Goal: Information Seeking & Learning: Check status

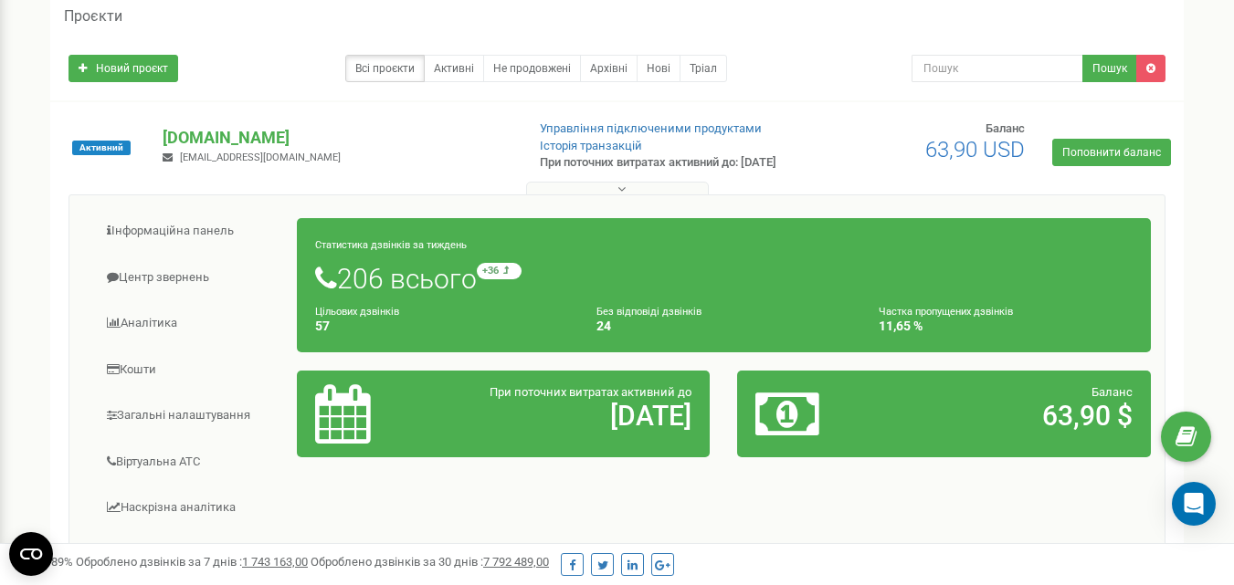
scroll to position [110, 0]
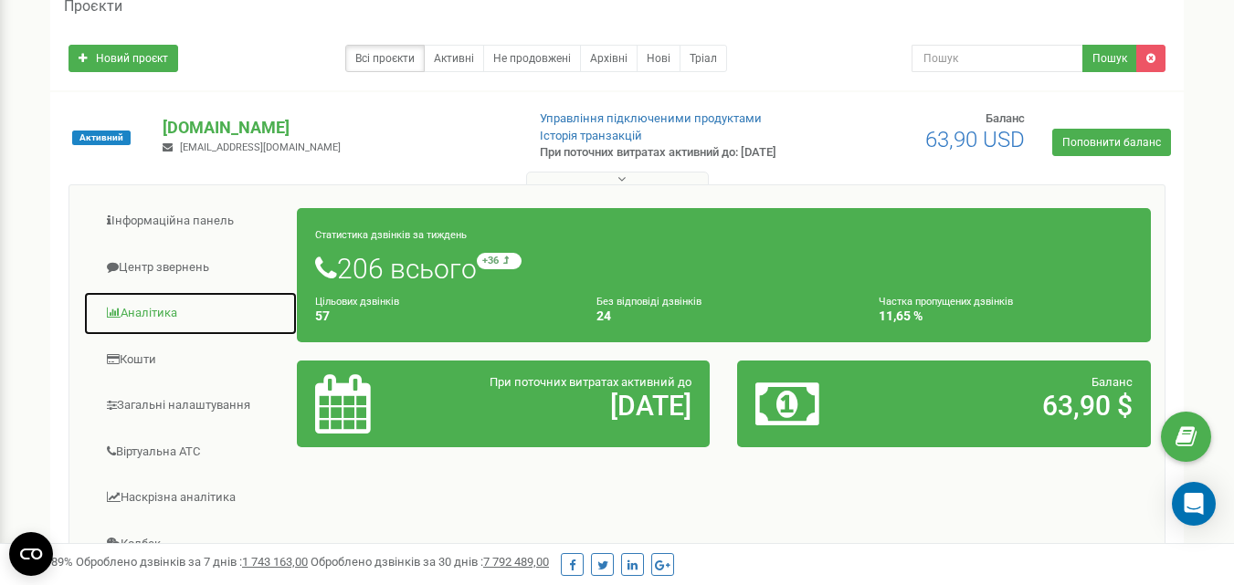
click at [178, 321] on link "Аналiтика" at bounding box center [190, 313] width 215 height 45
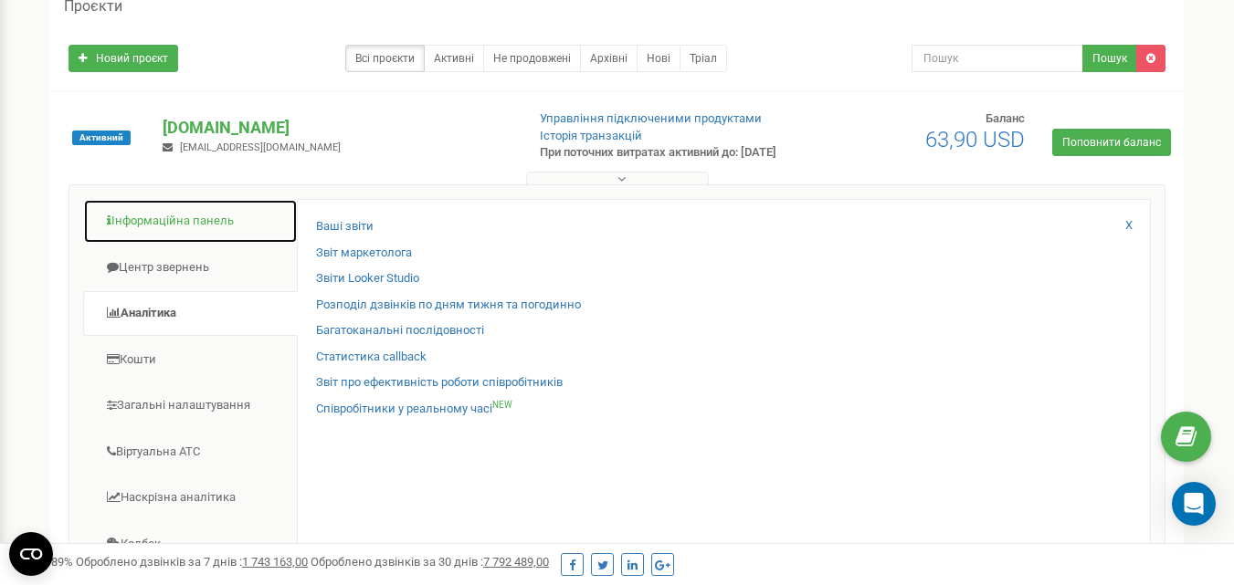
click at [168, 243] on link "Інформаційна панель" at bounding box center [190, 221] width 215 height 45
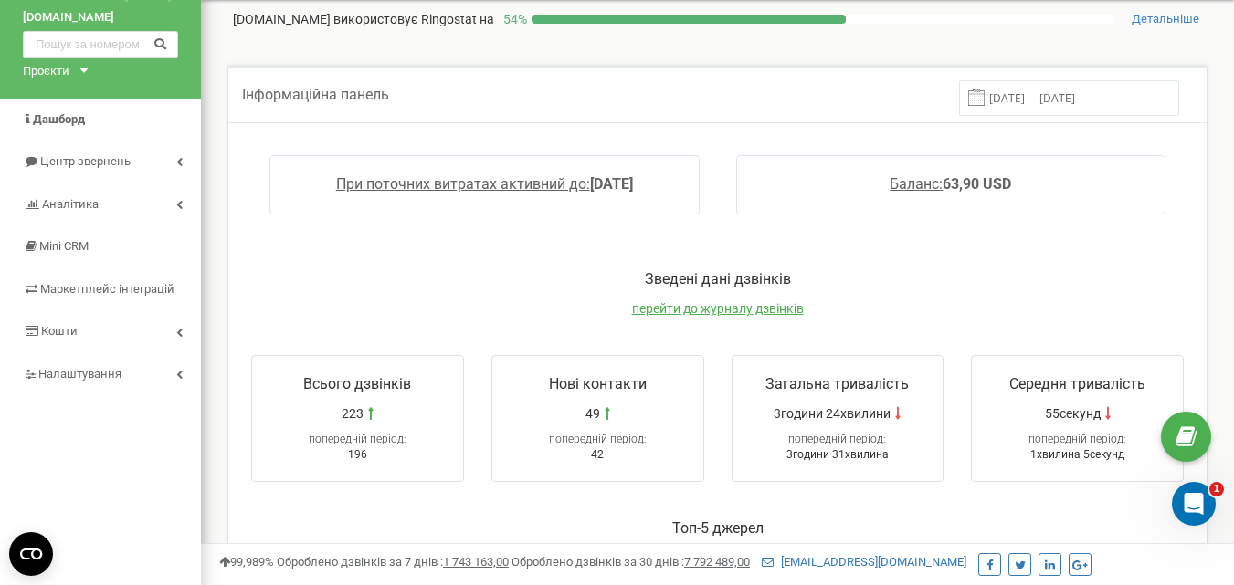
scroll to position [61, 0]
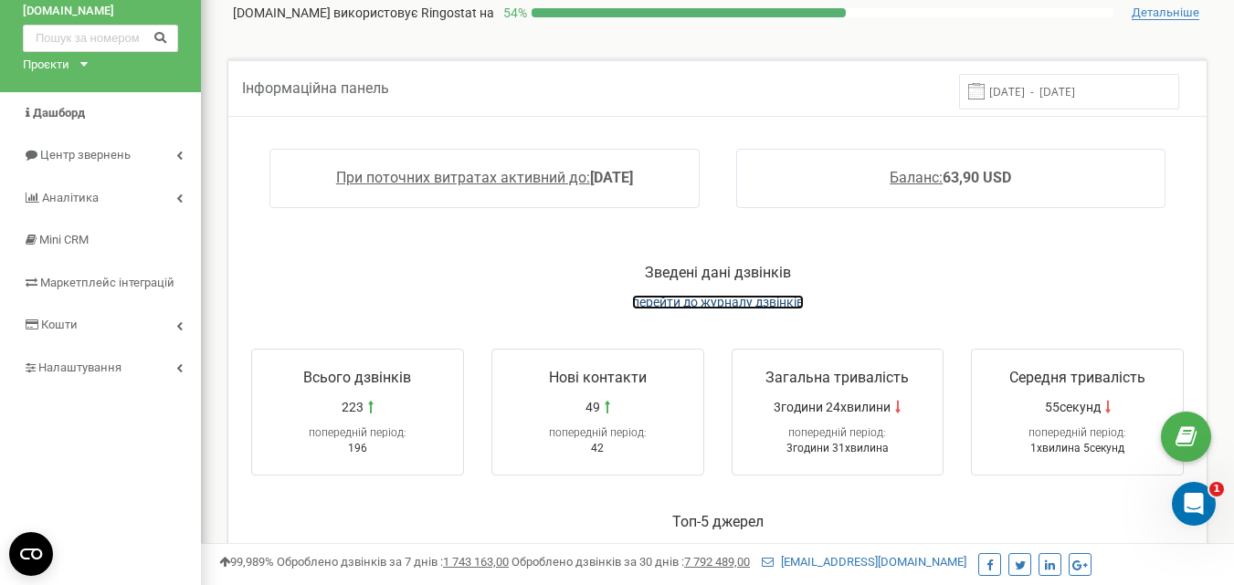
click at [697, 305] on span "перейти до журналу дзвінків" at bounding box center [718, 302] width 172 height 15
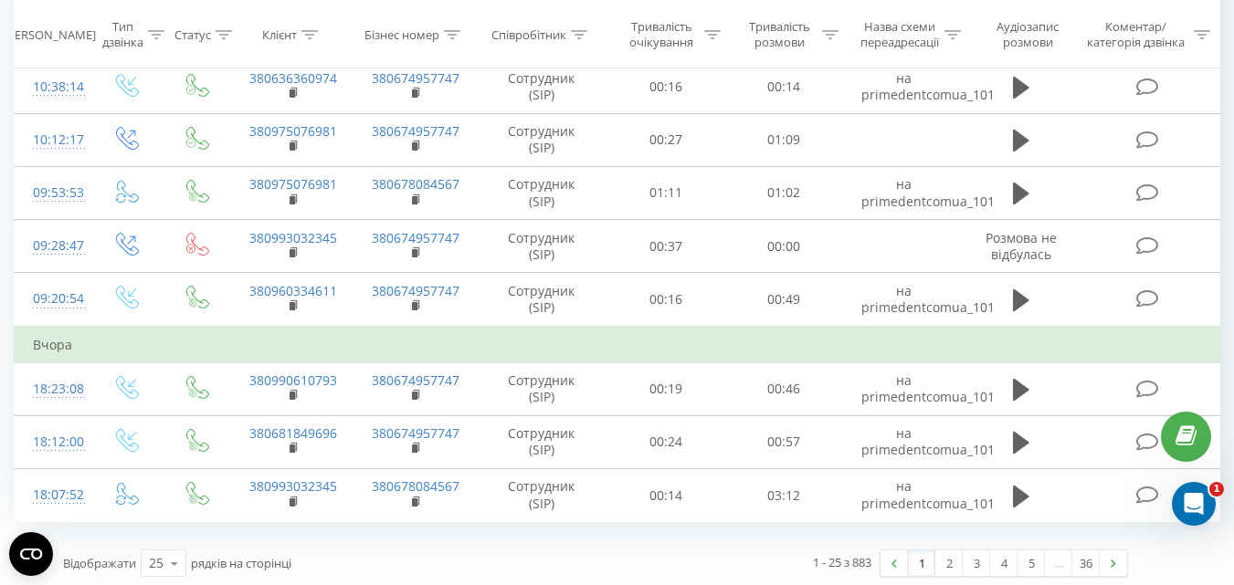
scroll to position [1115, 0]
click at [947, 560] on link "2" at bounding box center [948, 565] width 27 height 26
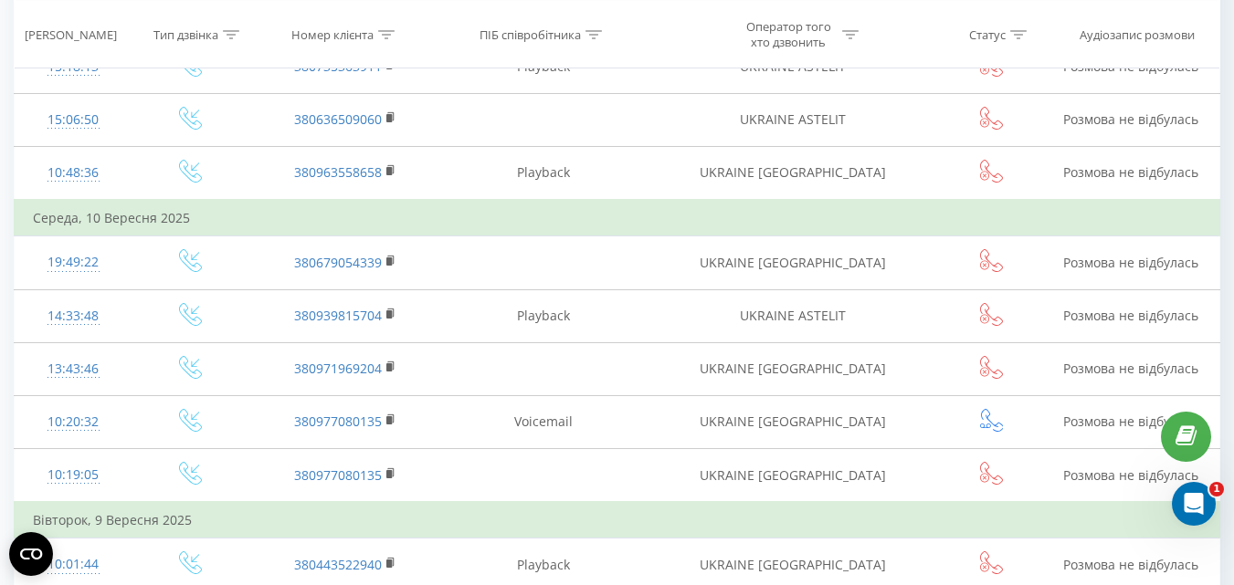
scroll to position [1379, 0]
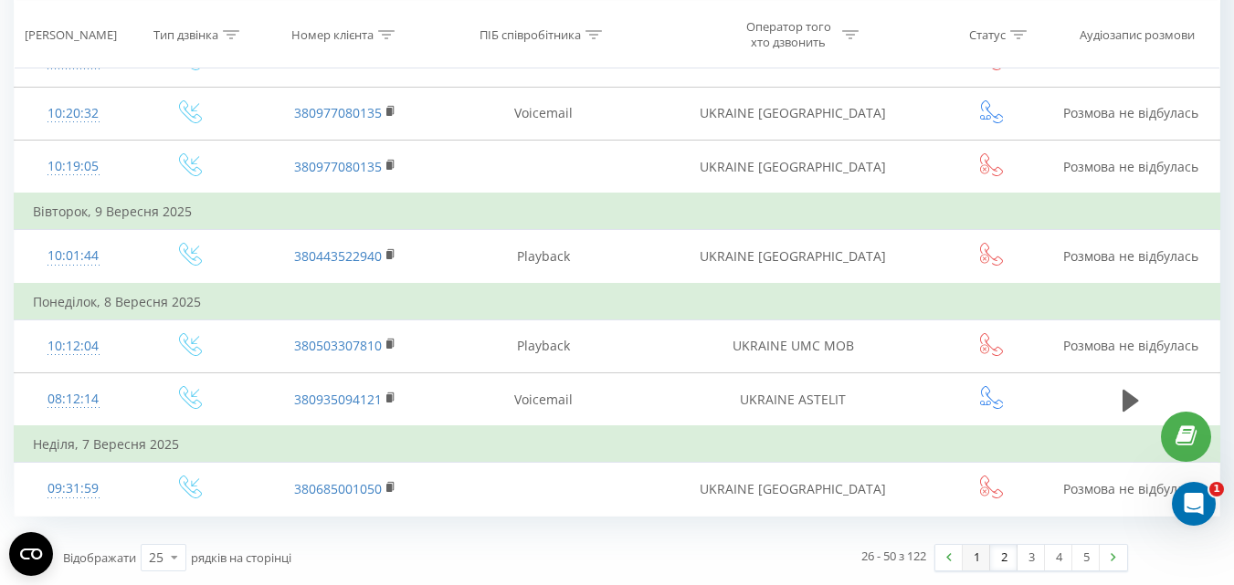
click at [984, 560] on link "1" at bounding box center [976, 558] width 27 height 26
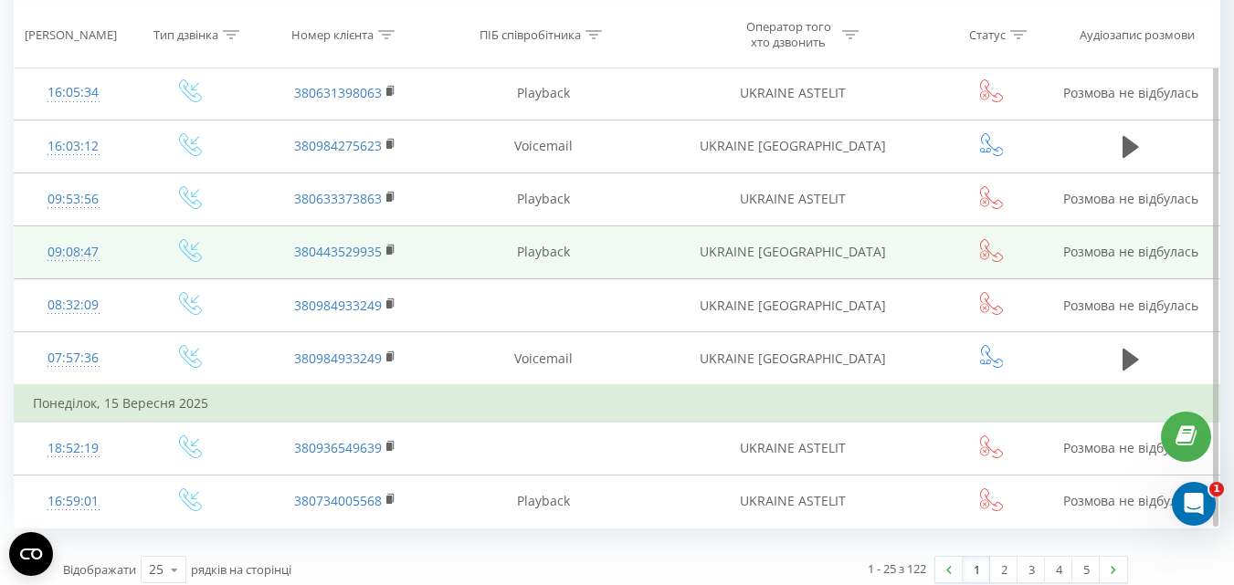
scroll to position [1269, 0]
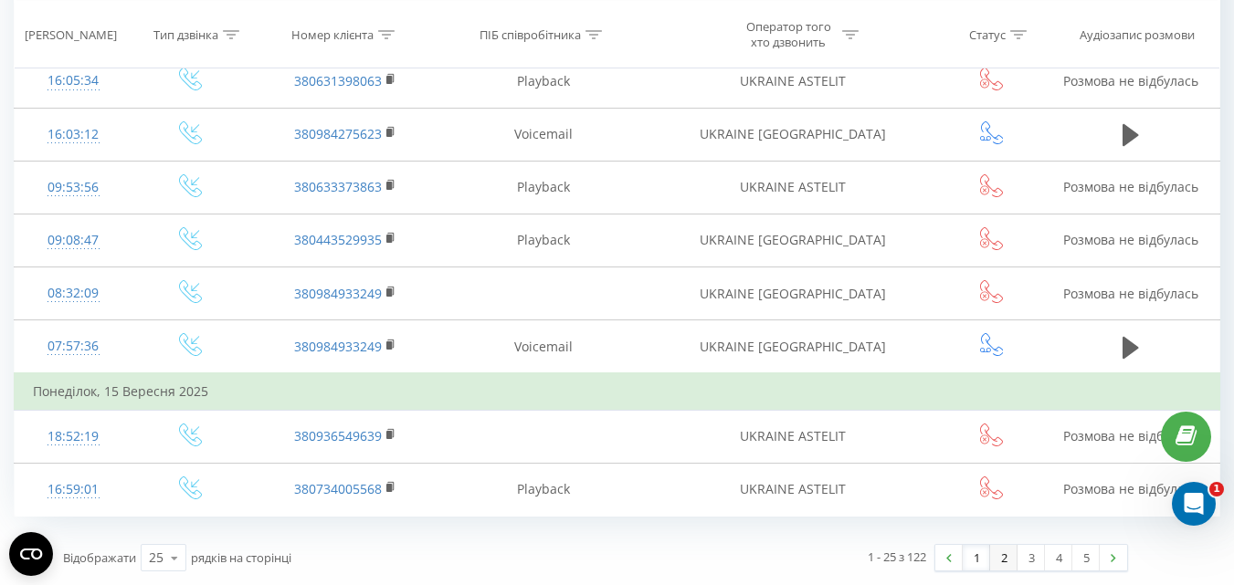
click at [1005, 563] on link "2" at bounding box center [1003, 558] width 27 height 26
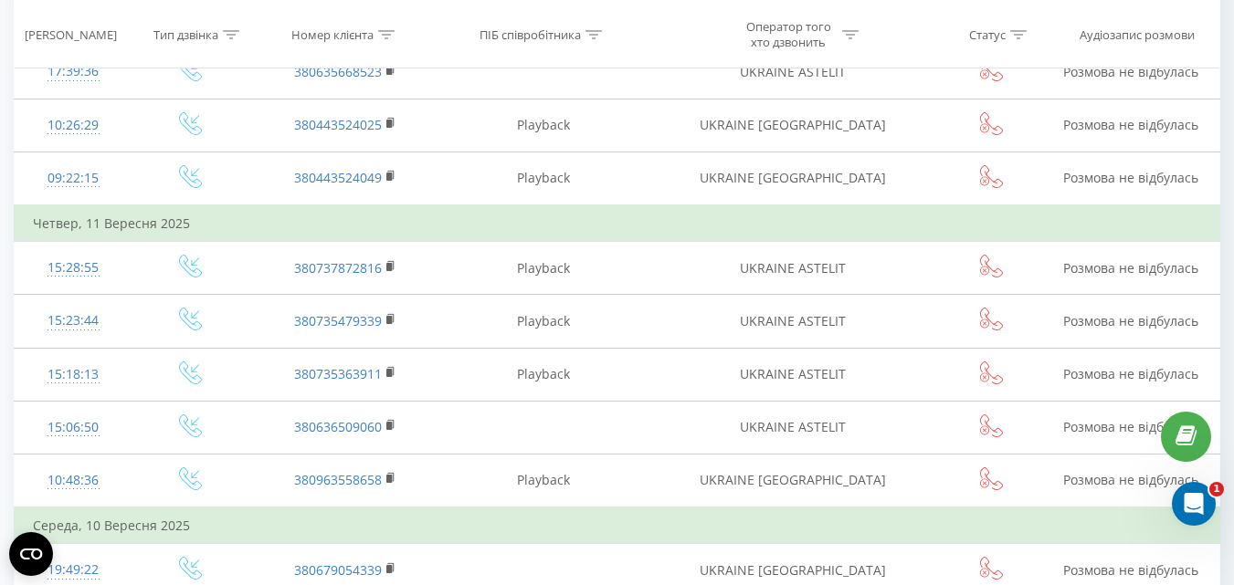
scroll to position [766, 0]
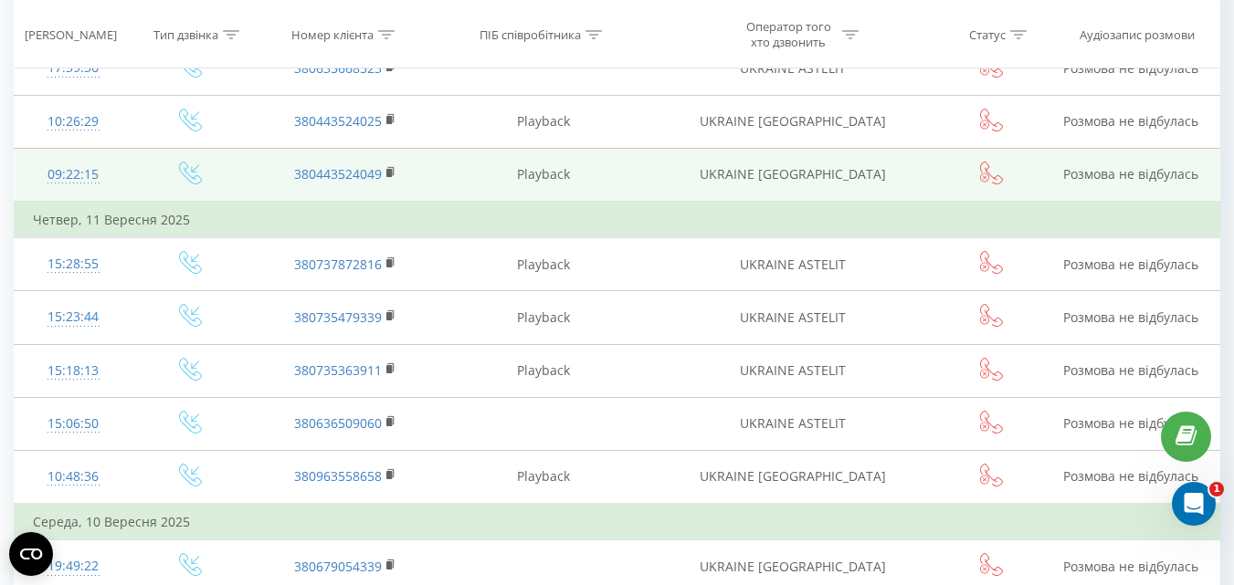
click at [924, 194] on td "UKRAINE KIEV" at bounding box center [793, 175] width 294 height 54
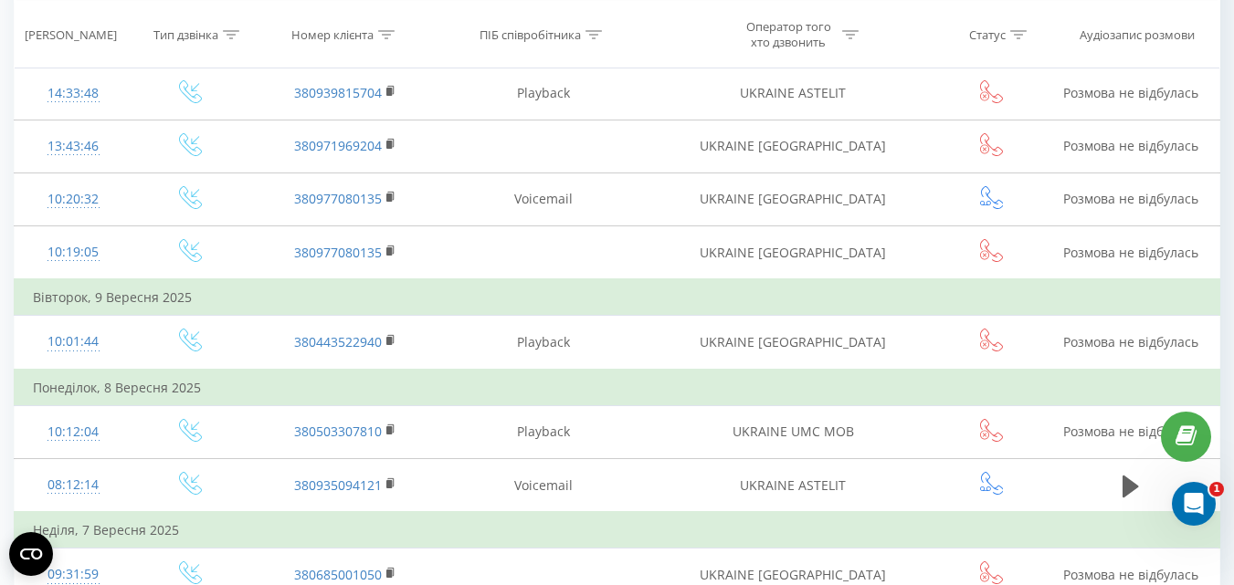
scroll to position [1379, 0]
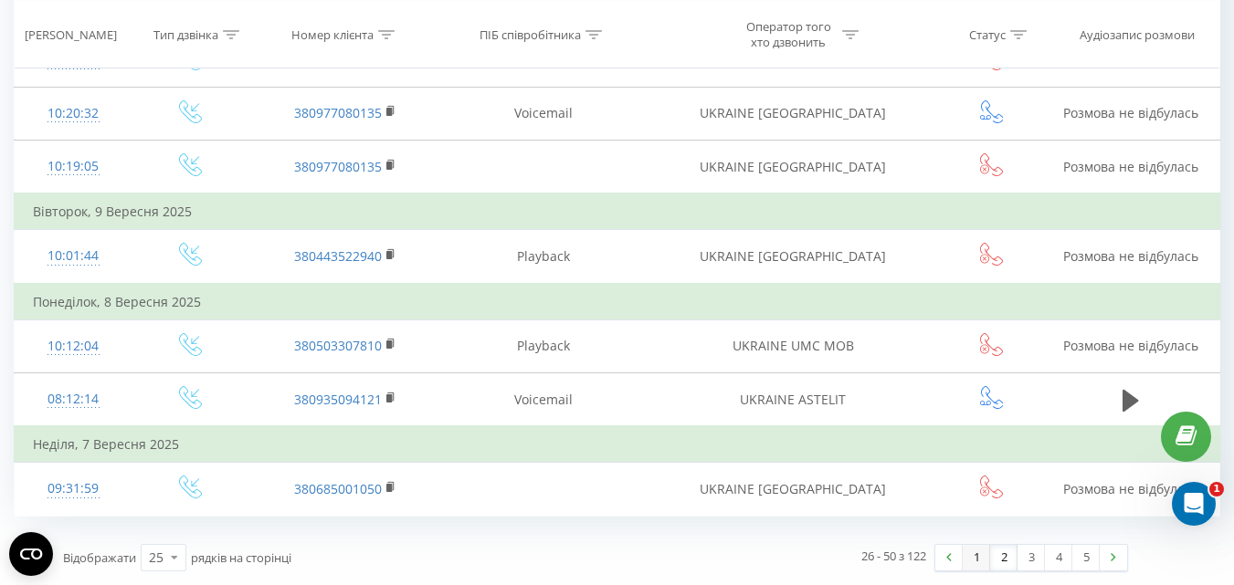
click at [981, 566] on link "1" at bounding box center [976, 558] width 27 height 26
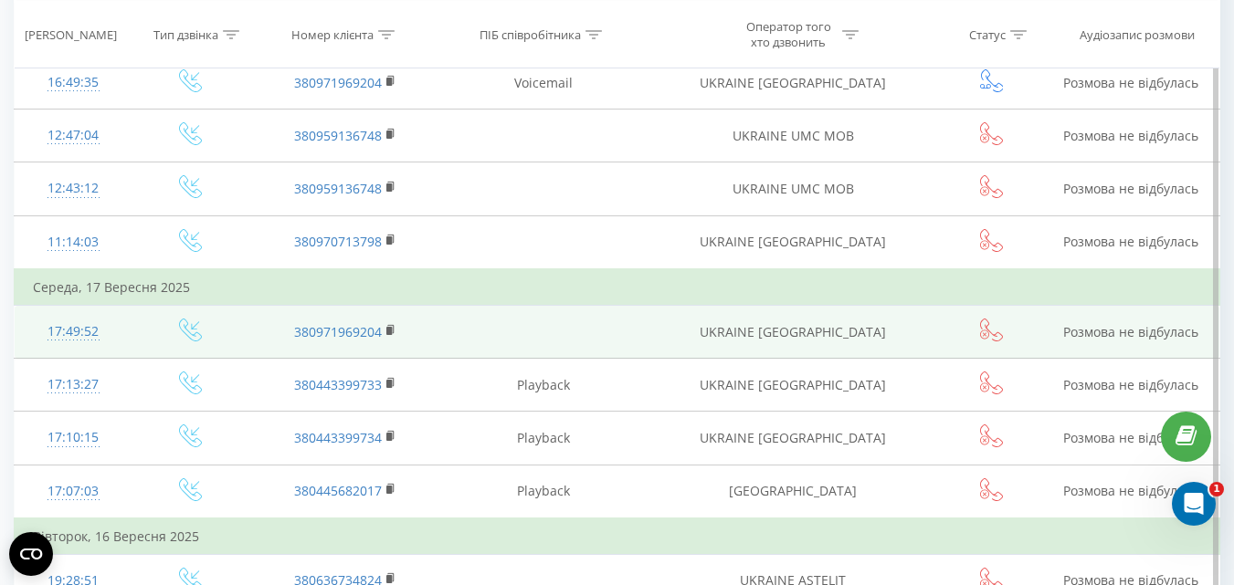
scroll to position [1269, 0]
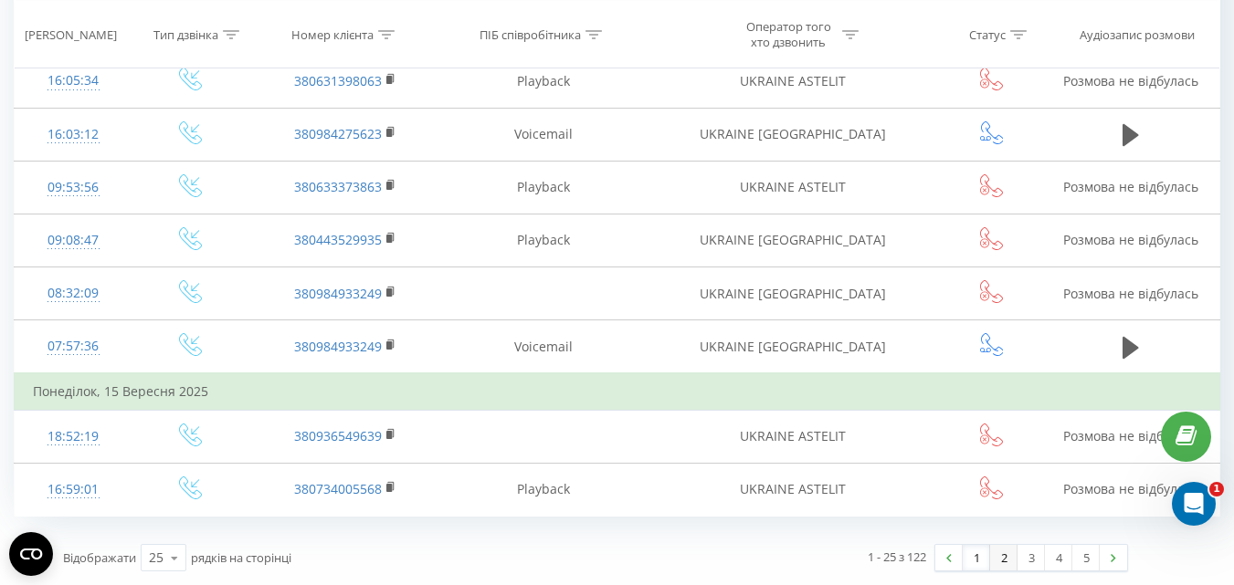
click at [1006, 561] on link "2" at bounding box center [1003, 558] width 27 height 26
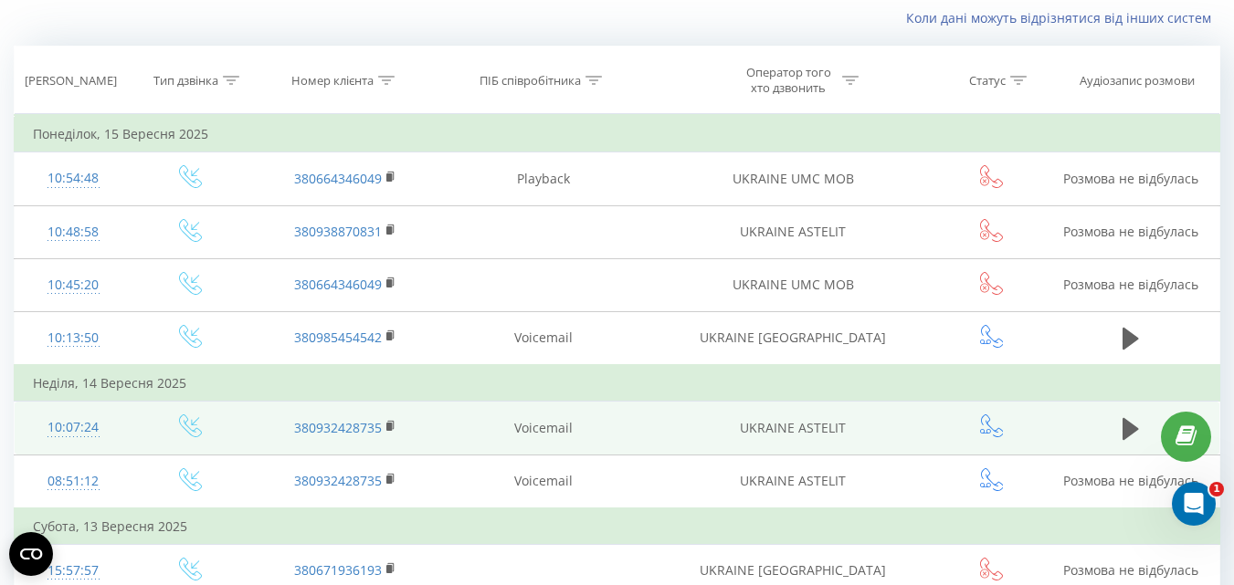
scroll to position [1379, 0]
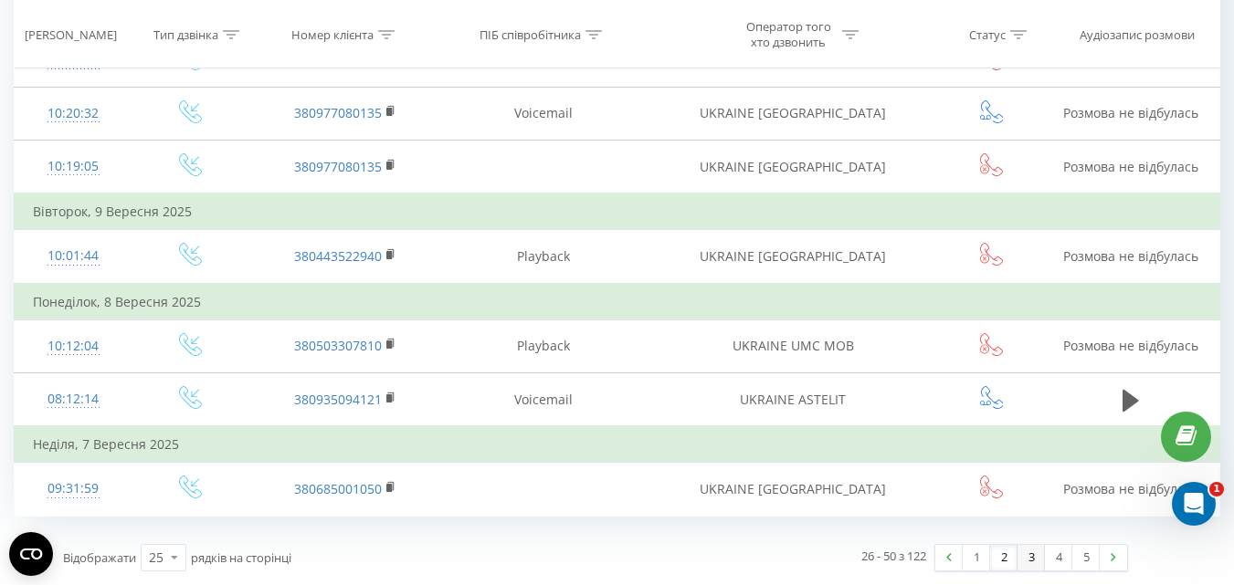
click at [1027, 555] on link "3" at bounding box center [1030, 558] width 27 height 26
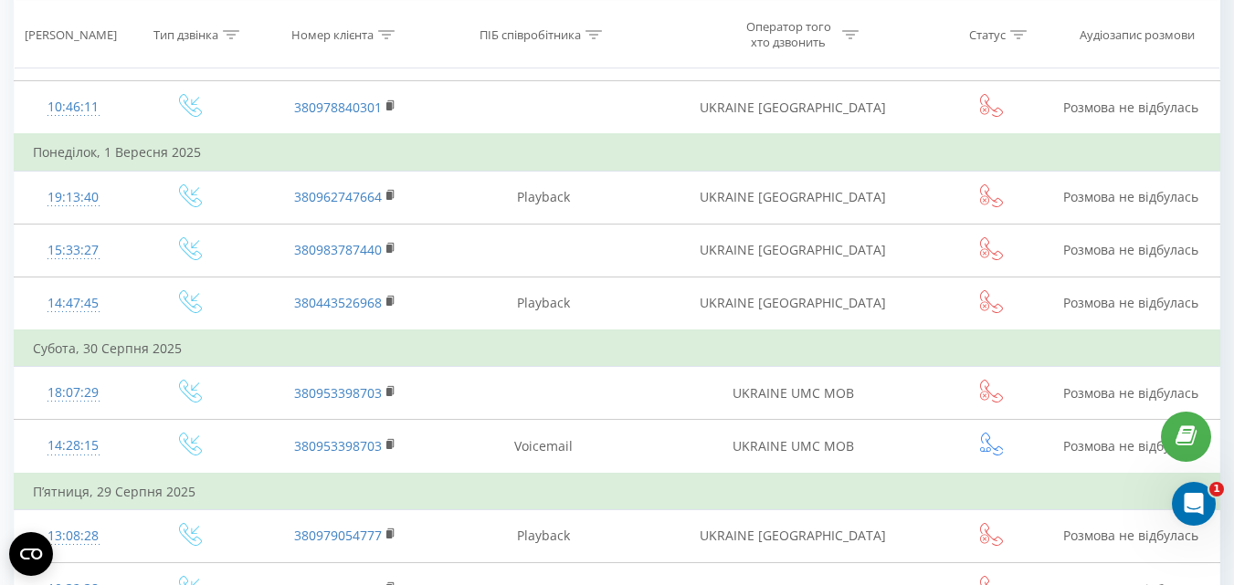
scroll to position [1379, 0]
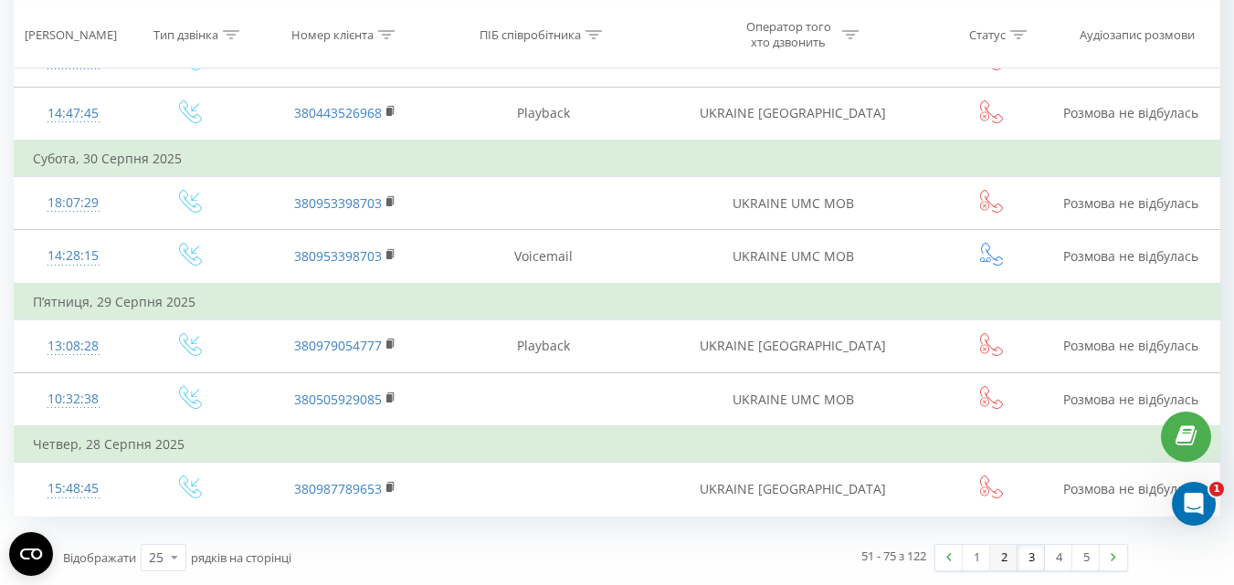
click at [1002, 558] on link "2" at bounding box center [1003, 558] width 27 height 26
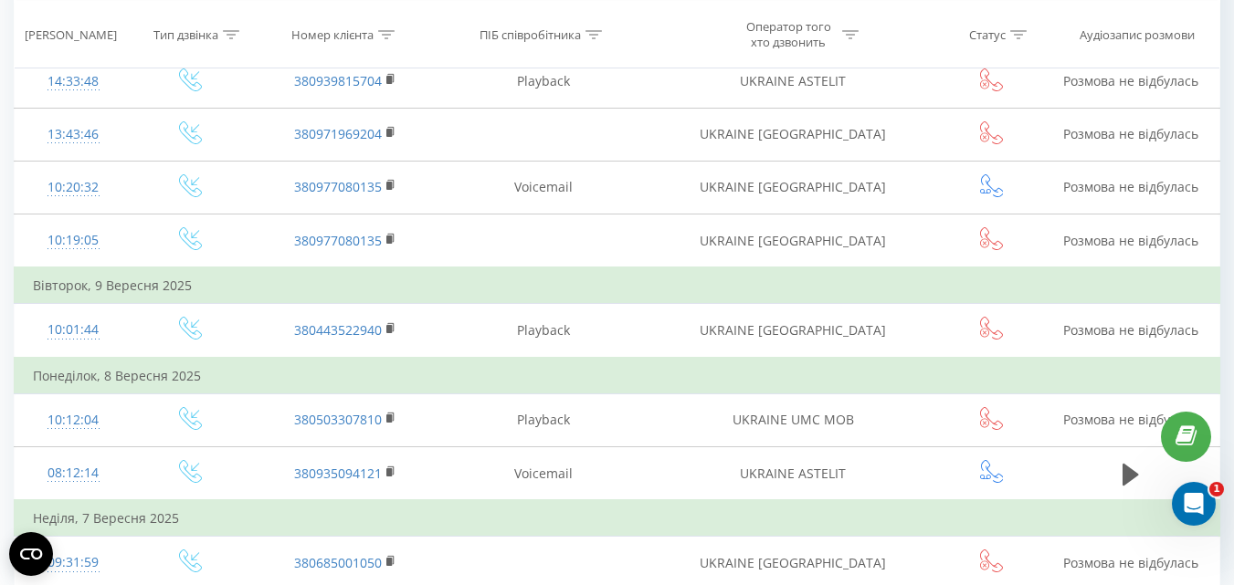
scroll to position [1379, 0]
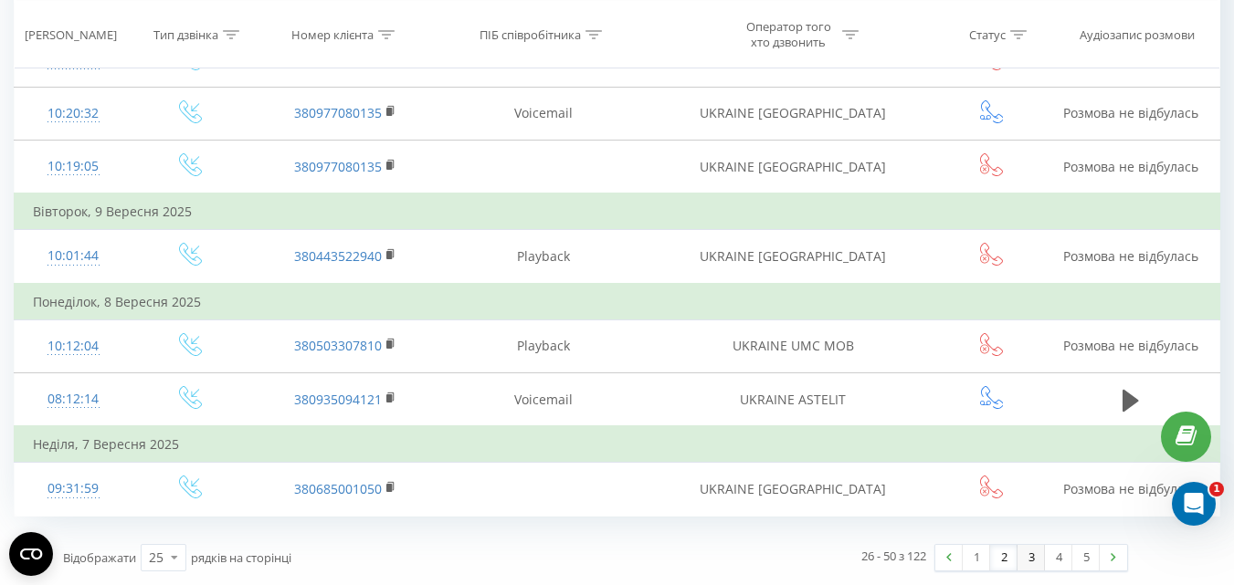
click at [1030, 561] on link "3" at bounding box center [1030, 558] width 27 height 26
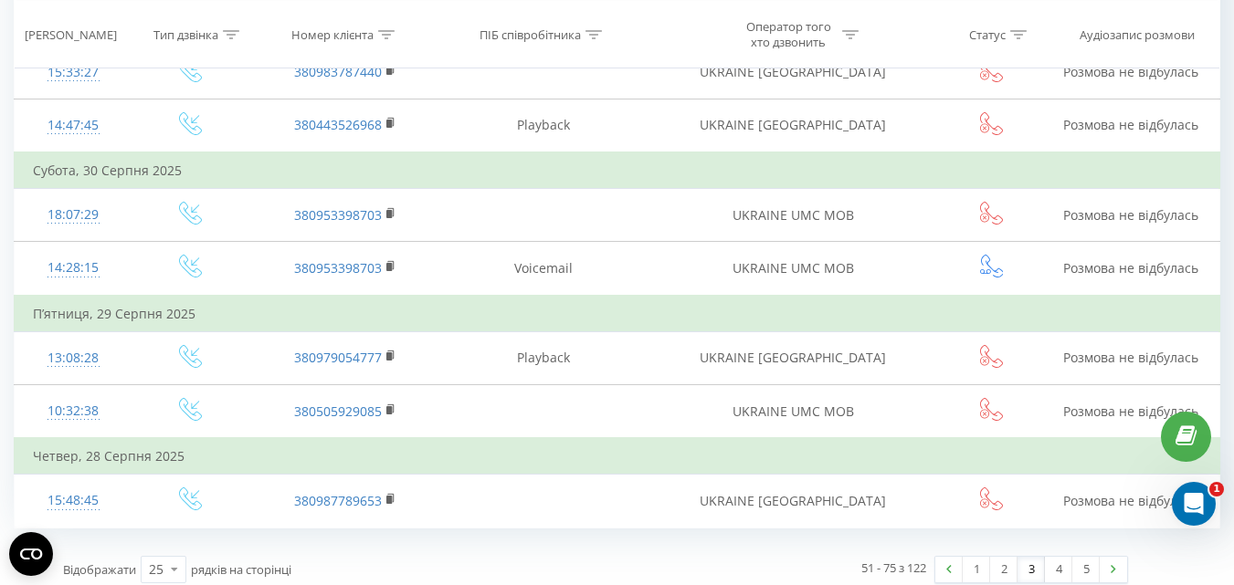
scroll to position [1379, 0]
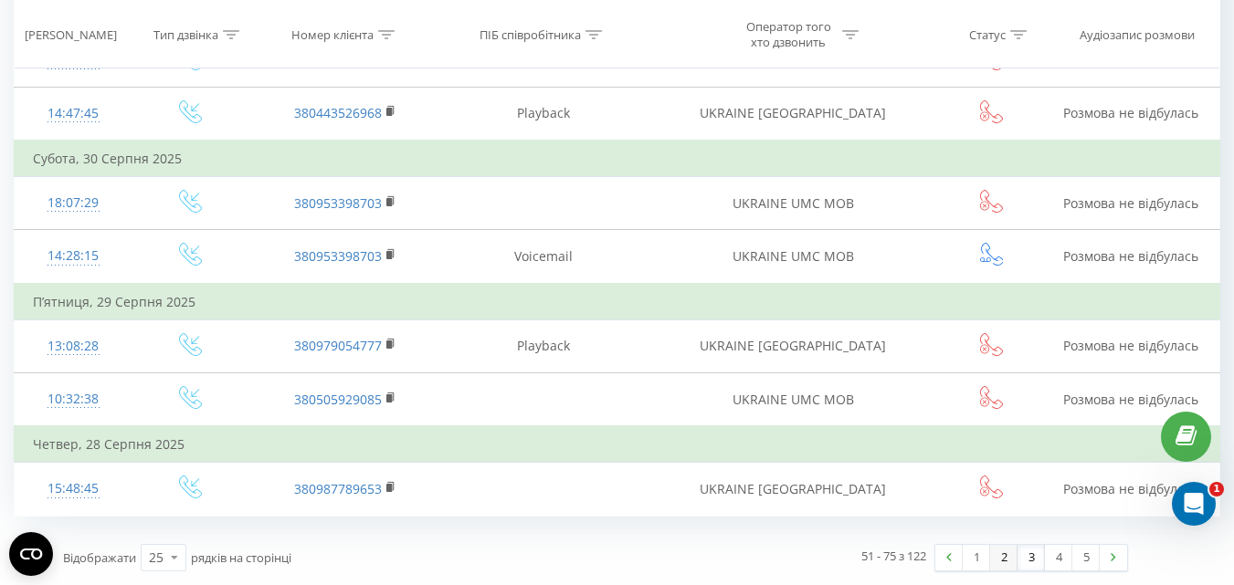
click at [1005, 563] on link "2" at bounding box center [1003, 558] width 27 height 26
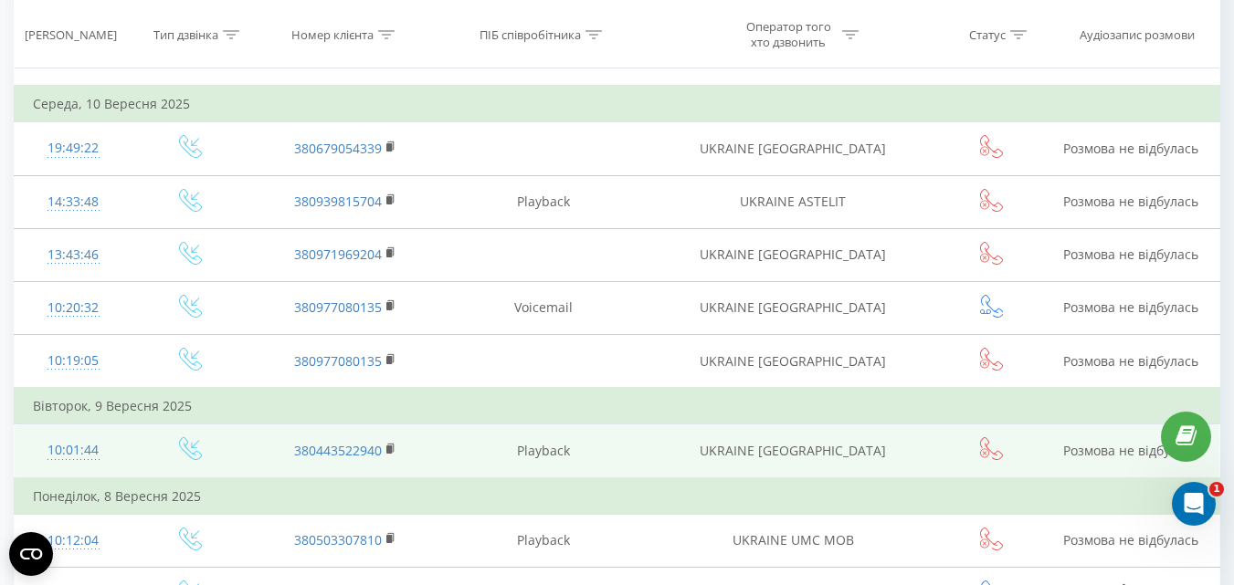
scroll to position [1379, 0]
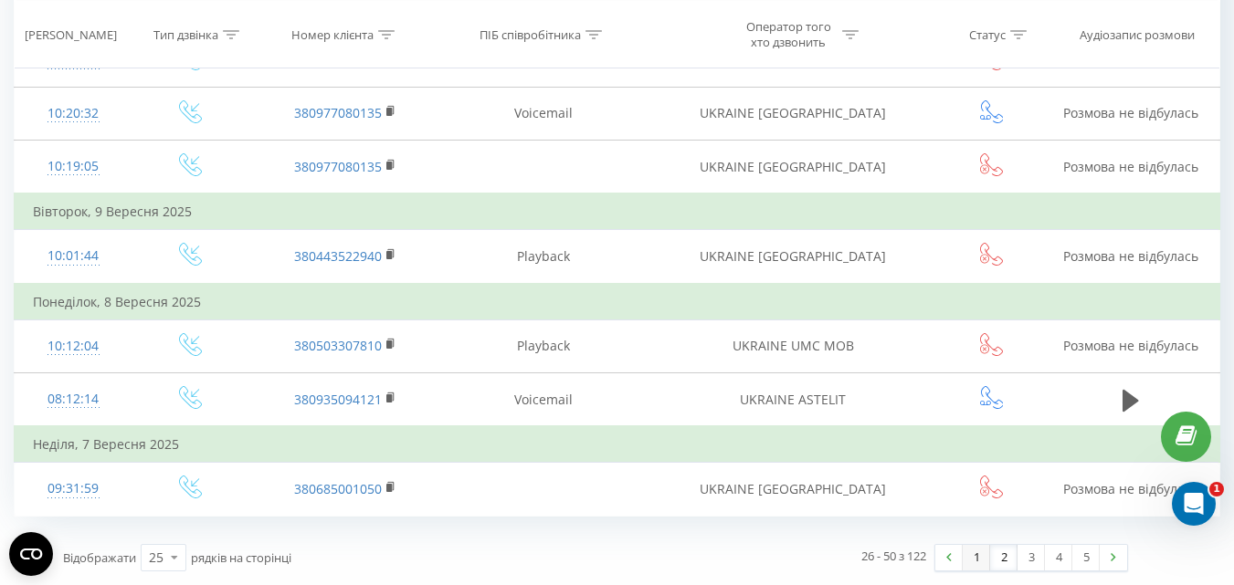
click at [975, 561] on link "1" at bounding box center [976, 558] width 27 height 26
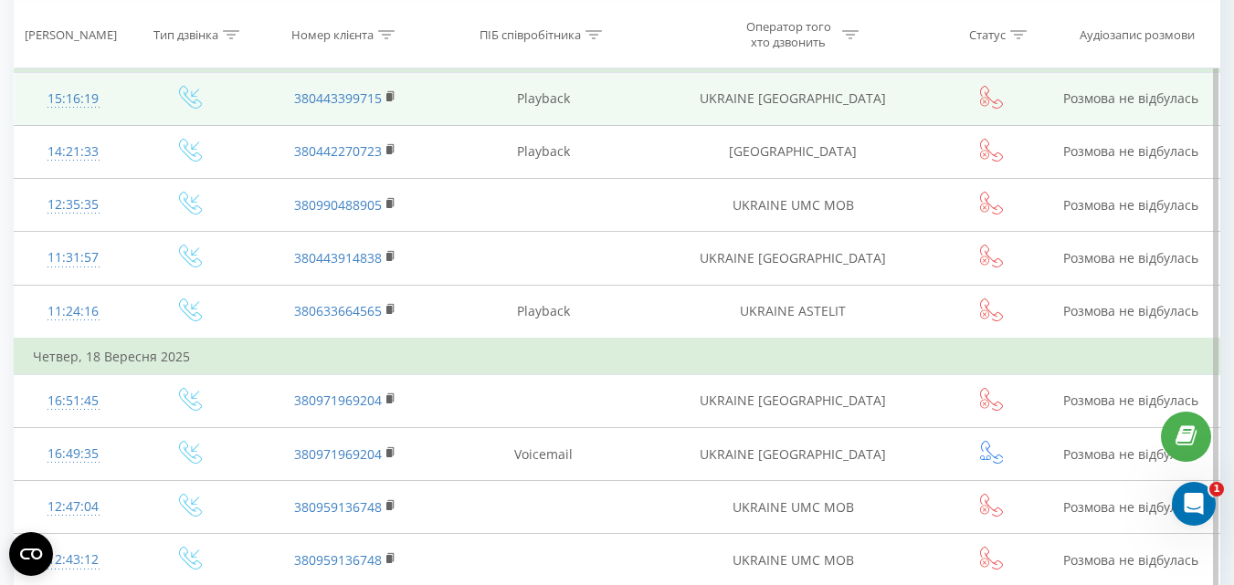
scroll to position [311, 0]
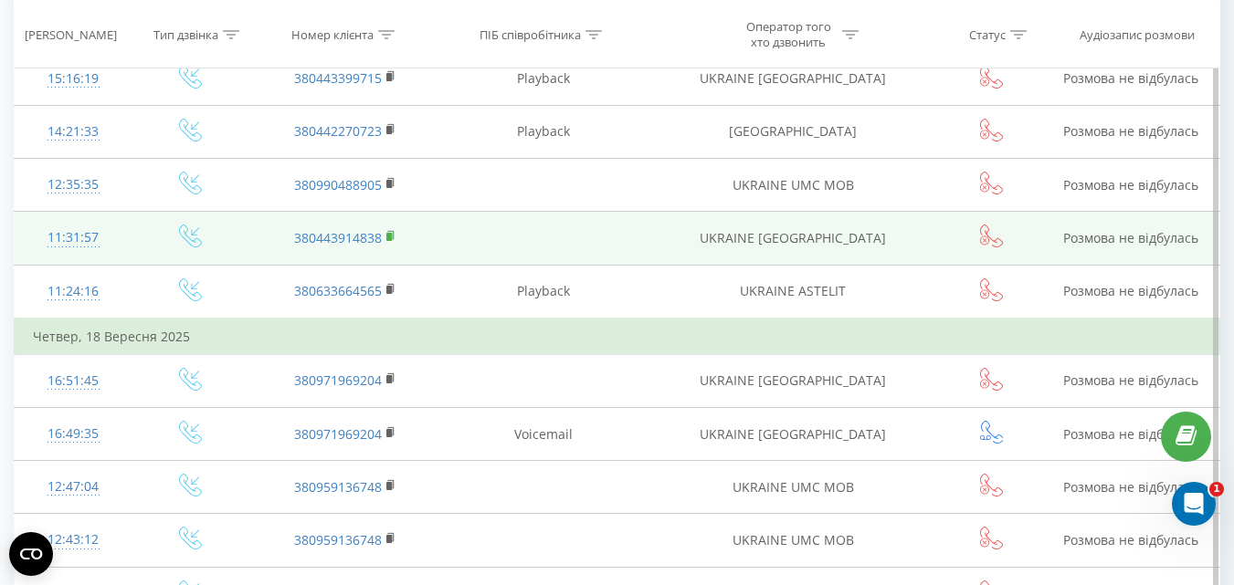
click at [392, 237] on icon at bounding box center [391, 236] width 10 height 13
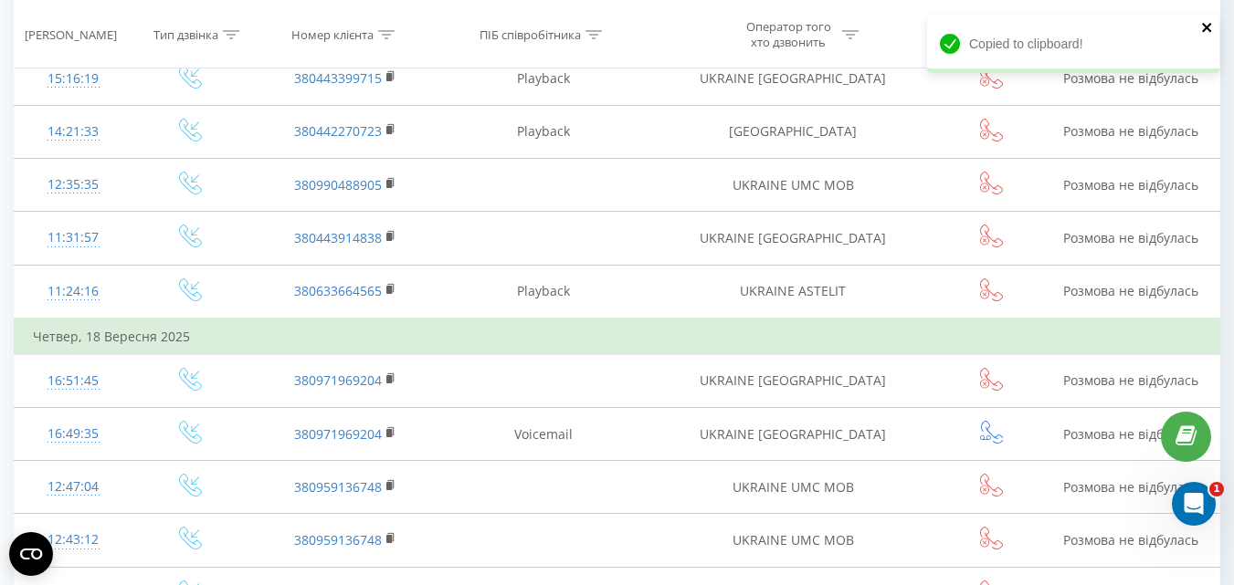
click at [1206, 33] on icon "close" at bounding box center [1207, 27] width 13 height 15
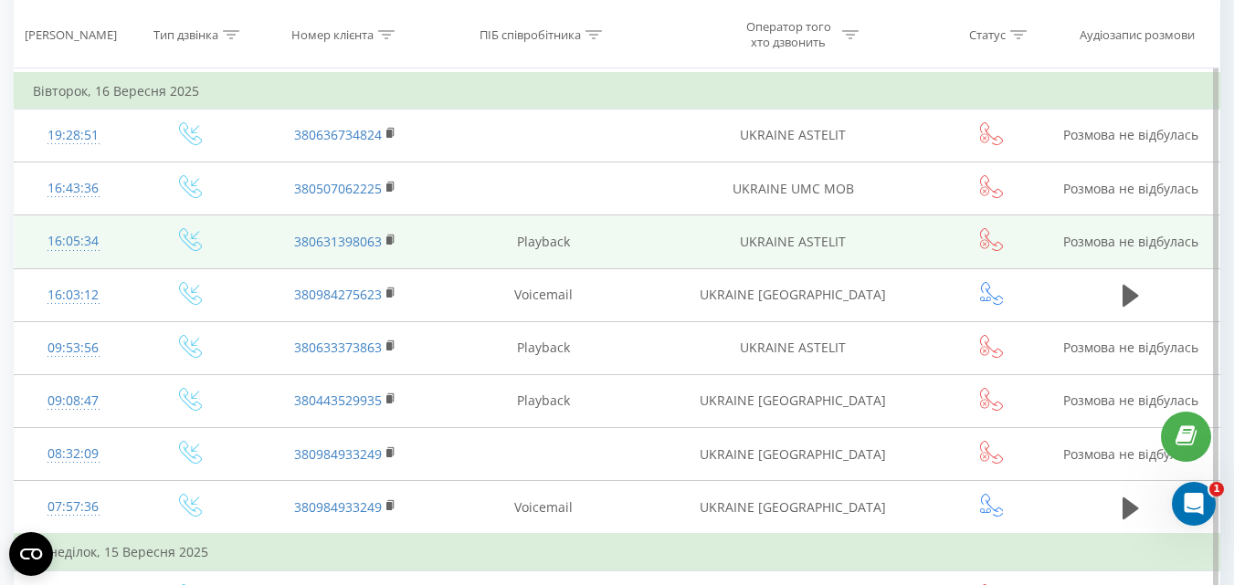
scroll to position [1269, 0]
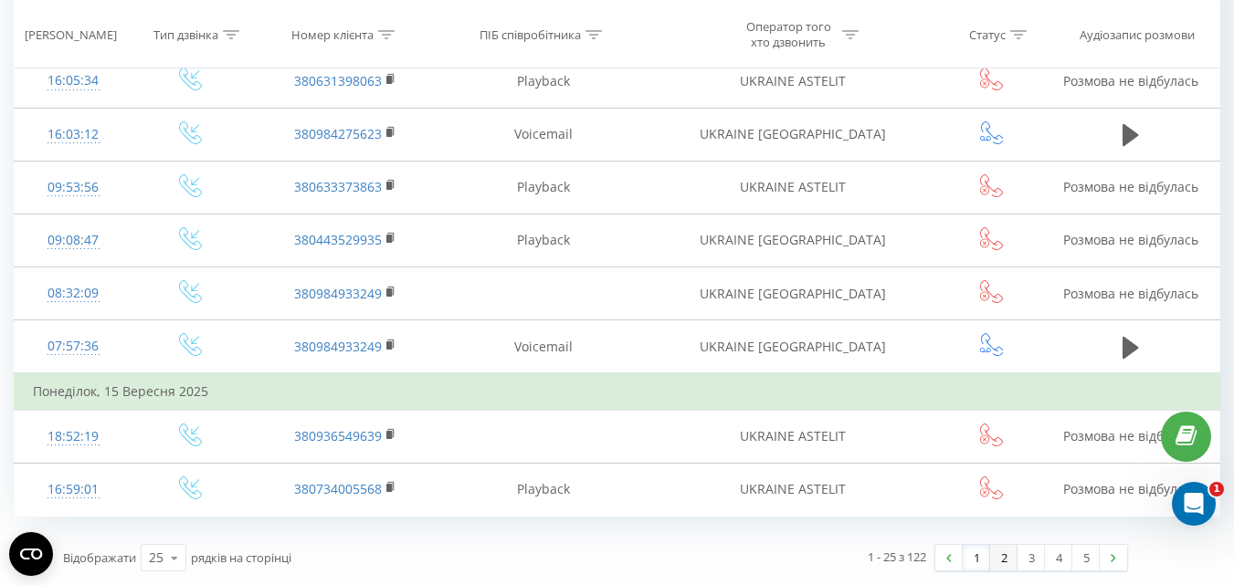
click at [999, 554] on link "2" at bounding box center [1003, 558] width 27 height 26
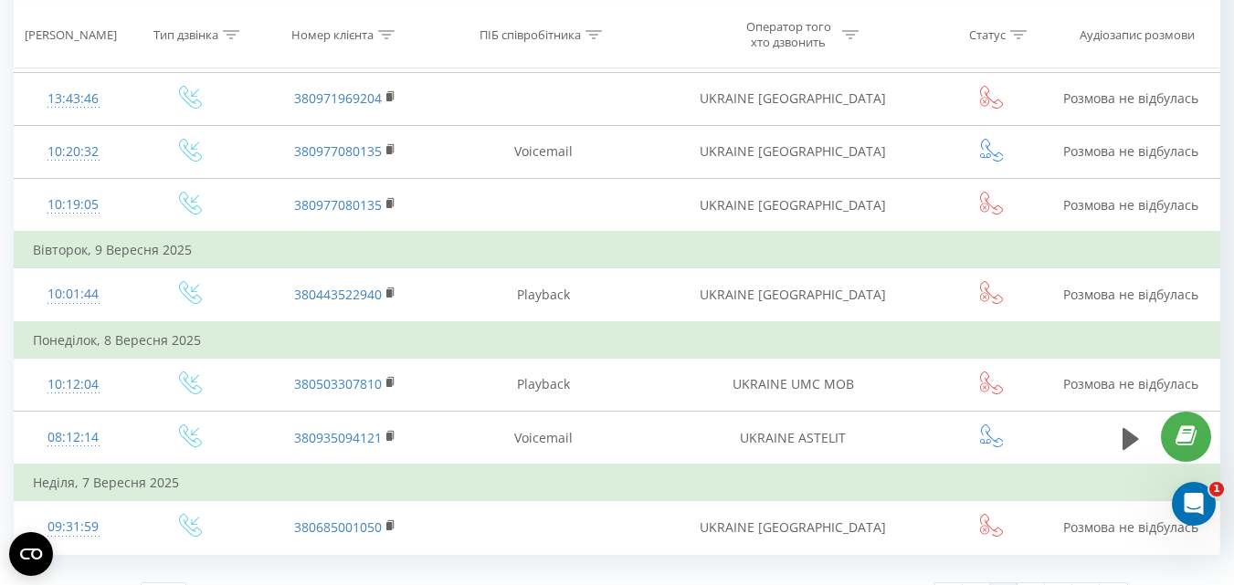
scroll to position [1379, 0]
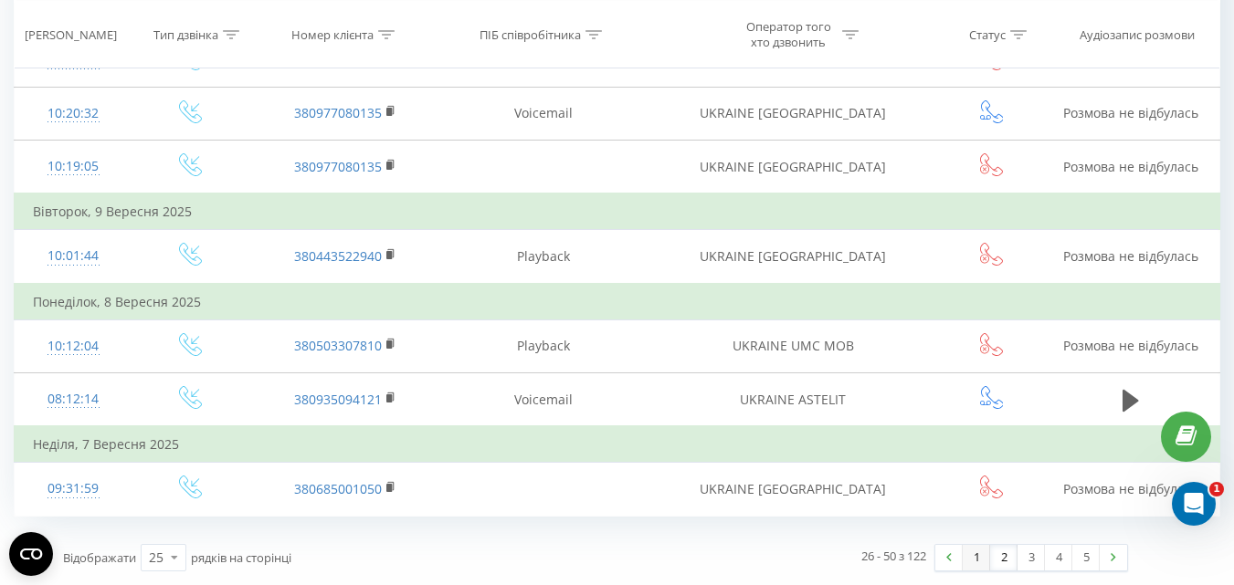
click at [973, 555] on link "1" at bounding box center [976, 558] width 27 height 26
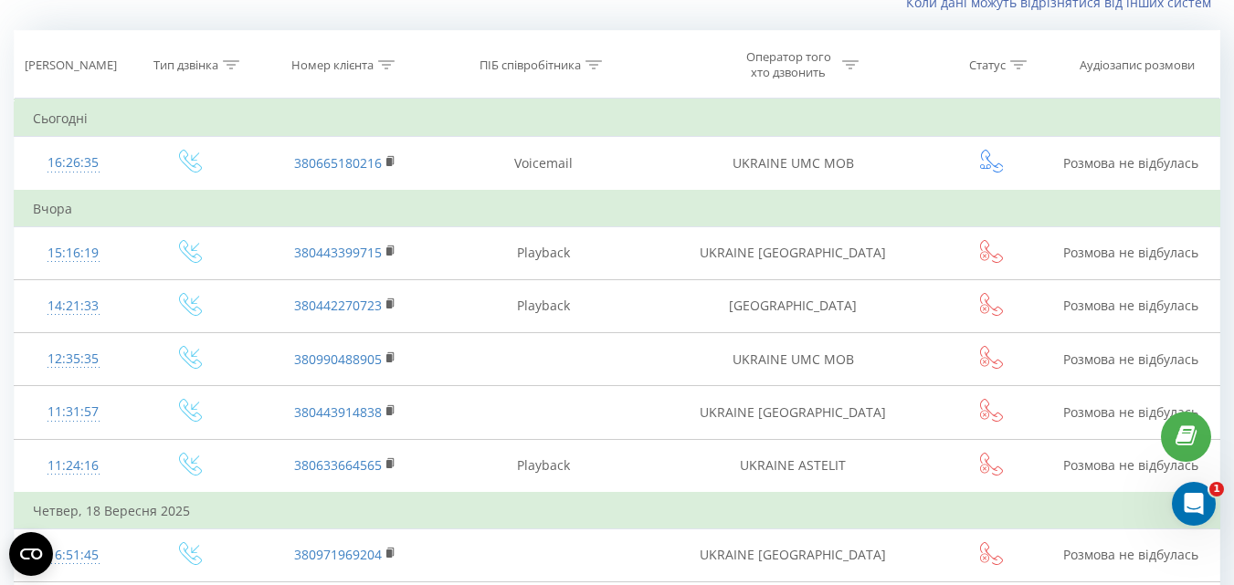
scroll to position [124, 0]
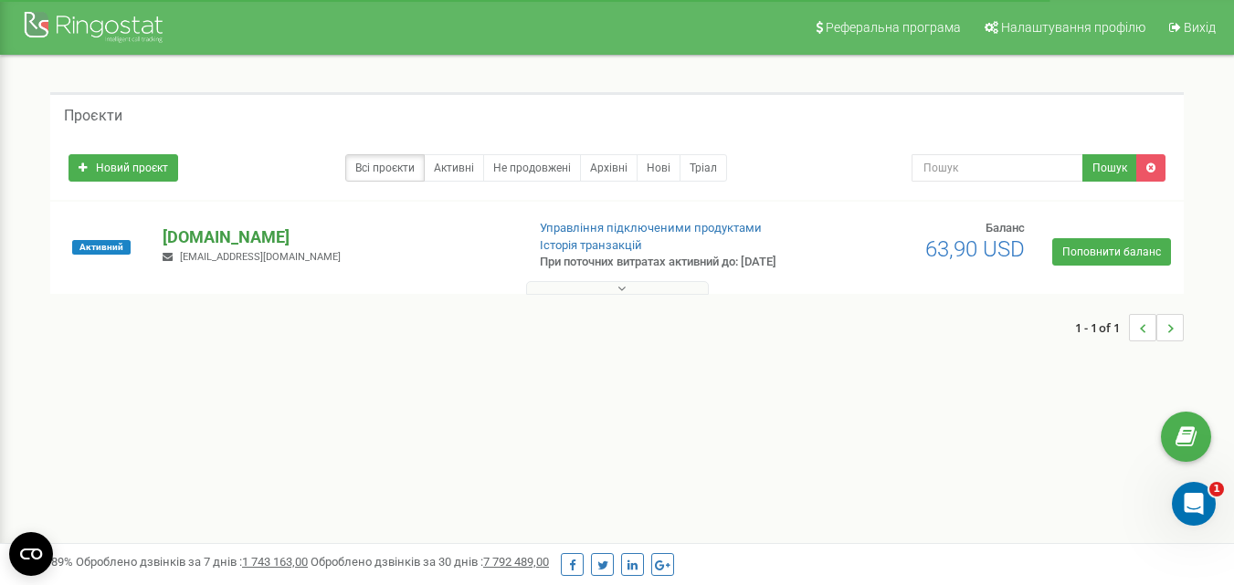
click at [246, 237] on p "[DOMAIN_NAME]" at bounding box center [336, 238] width 347 height 24
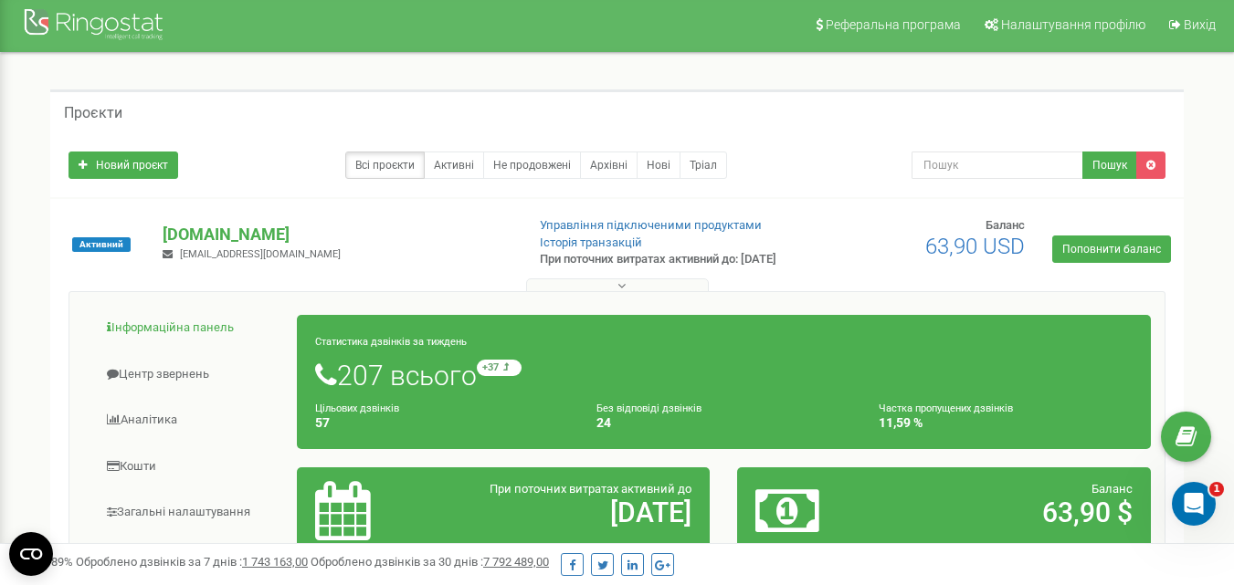
scroll to position [6, 0]
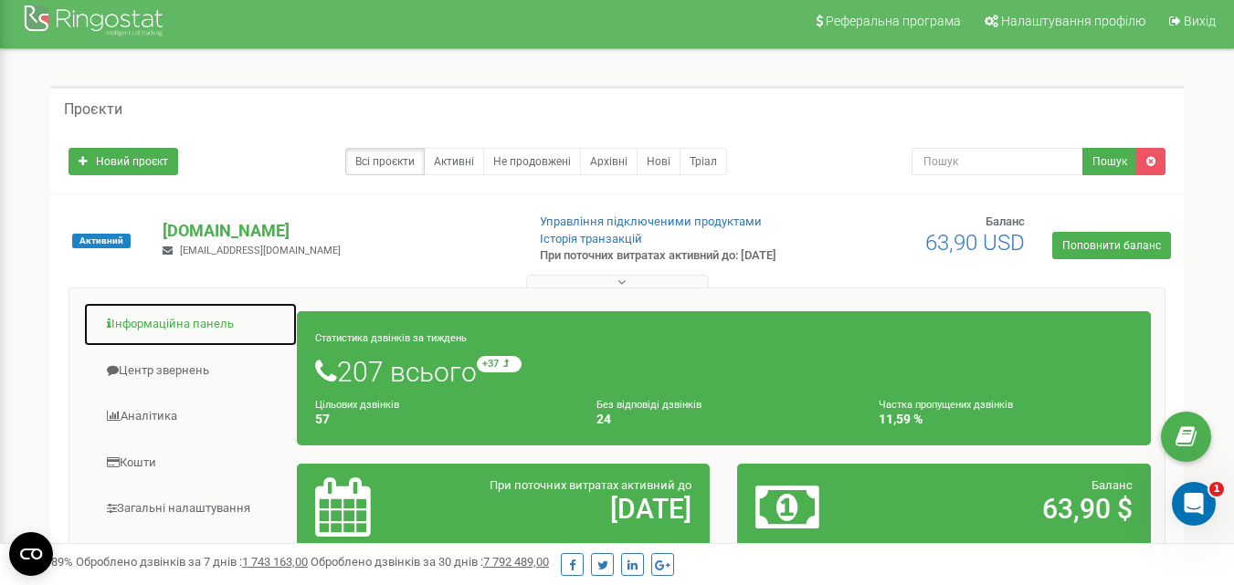
click at [157, 332] on link "Інформаційна панель" at bounding box center [190, 324] width 215 height 45
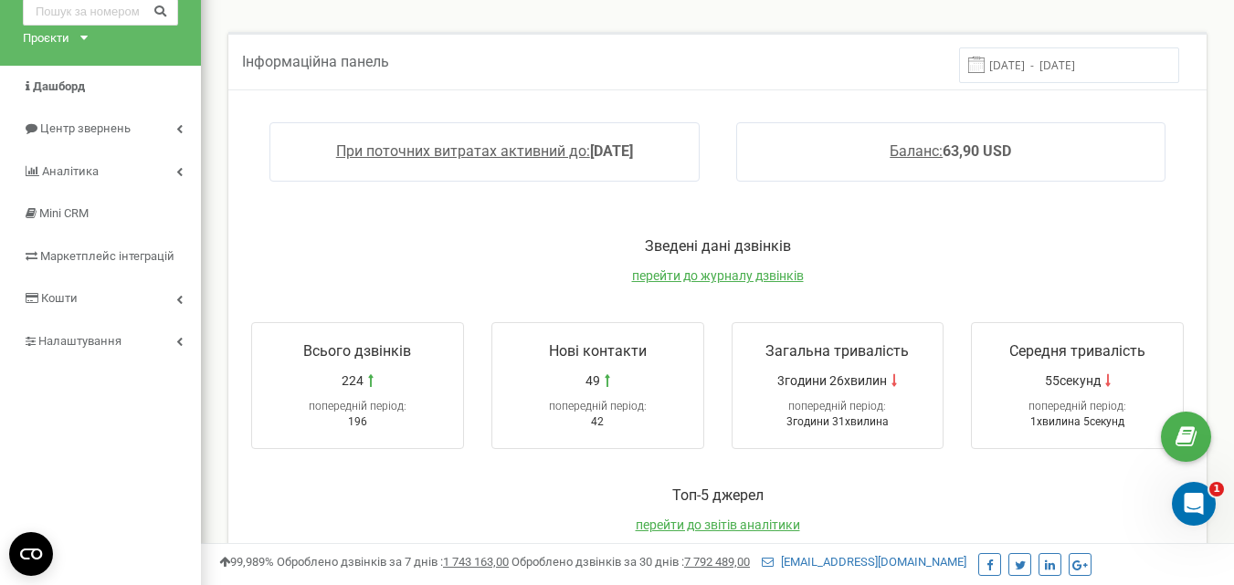
scroll to position [91, 0]
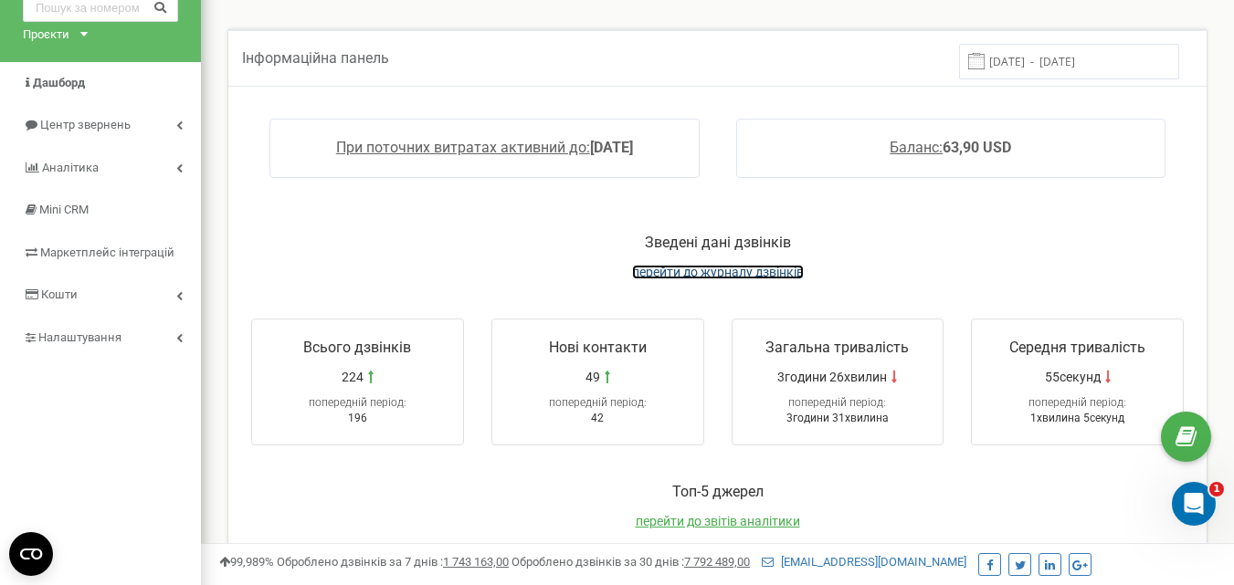
click at [721, 272] on span "перейти до журналу дзвінків" at bounding box center [718, 272] width 172 height 15
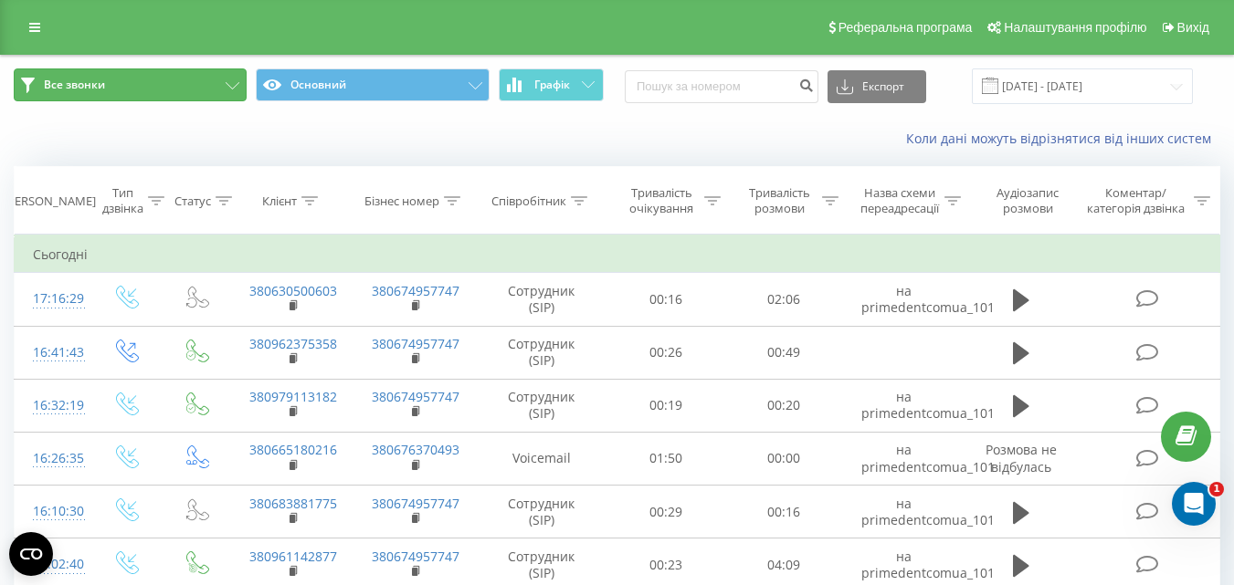
click at [173, 77] on button "Все звонки" at bounding box center [130, 84] width 233 height 33
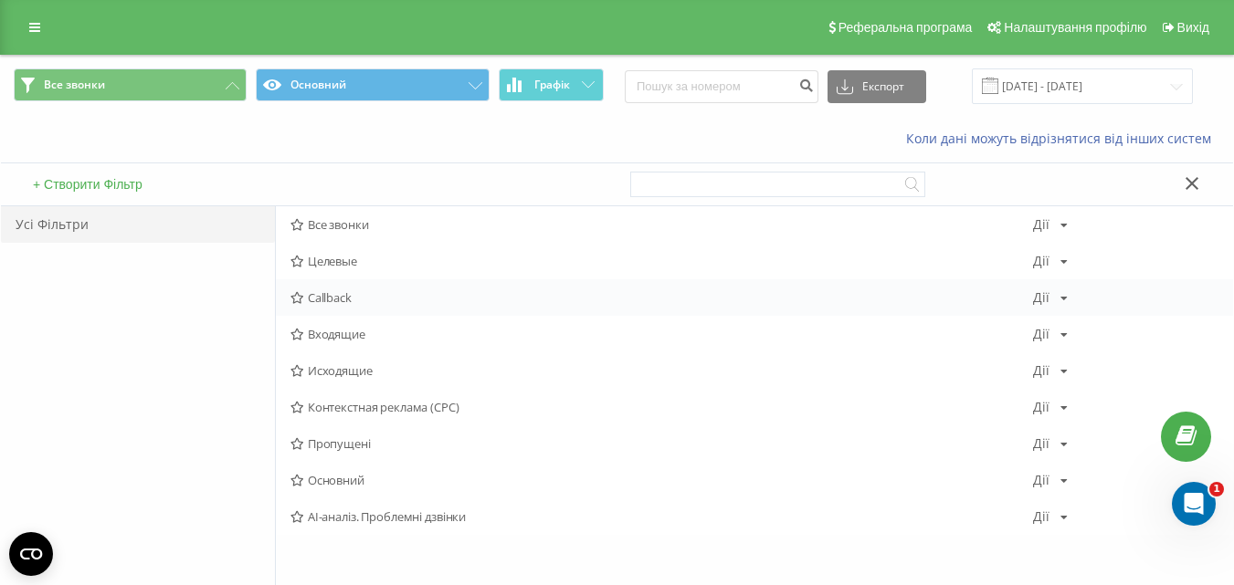
click at [356, 289] on div "Callback Дії Редагувати Копіювати Видалити За замовчуванням Поділитися" at bounding box center [754, 297] width 957 height 37
click at [372, 156] on div "Коли дані можуть відрізнятися вiд інших систем" at bounding box center [617, 139] width 1232 height 44
click at [1186, 173] on div at bounding box center [925, 184] width 591 height 42
click at [1187, 190] on button at bounding box center [1192, 184] width 26 height 19
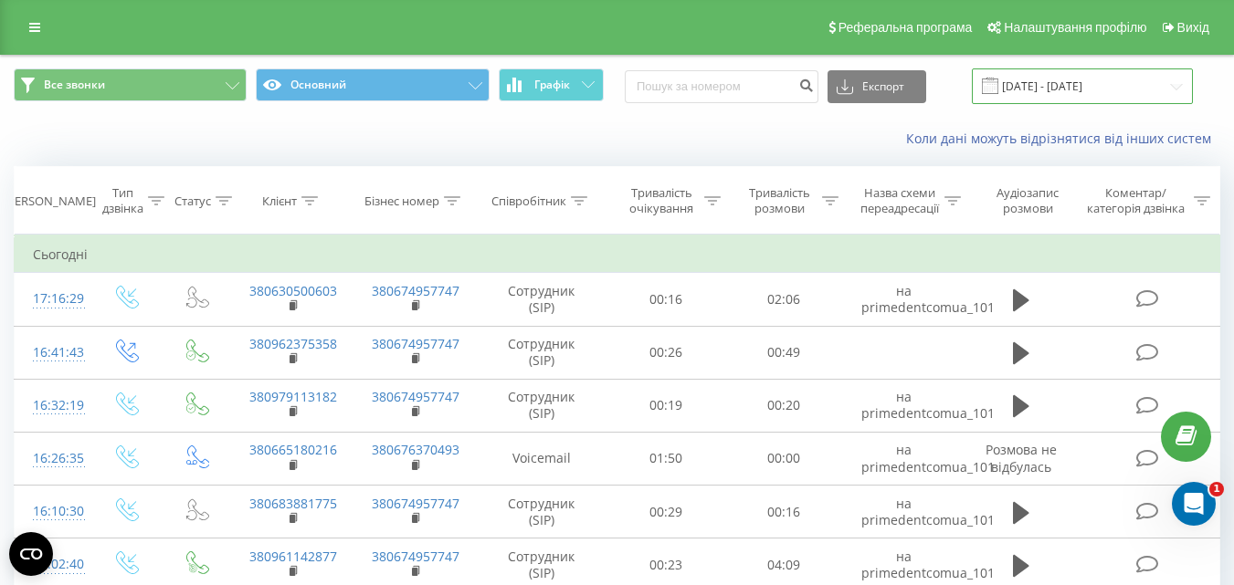
click at [1054, 79] on input "20.08.2025 - 20.09.2025" at bounding box center [1082, 86] width 221 height 36
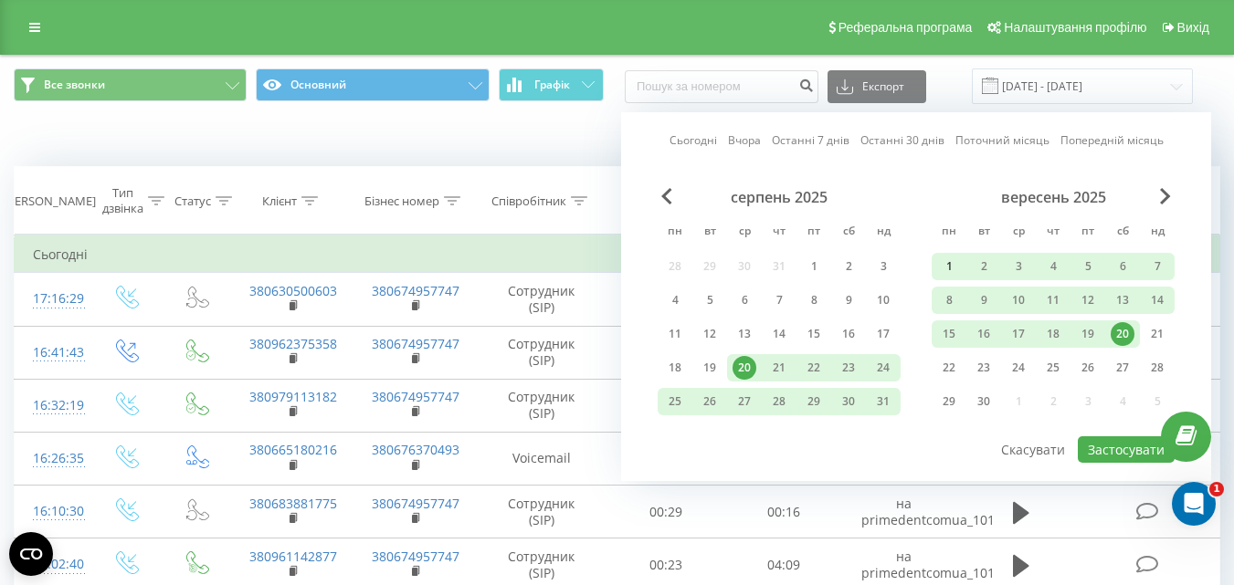
click at [953, 262] on div "1" at bounding box center [949, 267] width 24 height 24
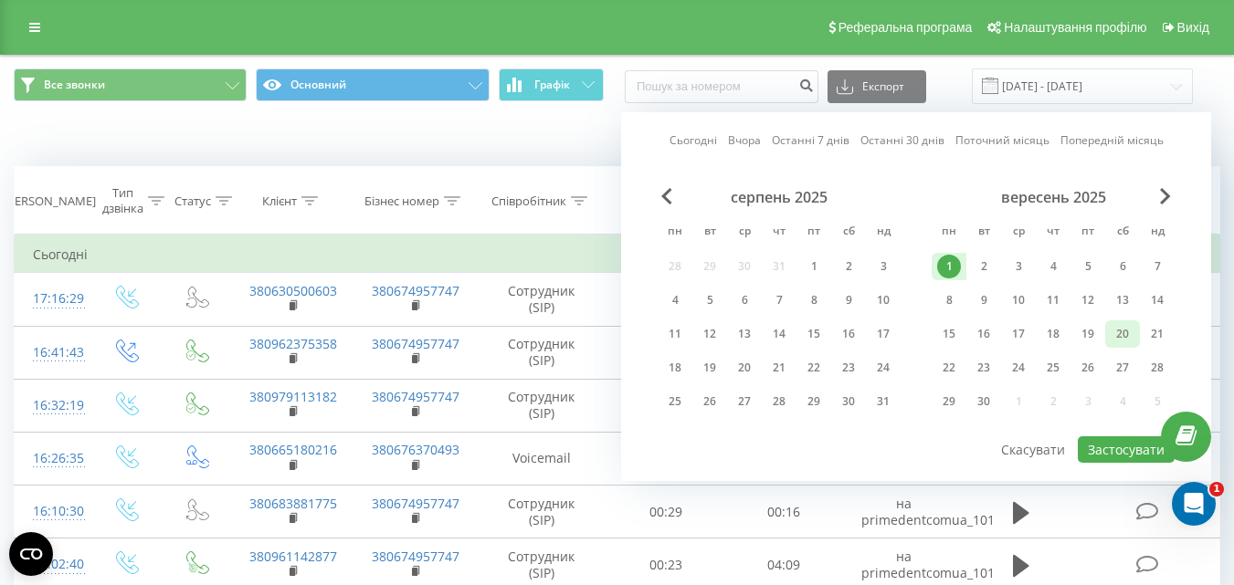
click at [1121, 327] on div "20" at bounding box center [1123, 334] width 24 height 24
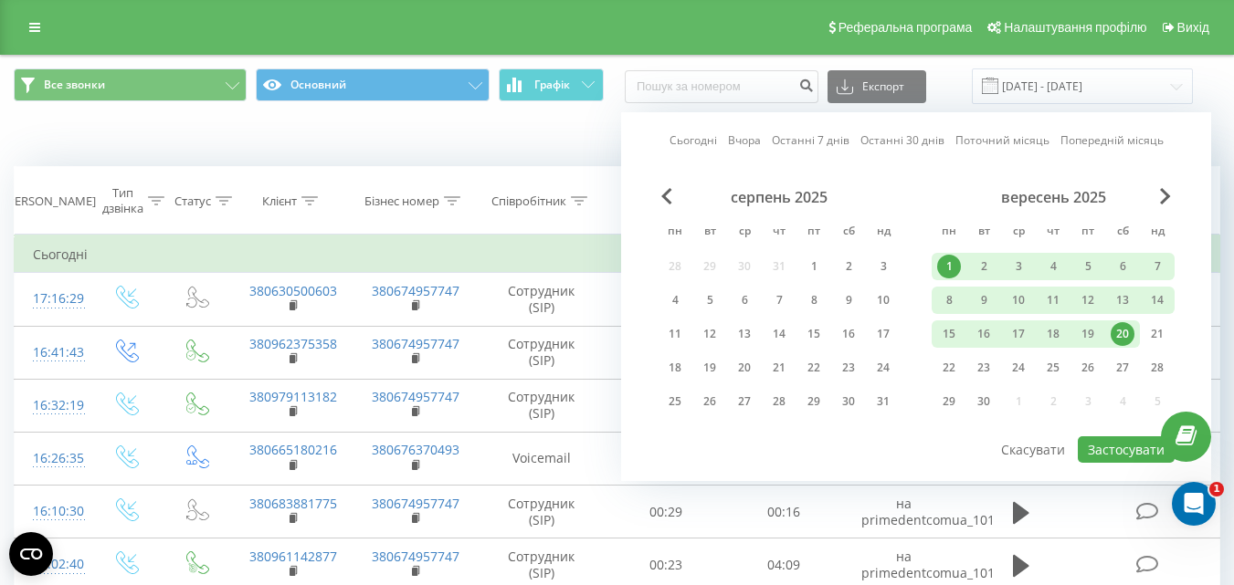
click at [955, 267] on div "1" at bounding box center [949, 267] width 24 height 24
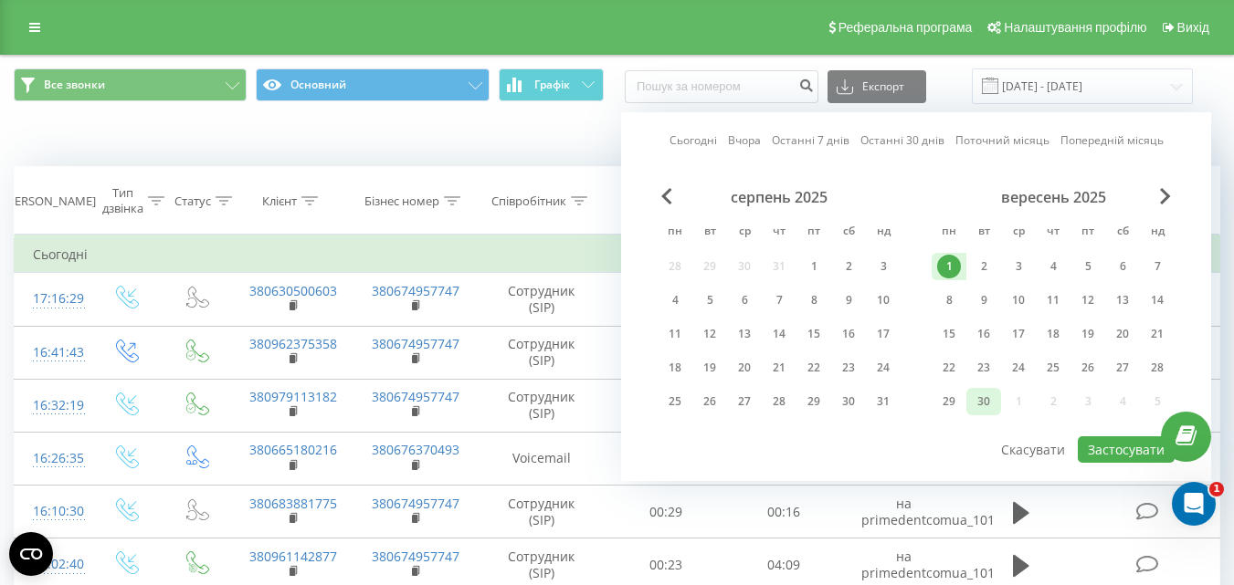
click at [980, 404] on div "30" at bounding box center [984, 402] width 24 height 24
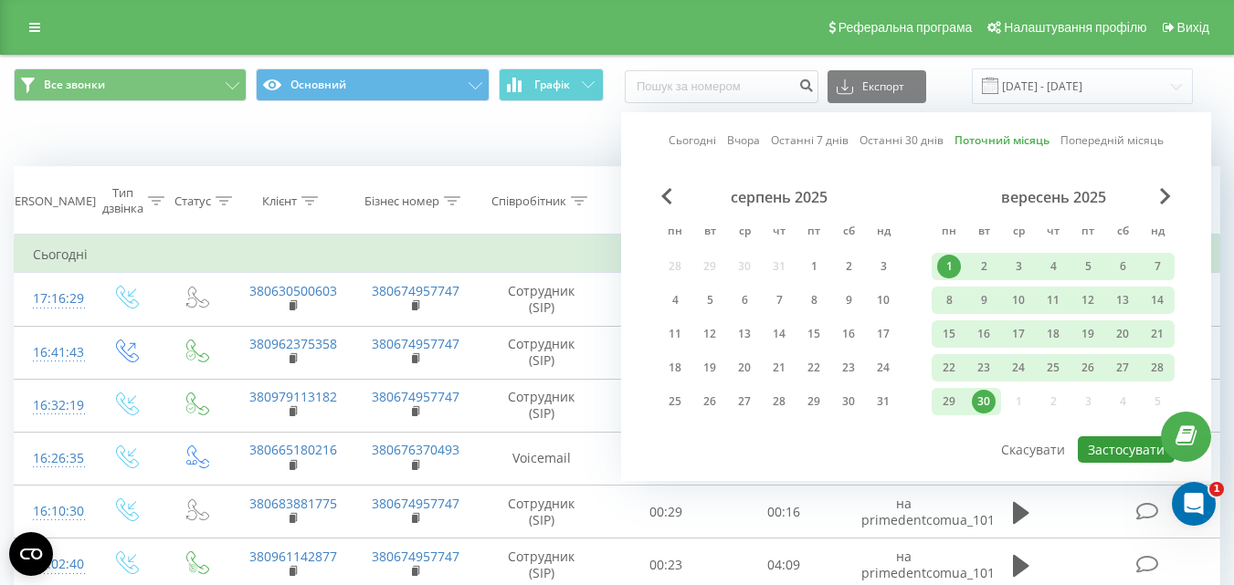
click at [1119, 455] on button "Застосувати" at bounding box center [1126, 450] width 97 height 26
type input "01.09.2025 - 30.09.2025"
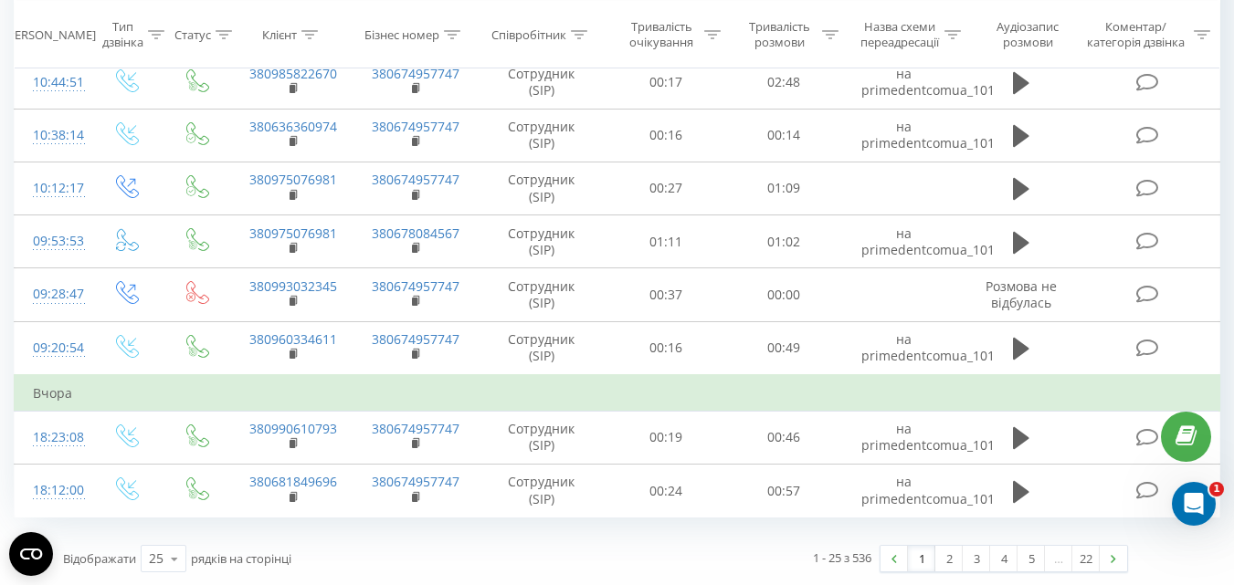
scroll to position [1121, 0]
click at [947, 559] on link "2" at bounding box center [948, 558] width 27 height 26
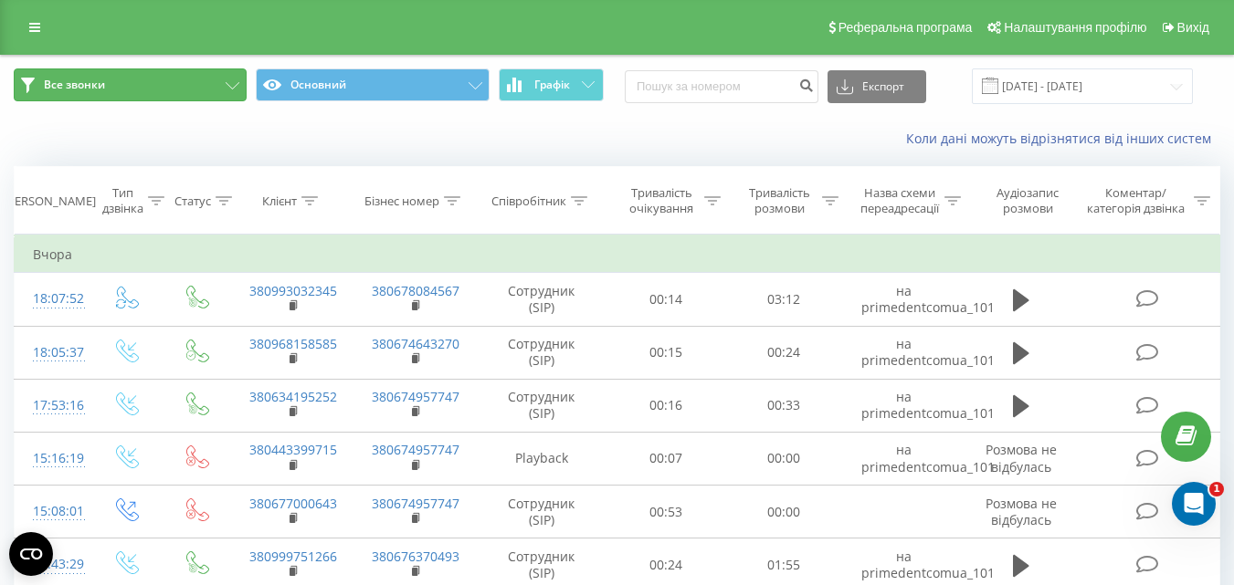
click at [223, 91] on button "Все звонки" at bounding box center [130, 84] width 233 height 33
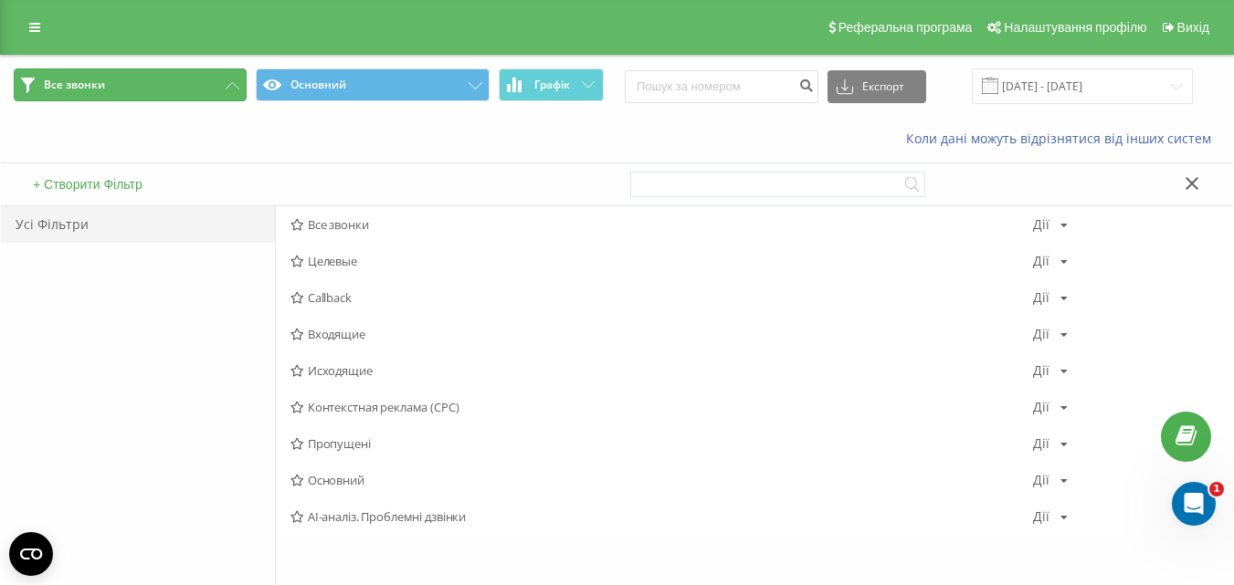
click at [223, 91] on button "Все звонки" at bounding box center [130, 84] width 233 height 33
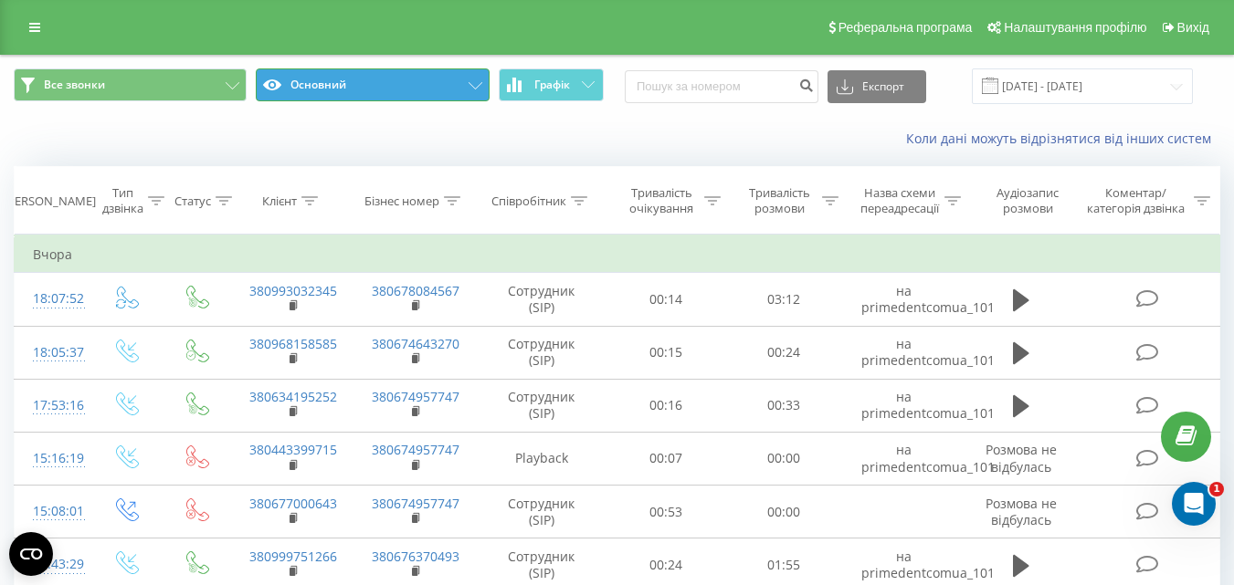
click at [476, 97] on button "Основний" at bounding box center [372, 84] width 233 height 33
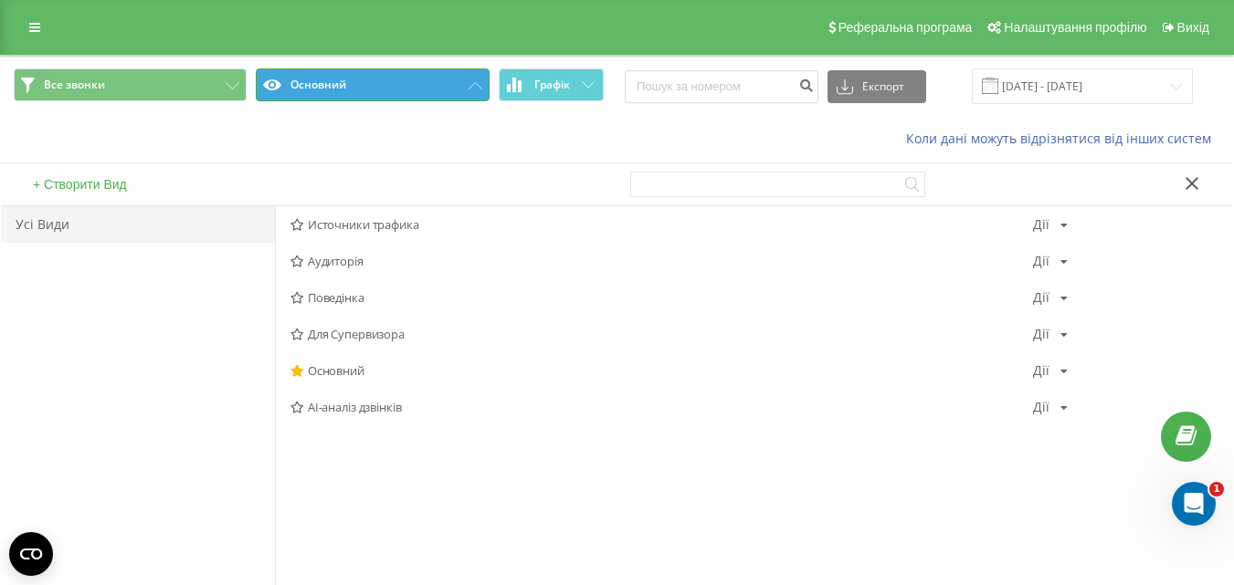
click at [476, 97] on button "Основний" at bounding box center [372, 84] width 233 height 33
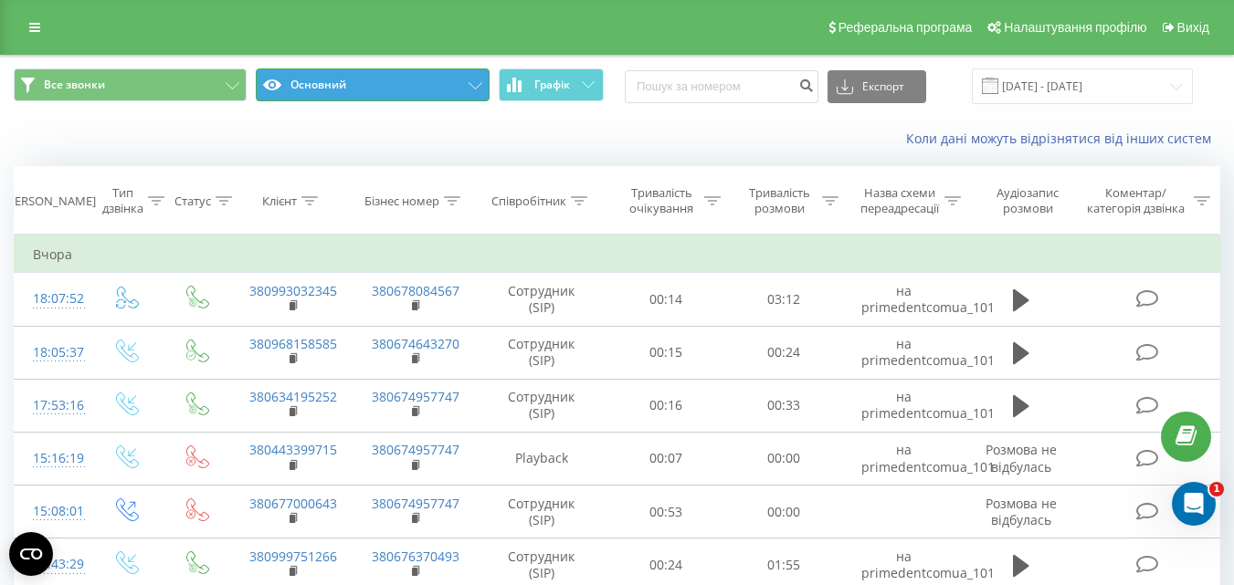
click at [476, 97] on button "Основний" at bounding box center [372, 84] width 233 height 33
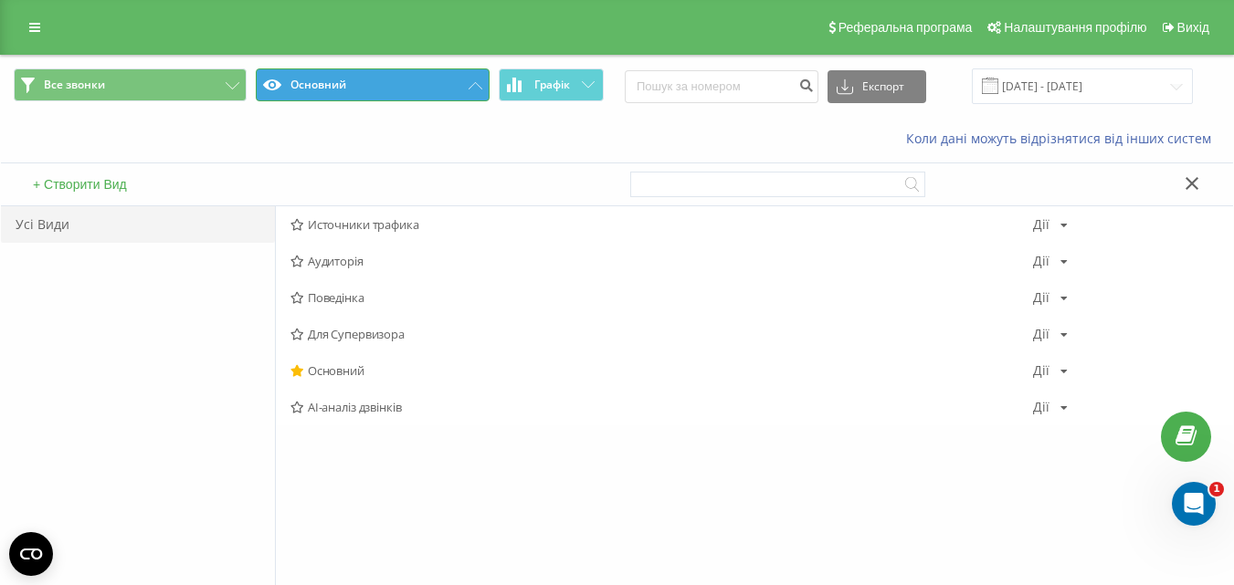
click at [476, 97] on button "Основний" at bounding box center [372, 84] width 233 height 33
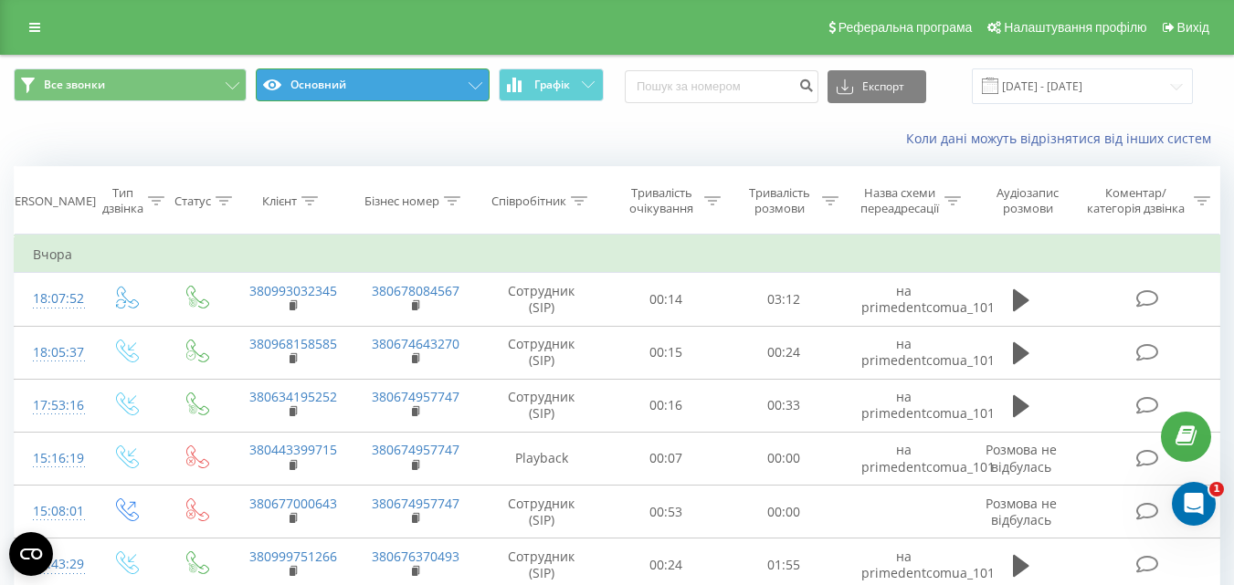
click at [476, 97] on button "Основний" at bounding box center [372, 84] width 233 height 33
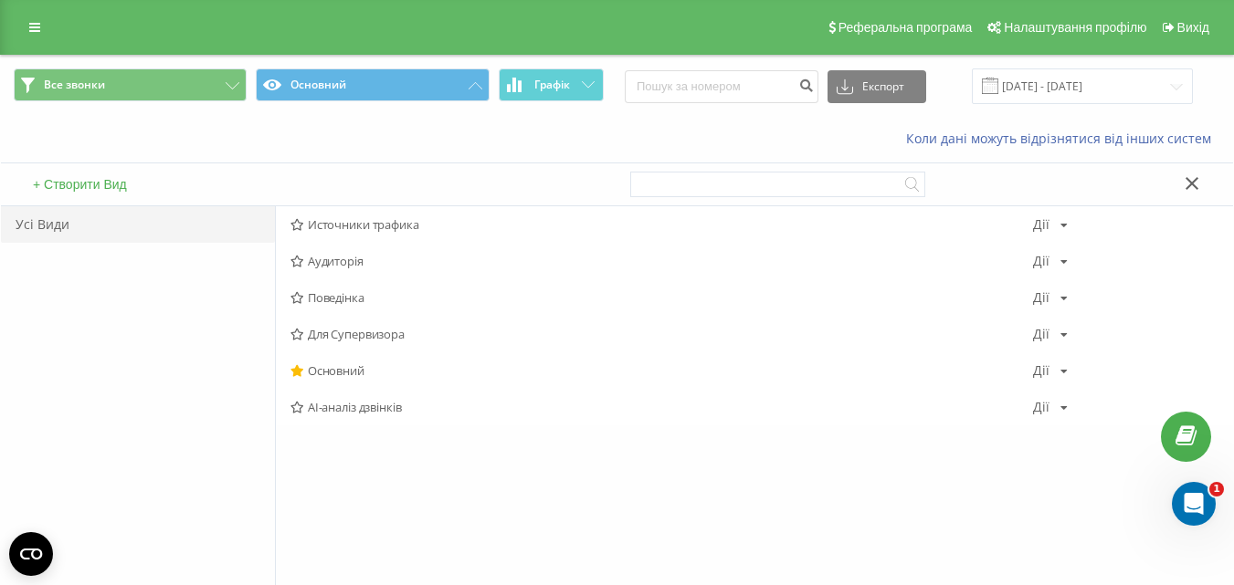
click at [1193, 182] on icon at bounding box center [1191, 183] width 13 height 13
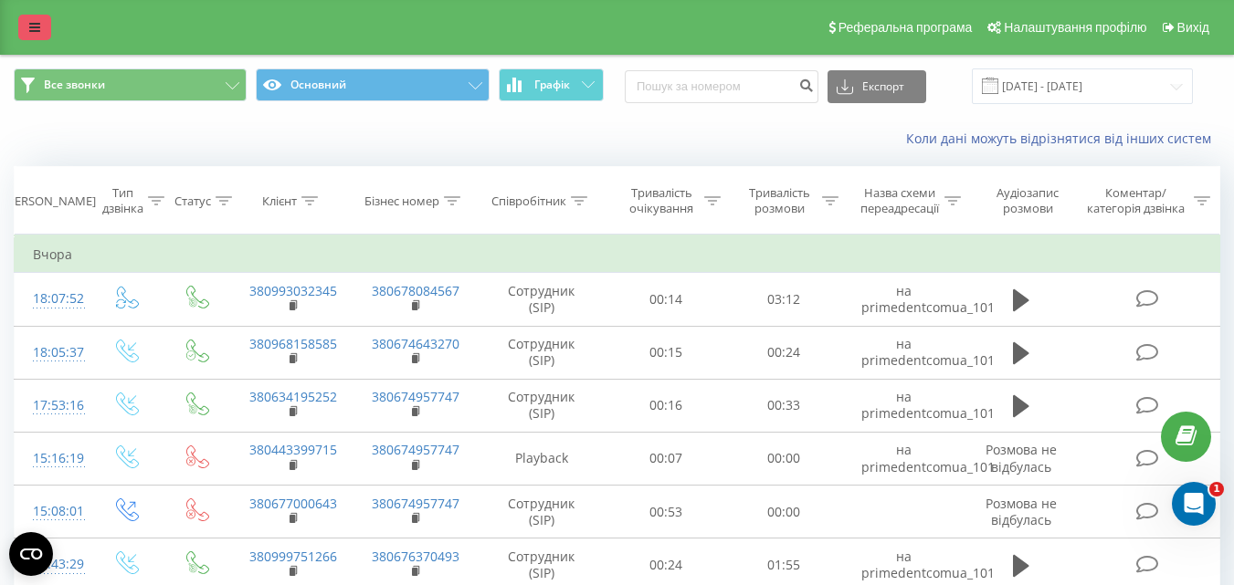
click at [29, 25] on icon at bounding box center [34, 27] width 11 height 13
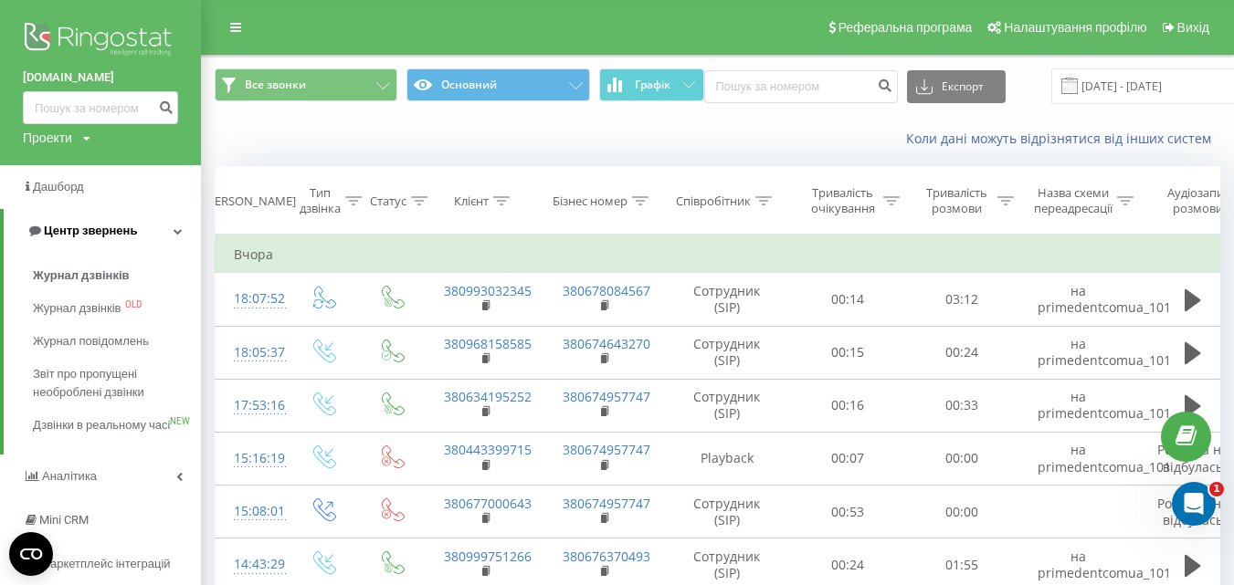
click at [121, 235] on span "Центр звернень" at bounding box center [90, 231] width 93 height 14
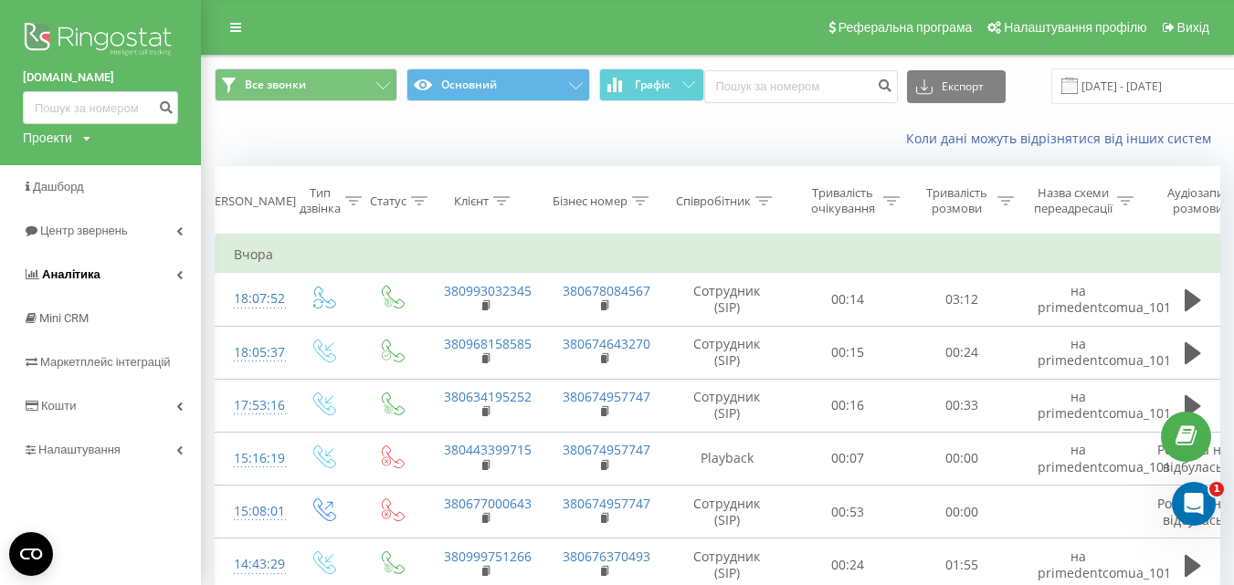
click at [81, 268] on span "Аналiтика" at bounding box center [71, 275] width 58 height 14
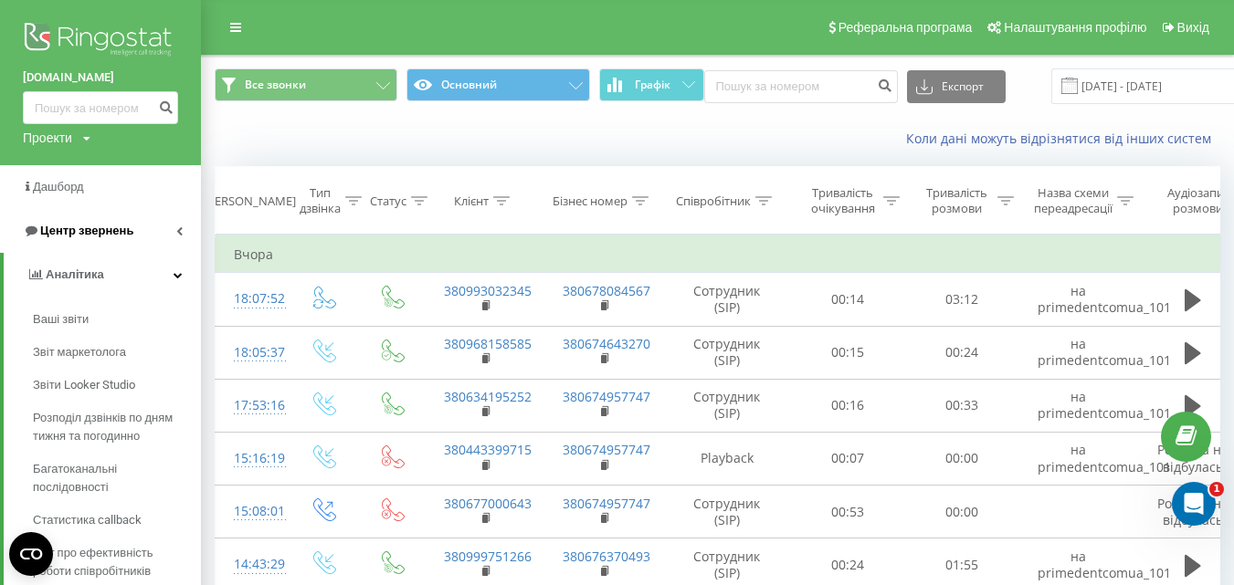
click at [111, 231] on span "Центр звернень" at bounding box center [86, 231] width 93 height 14
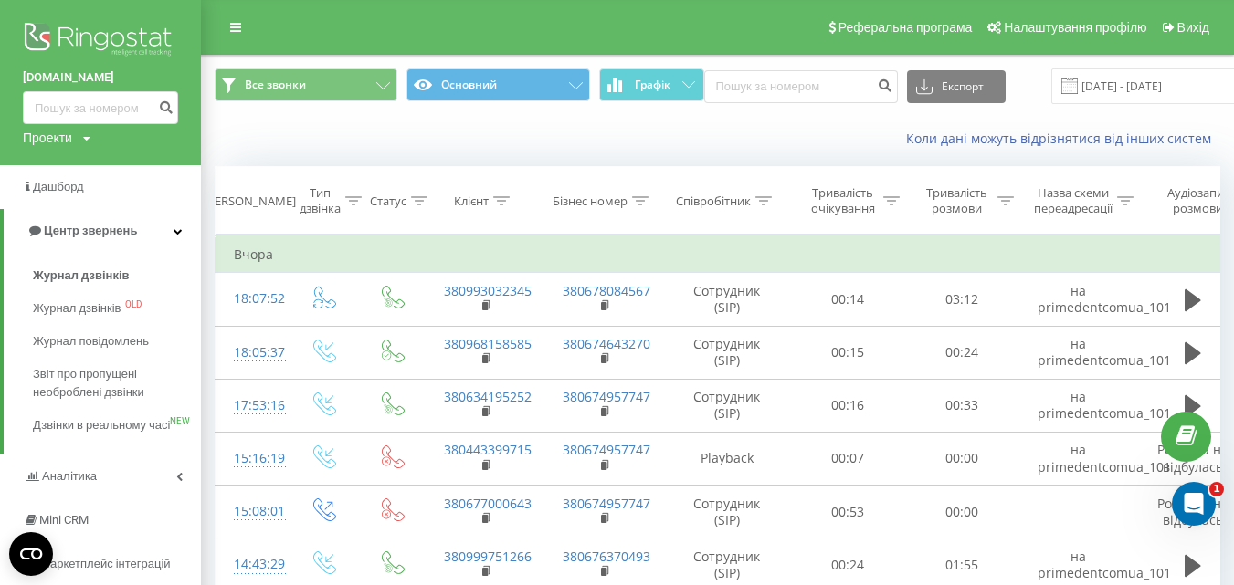
click at [112, 41] on img at bounding box center [100, 41] width 155 height 46
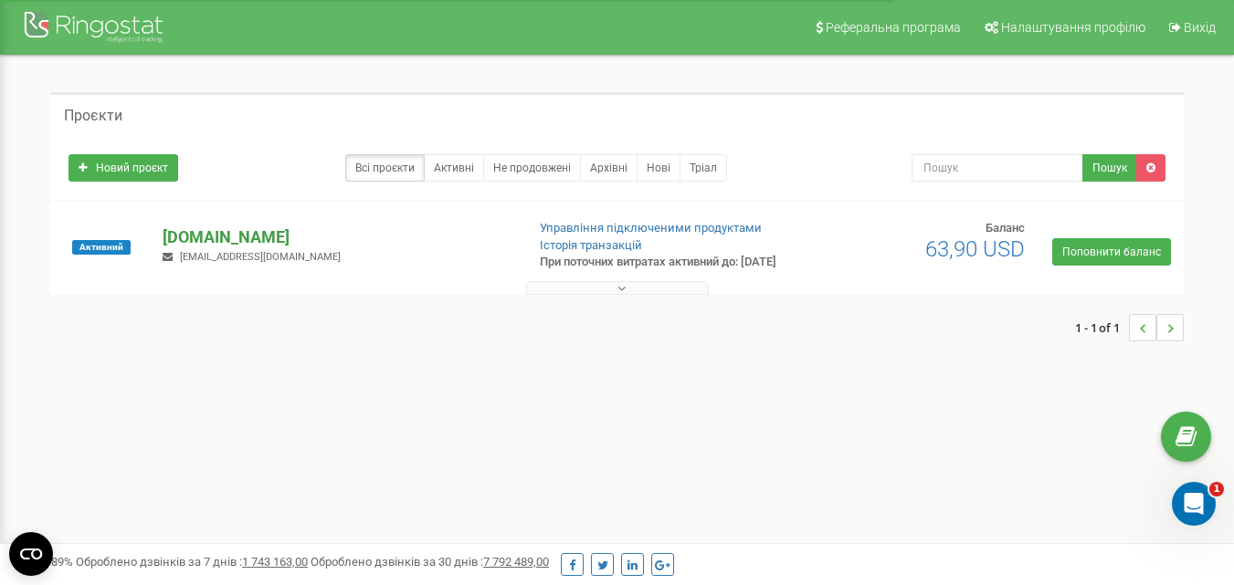
click at [230, 243] on p "[DOMAIN_NAME]" at bounding box center [336, 238] width 347 height 24
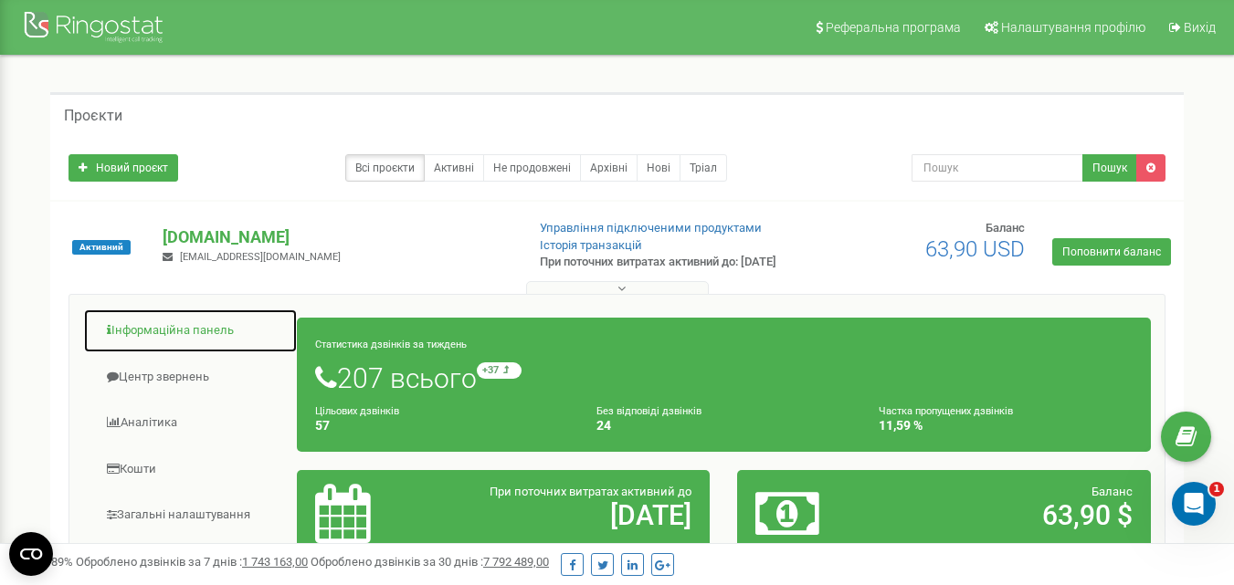
click at [190, 334] on link "Інформаційна панель" at bounding box center [190, 331] width 215 height 45
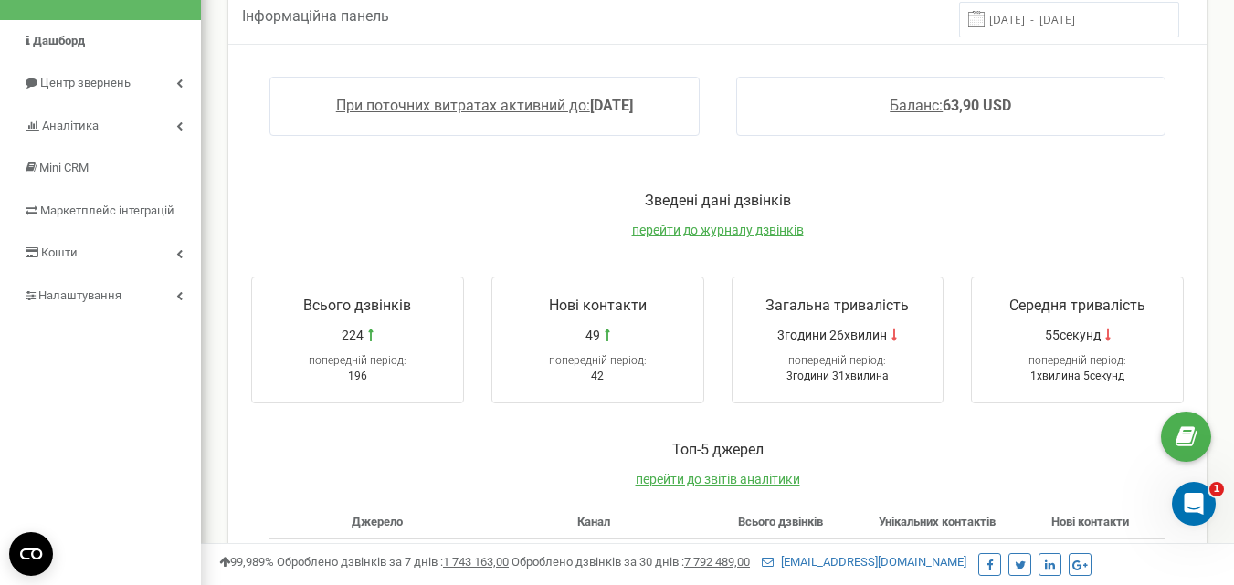
scroll to position [134, 0]
drag, startPoint x: 640, startPoint y: 386, endPoint x: 735, endPoint y: 205, distance: 205.1
click at [725, 224] on div "Зведені дані дзвінків перейти до журналу дзвінків Всього дзвінків 224 попередні…" at bounding box center [717, 296] width 969 height 249
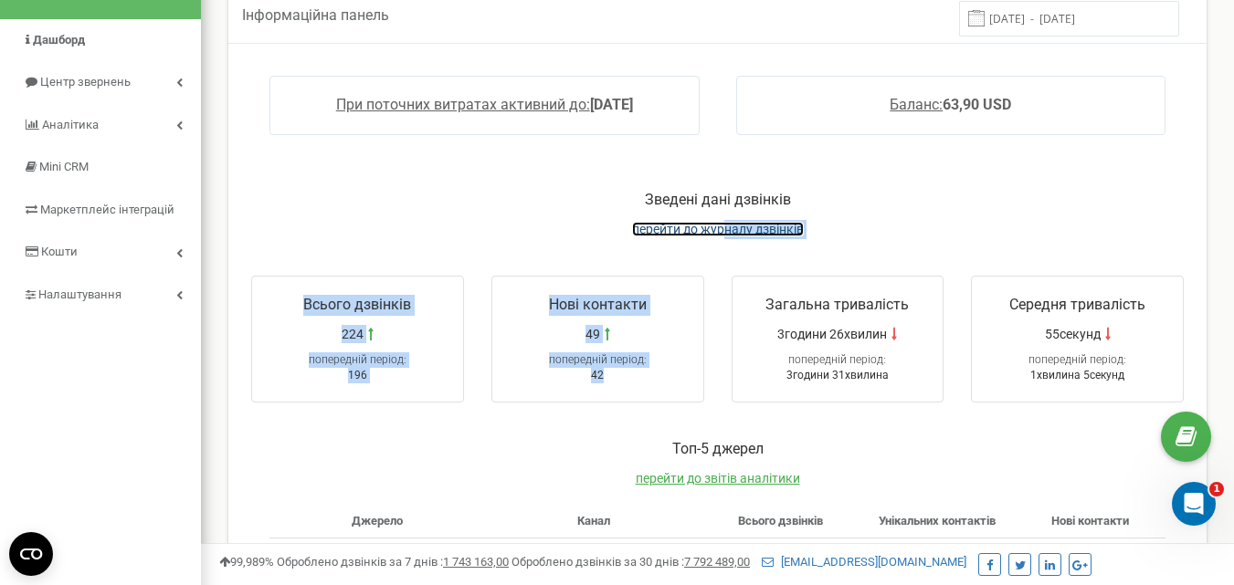
click at [735, 230] on span "перейти до журналу дзвінків" at bounding box center [718, 229] width 172 height 15
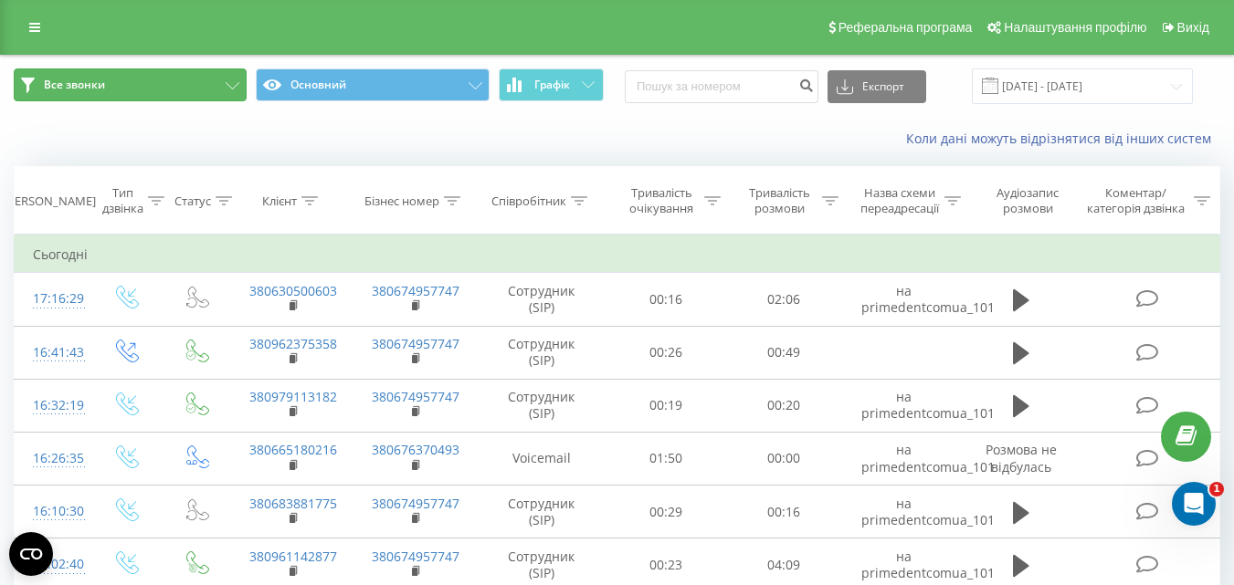
click at [214, 79] on button "Все звонки" at bounding box center [130, 84] width 233 height 33
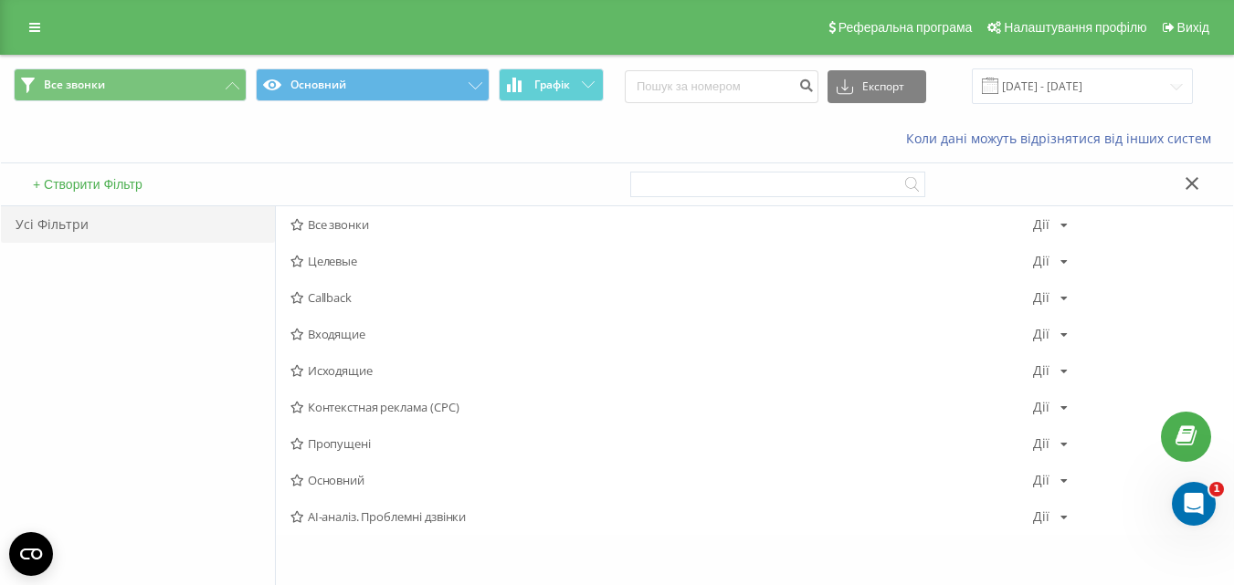
click at [576, 148] on div "Коли дані можуть відрізнятися вiд інших систем" at bounding box center [848, 139] width 770 height 18
click at [1203, 182] on button at bounding box center [1192, 184] width 26 height 19
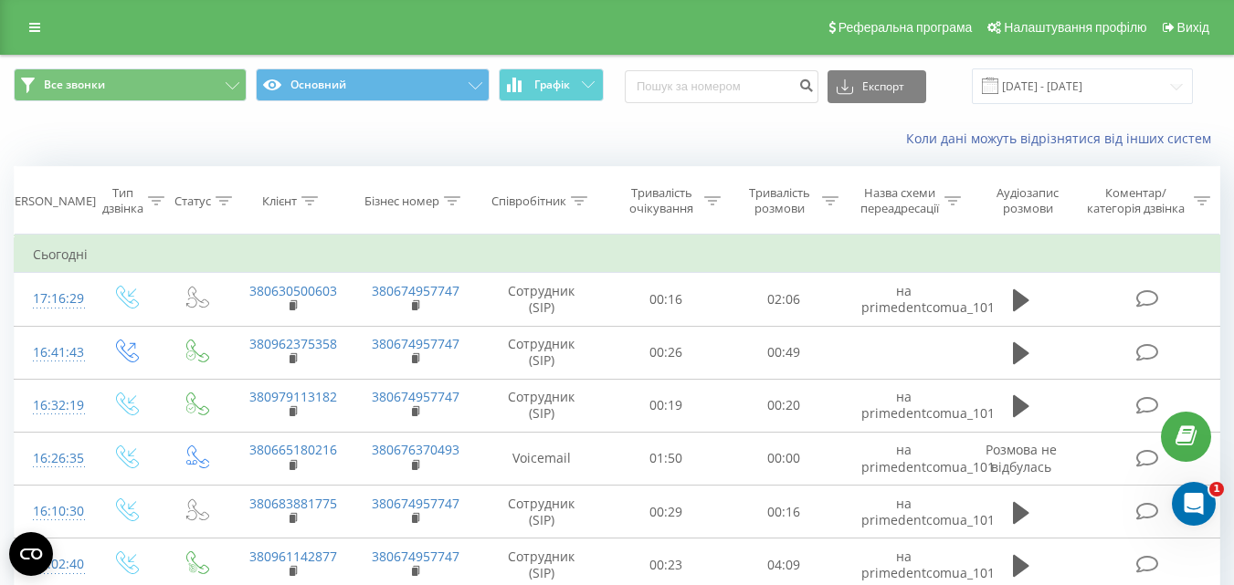
click at [133, 107] on div "Все звонки Основний Графік Експорт .csv .xls .xlsx 20.08.2025 - 20.09.2025" at bounding box center [617, 86] width 1232 height 61
click at [163, 86] on button "Все звонки" at bounding box center [130, 84] width 233 height 33
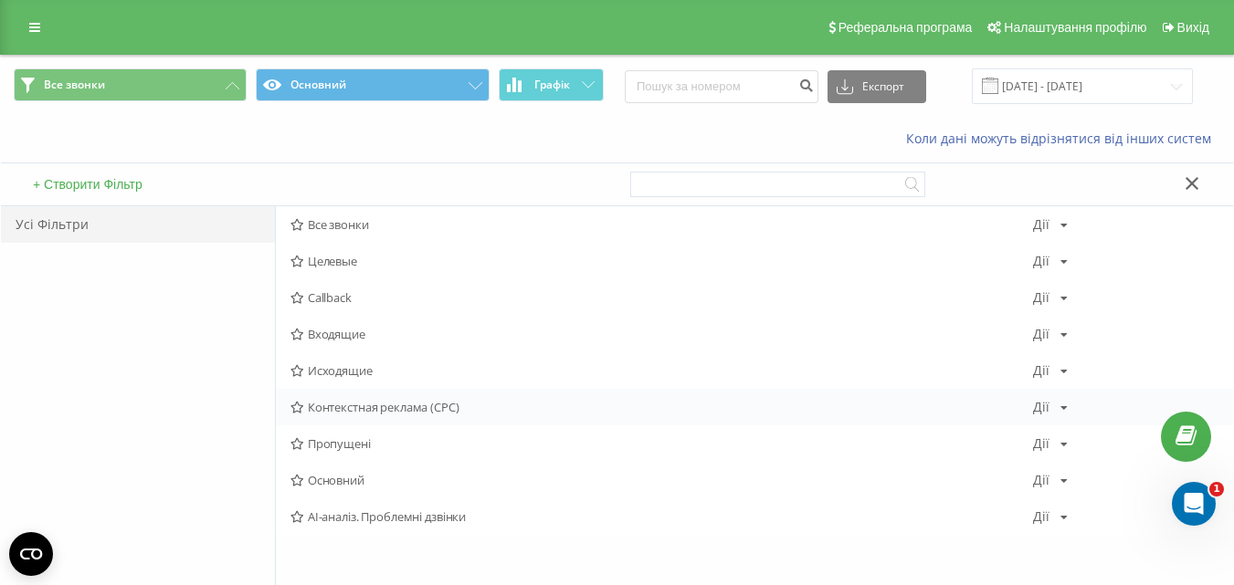
click at [417, 403] on span "Контекстная реклама (CPC)" at bounding box center [661, 407] width 742 height 13
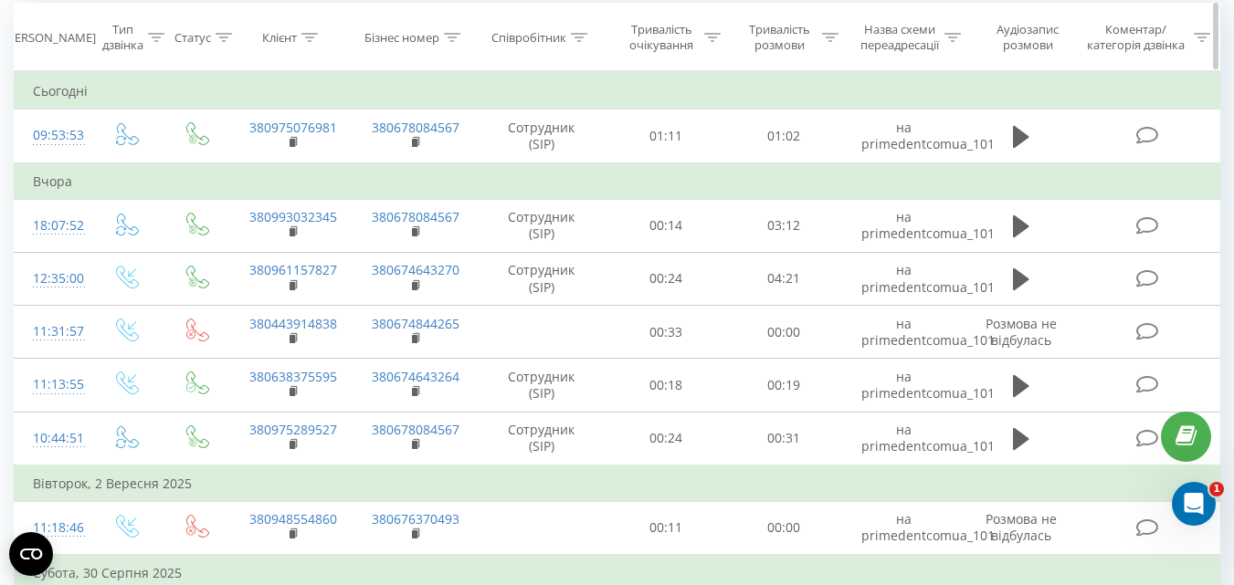
scroll to position [164, 0]
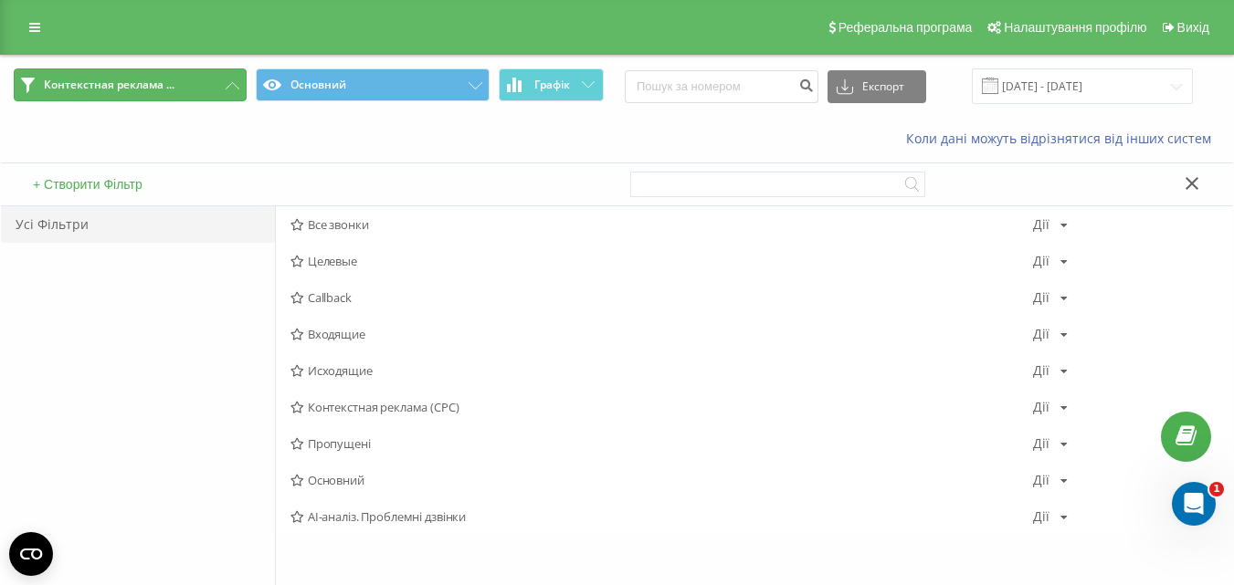
click at [218, 80] on button "Контекстная реклама ..." at bounding box center [130, 84] width 233 height 33
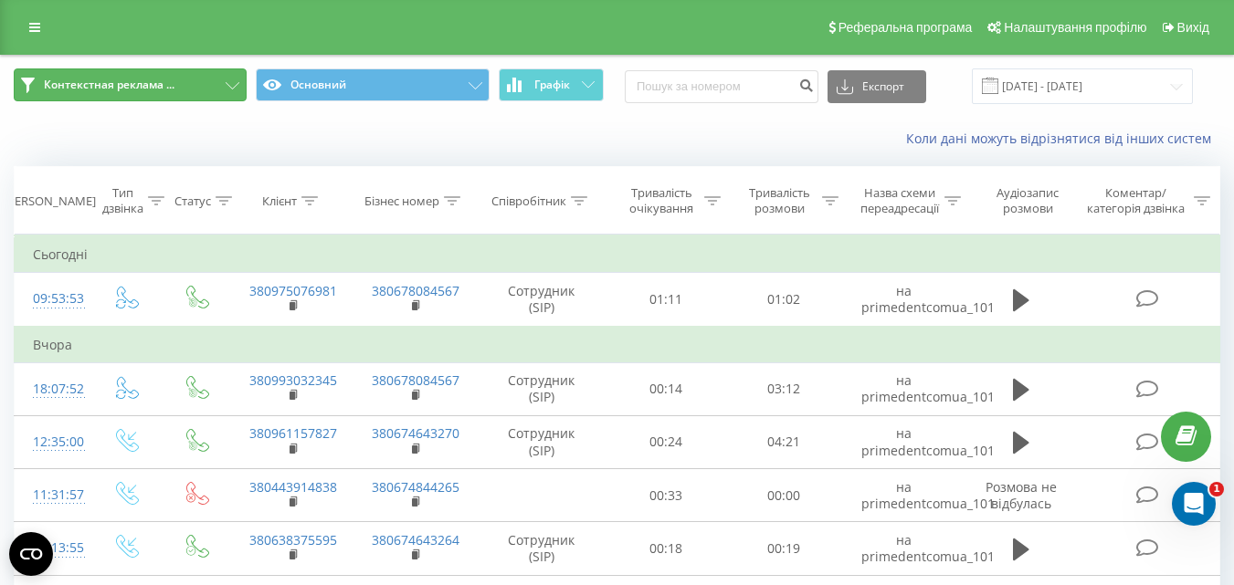
click at [226, 84] on icon at bounding box center [233, 85] width 14 height 7
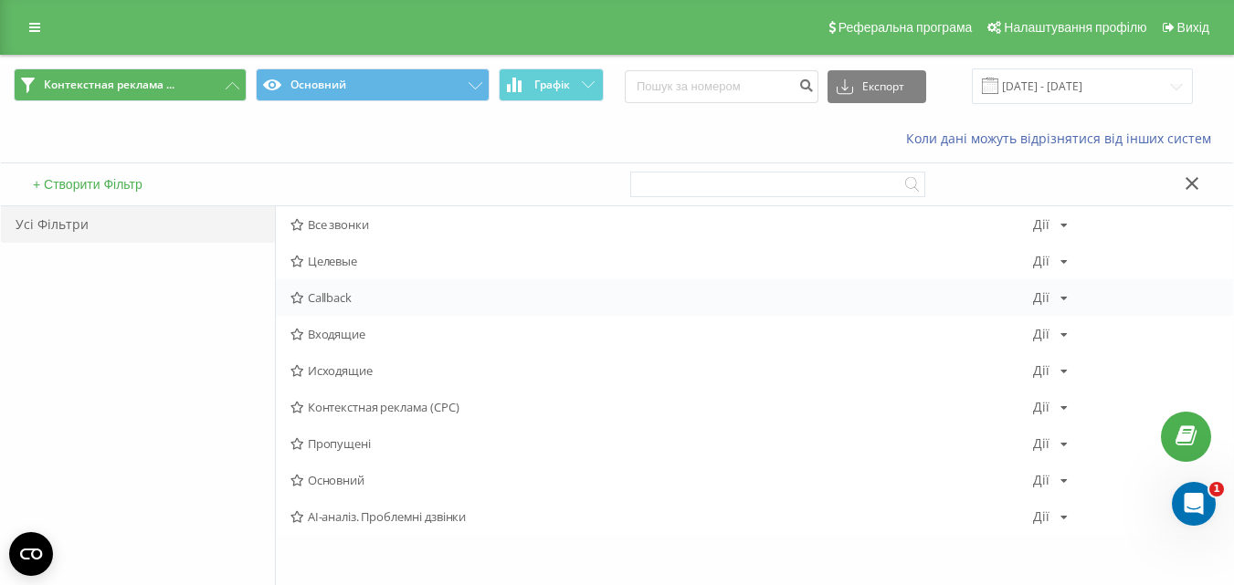
click at [337, 293] on span "Callback" at bounding box center [661, 297] width 742 height 13
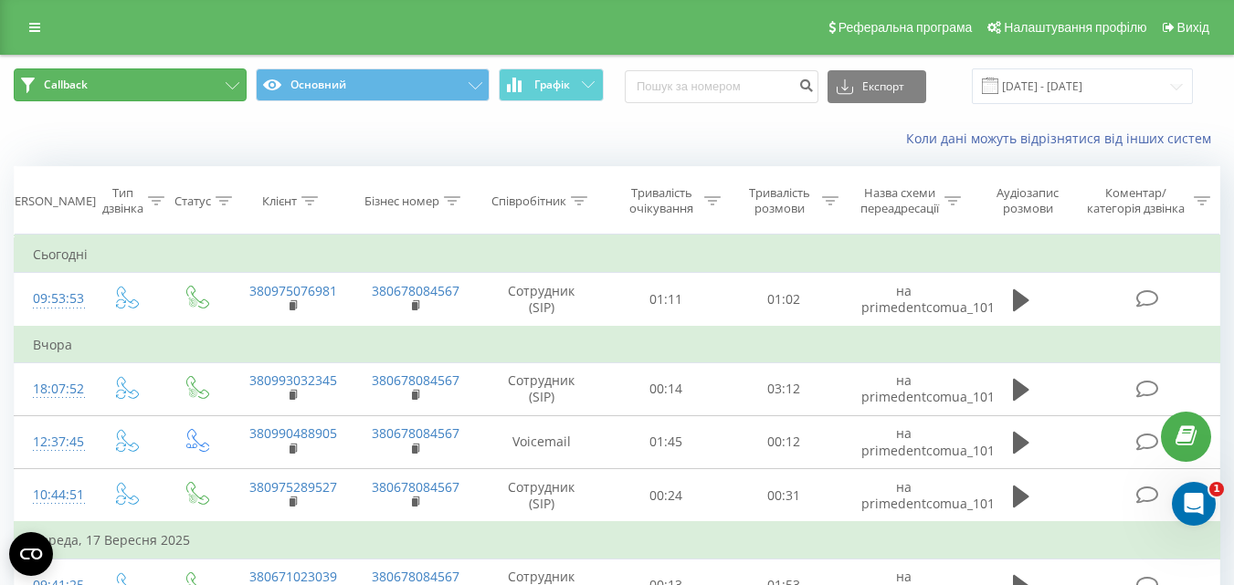
click at [132, 79] on button "Callback" at bounding box center [130, 84] width 233 height 33
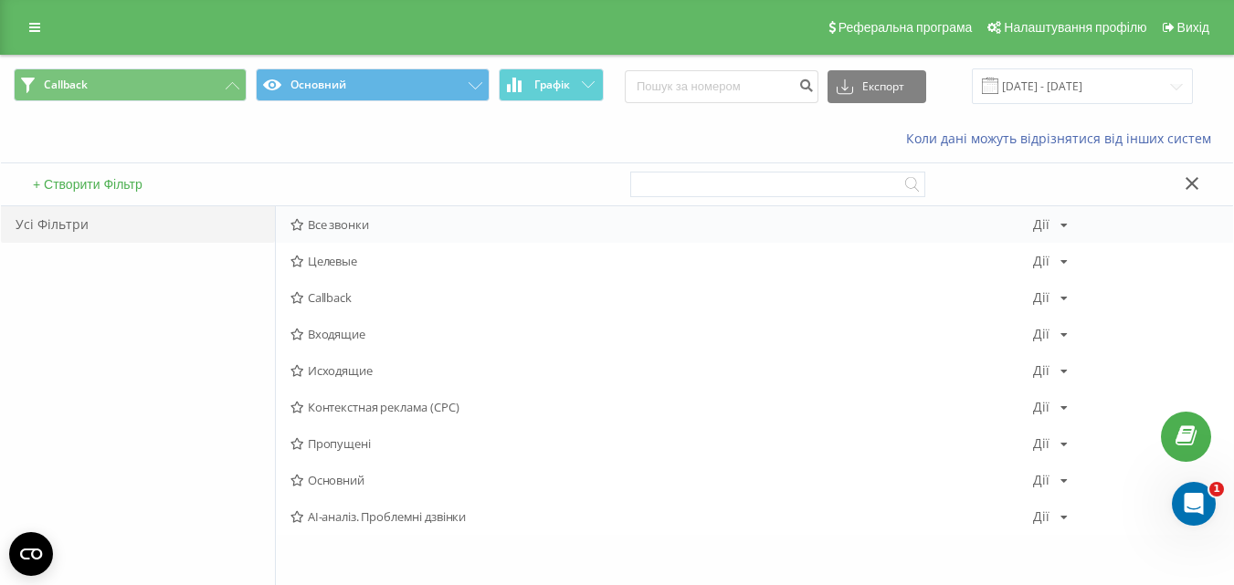
click at [358, 226] on span "Все звонки" at bounding box center [661, 224] width 742 height 13
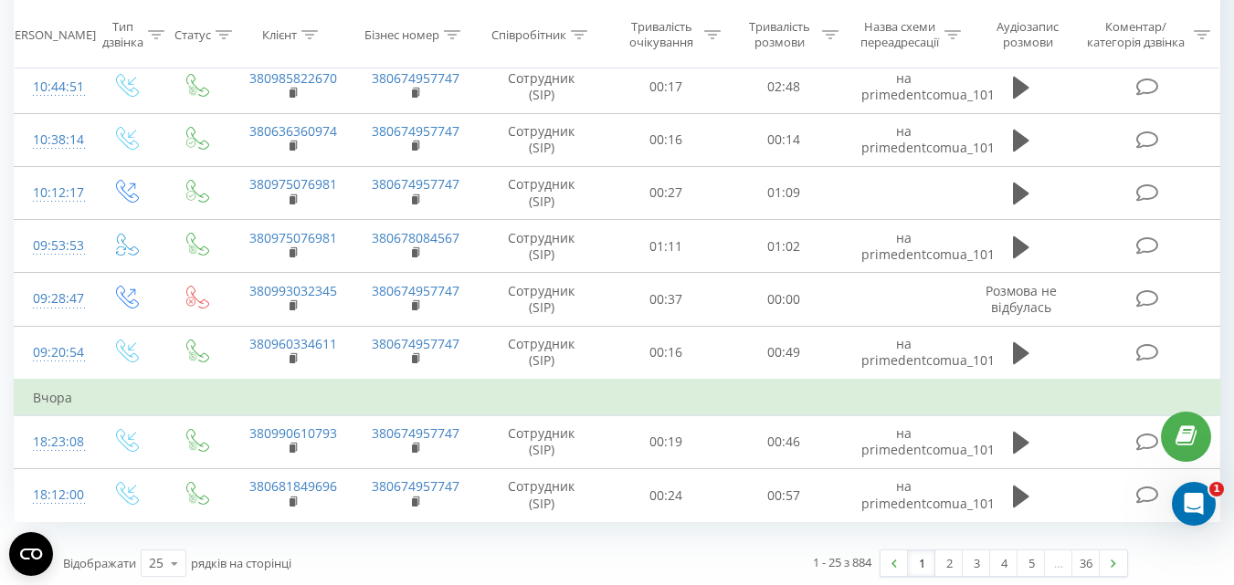
scroll to position [1121, 0]
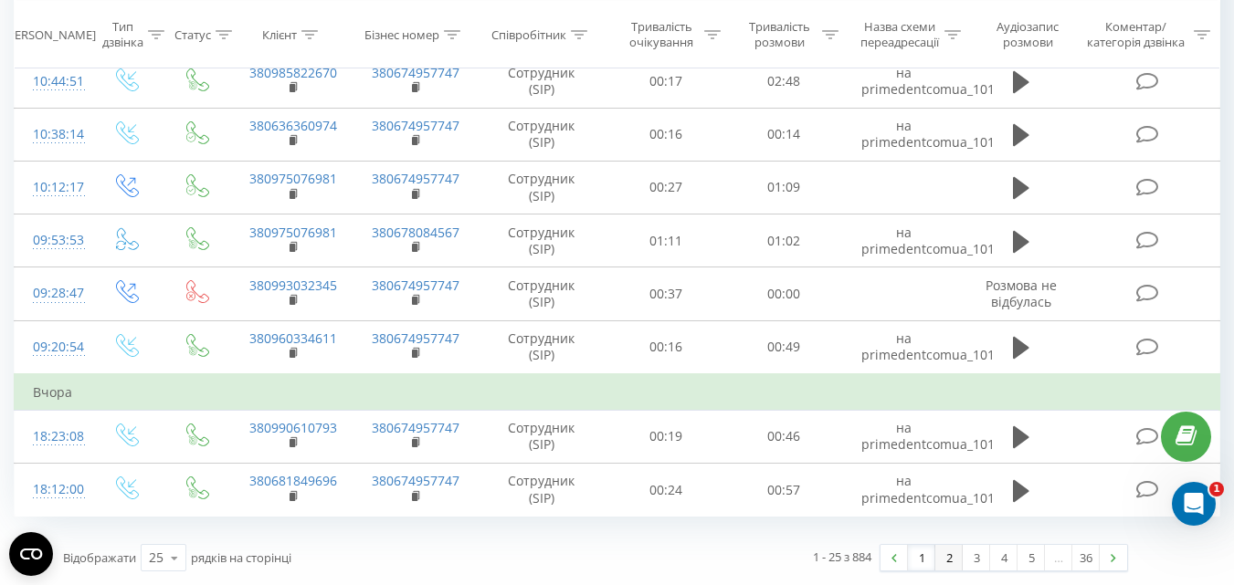
click at [947, 557] on link "2" at bounding box center [948, 558] width 27 height 26
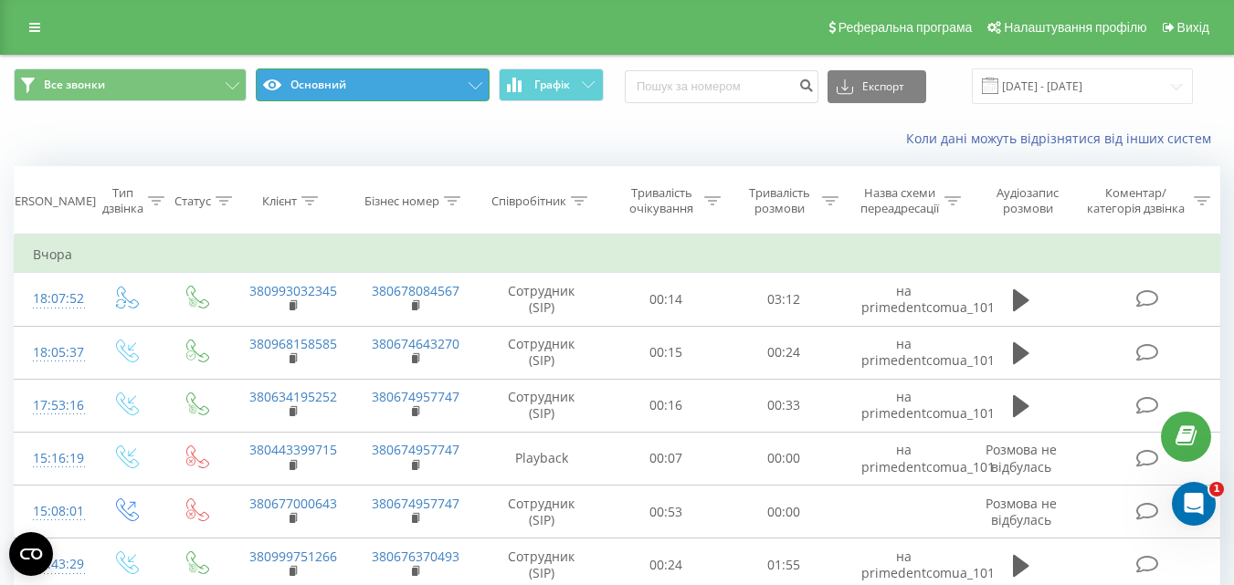
click at [375, 84] on button "Основний" at bounding box center [372, 84] width 233 height 33
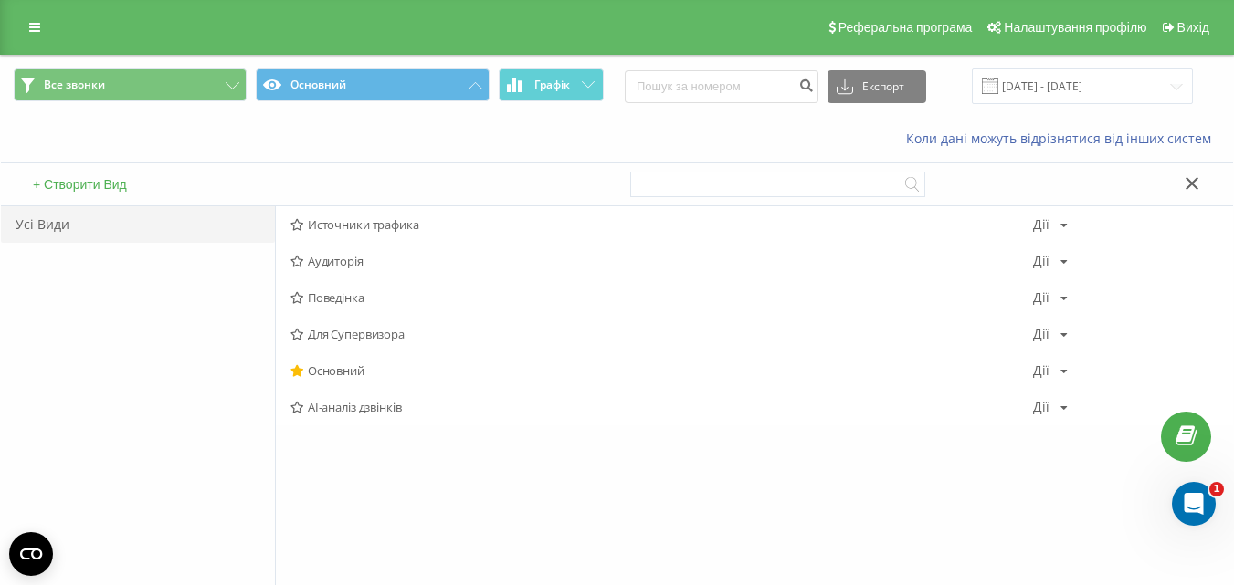
click at [1196, 179] on icon at bounding box center [1191, 183] width 13 height 13
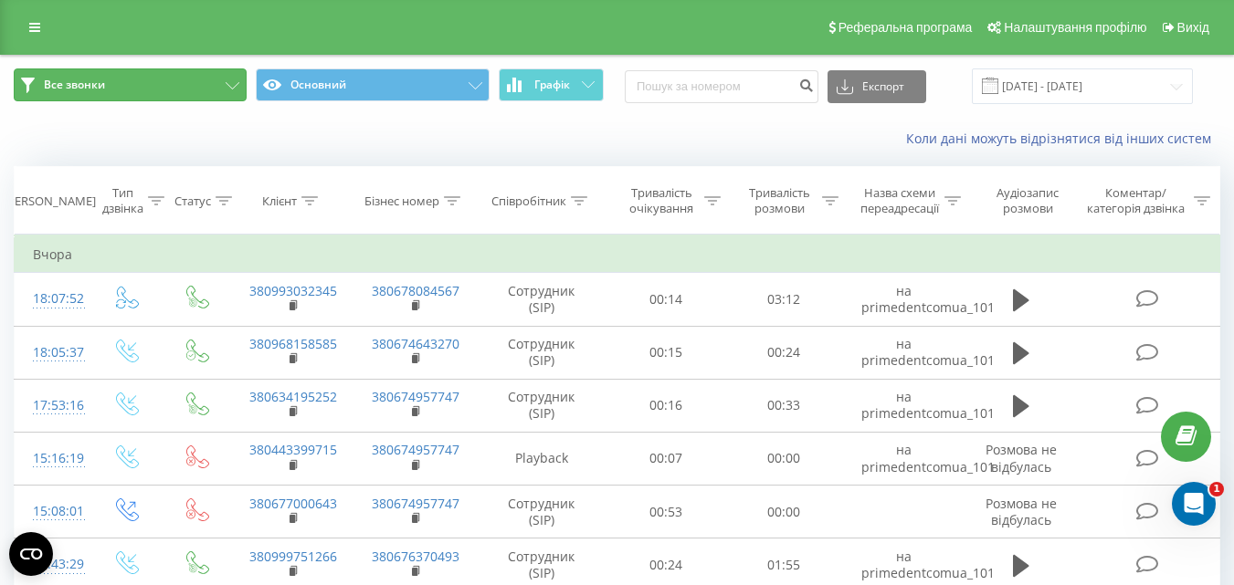
click at [219, 79] on button "Все звонки" at bounding box center [130, 84] width 233 height 33
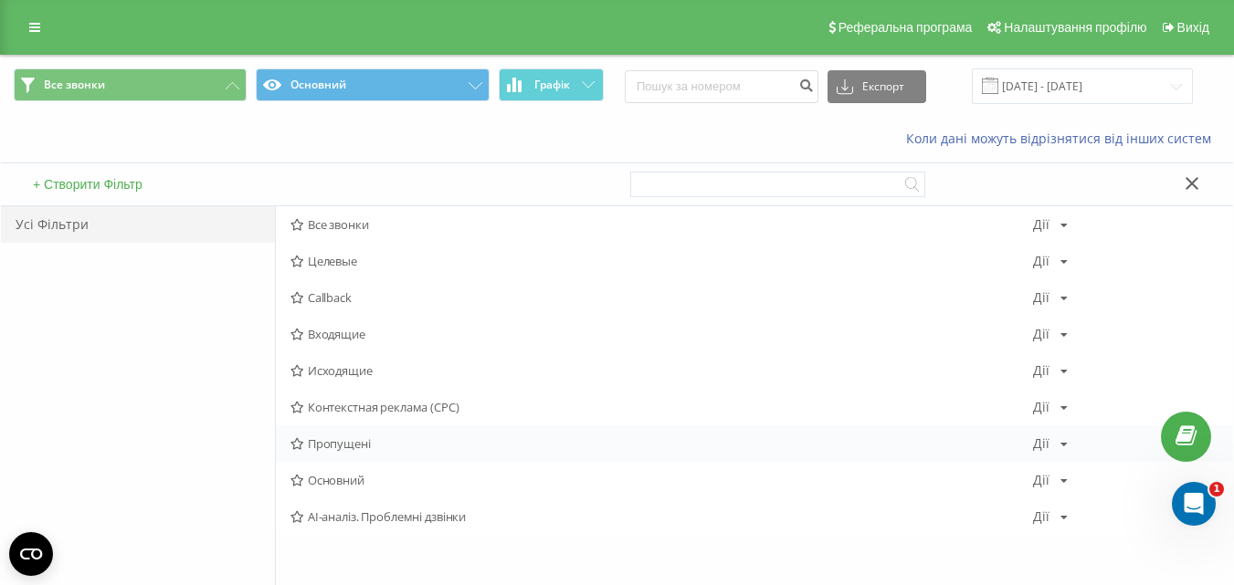
click at [366, 454] on div "Пропущені Дії Редагувати Копіювати Видалити За замовчуванням Поділитися" at bounding box center [754, 444] width 957 height 37
click at [373, 447] on span "Пропущені" at bounding box center [661, 443] width 742 height 13
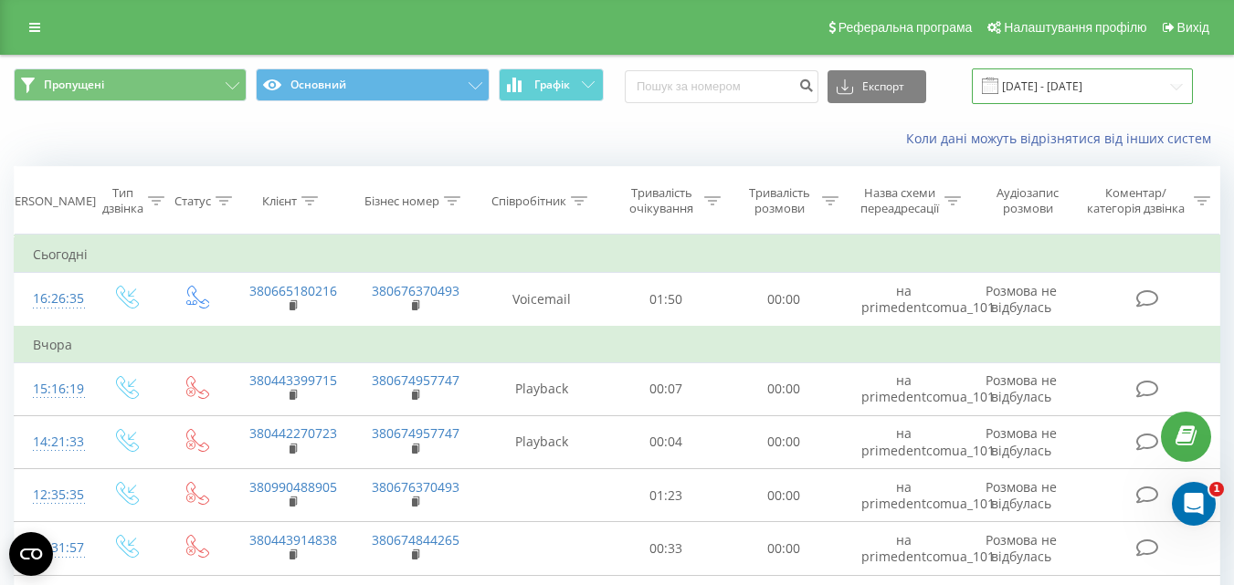
click at [1095, 80] on input "20.08.2025 - 20.09.2025" at bounding box center [1082, 86] width 221 height 36
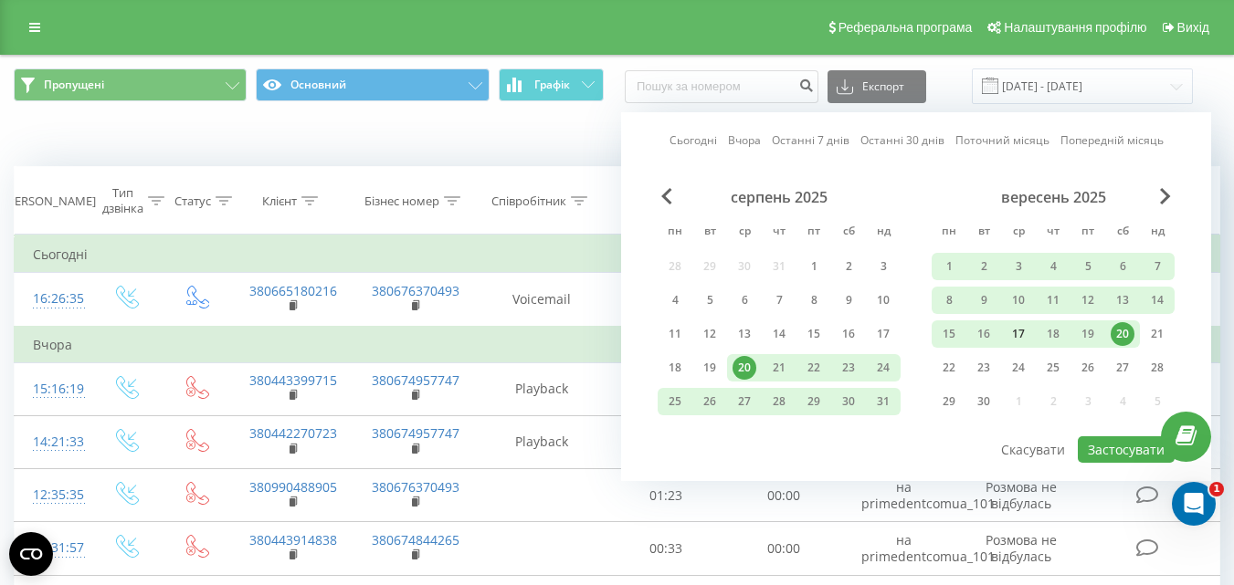
click at [1016, 341] on div "17" at bounding box center [1018, 334] width 24 height 24
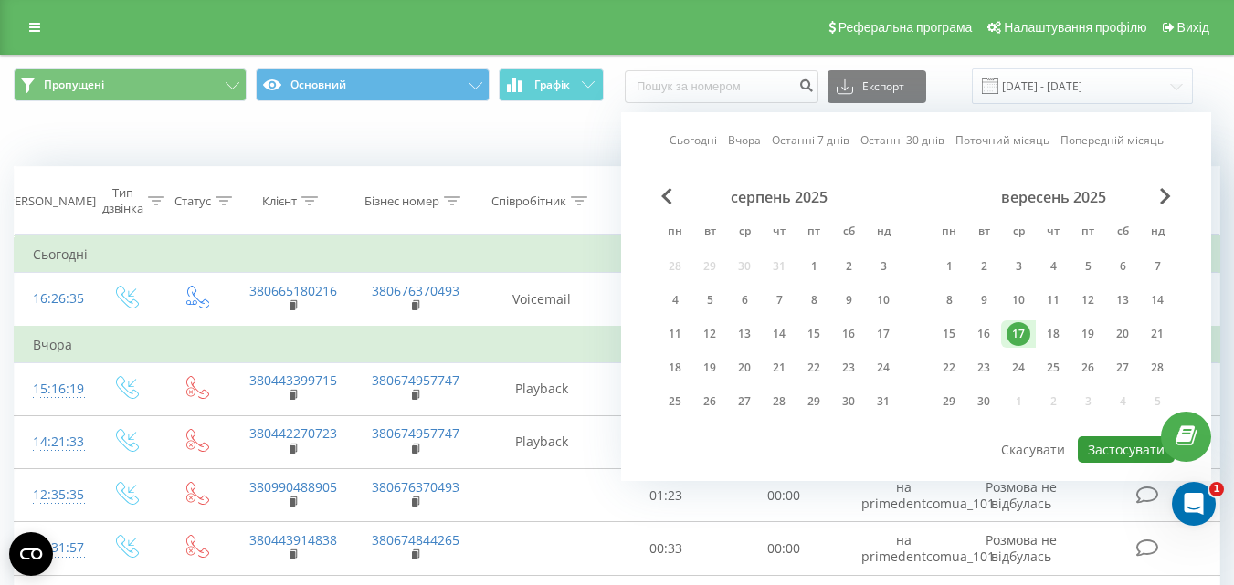
click at [1112, 445] on button "Застосувати" at bounding box center [1126, 450] width 97 height 26
type input "17.09.2025 - 17.09.2025"
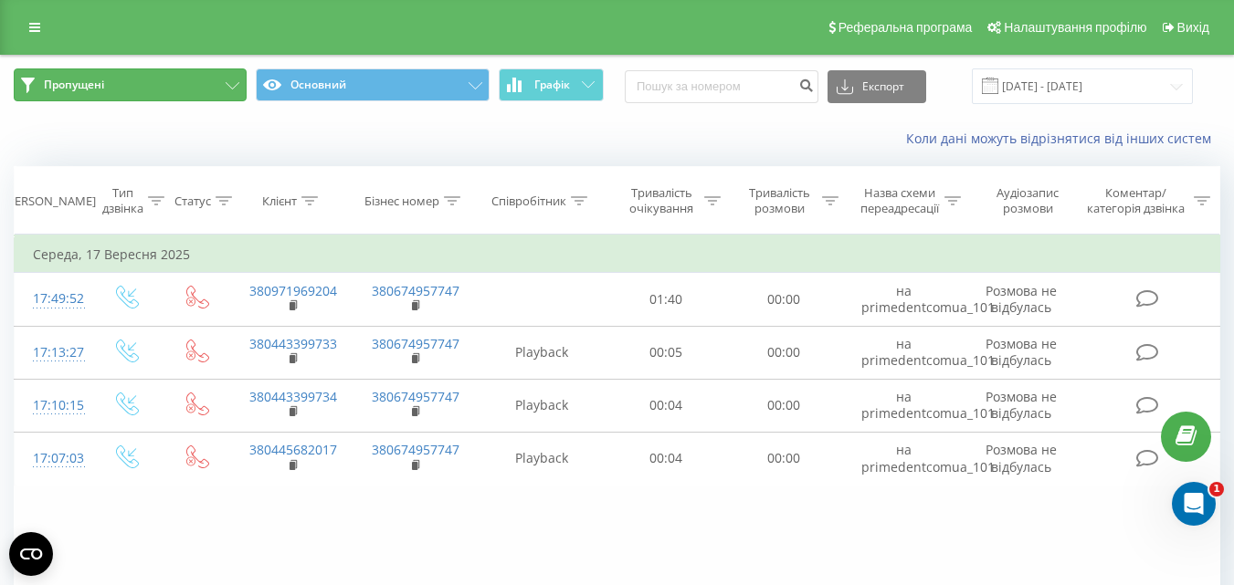
click at [216, 93] on button "Пропущені" at bounding box center [130, 84] width 233 height 33
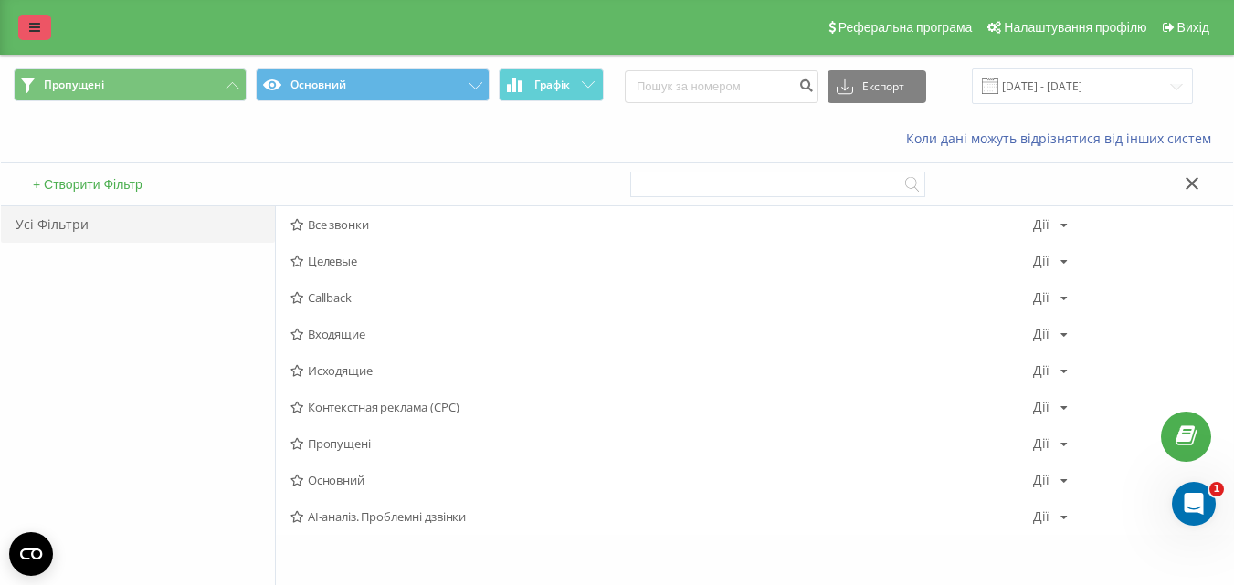
click at [39, 25] on icon at bounding box center [34, 27] width 11 height 13
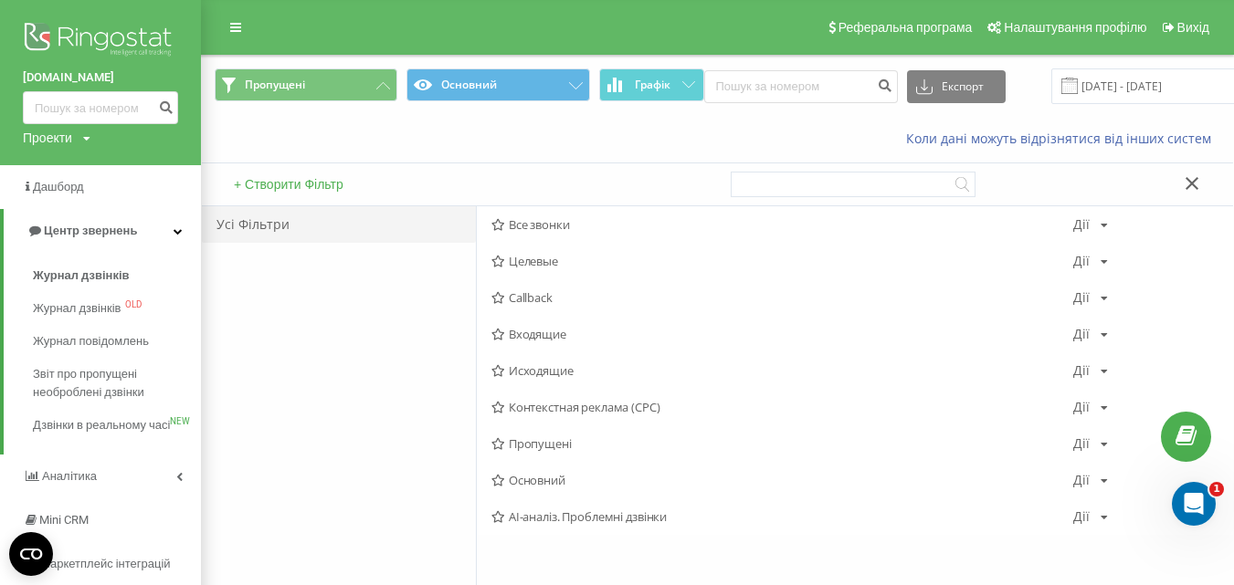
click at [78, 40] on img at bounding box center [100, 41] width 155 height 46
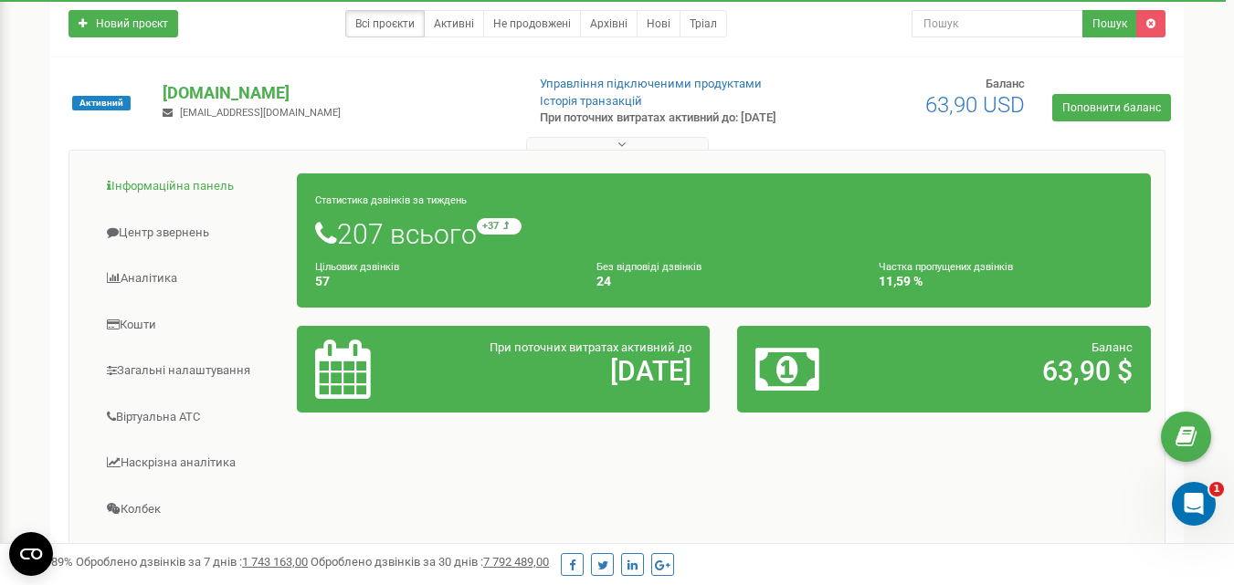
scroll to position [146, 0]
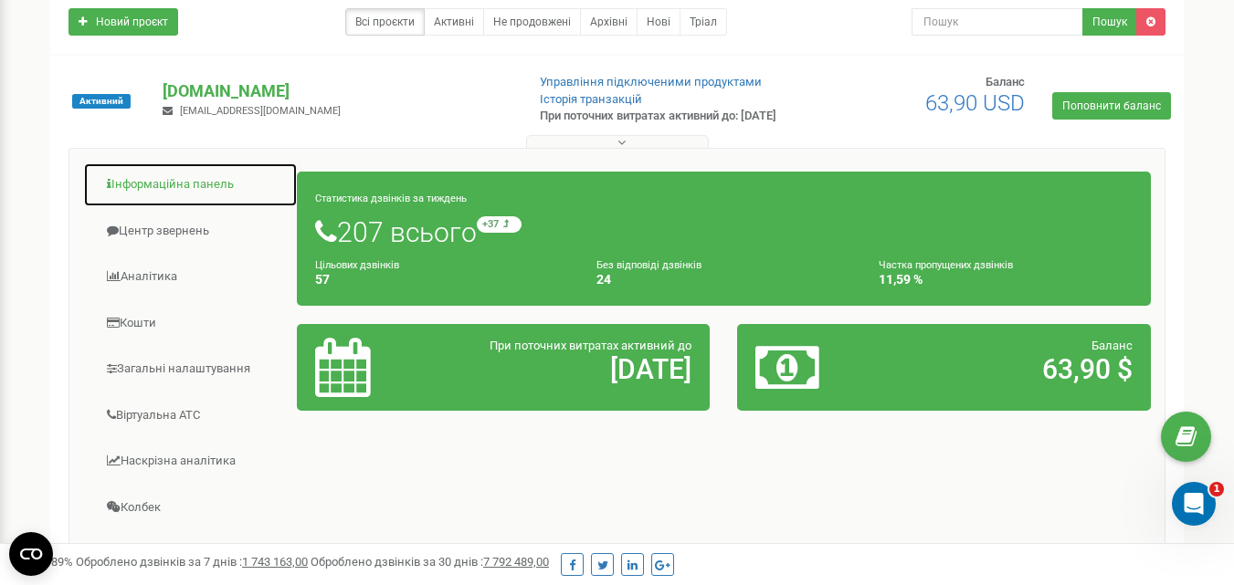
click at [143, 190] on link "Інформаційна панель" at bounding box center [190, 185] width 215 height 45
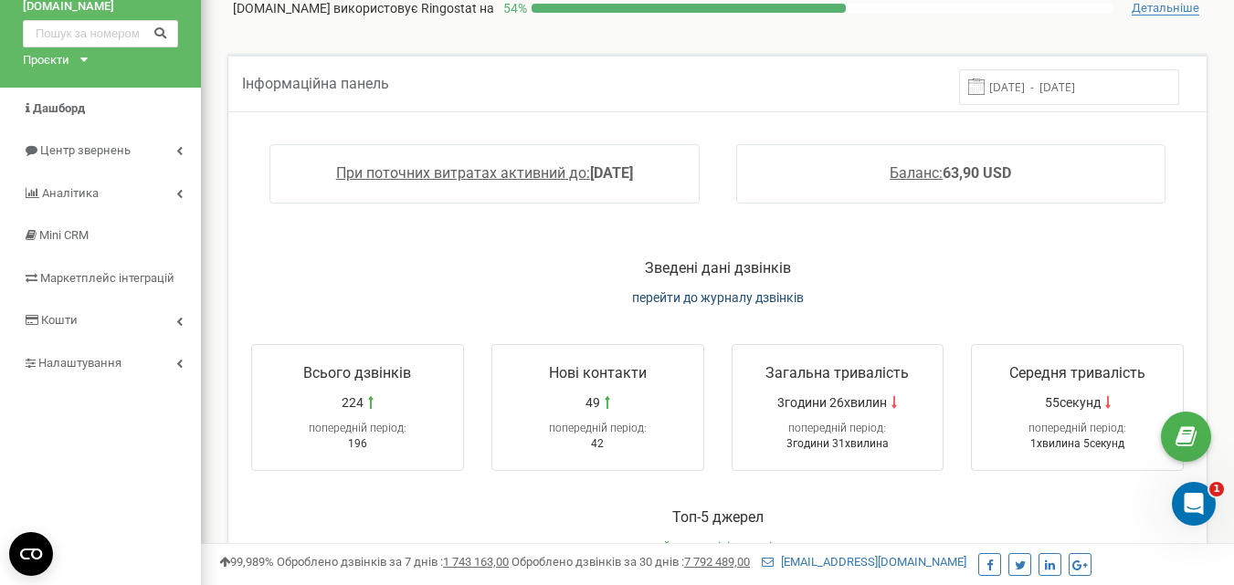
scroll to position [67, 0]
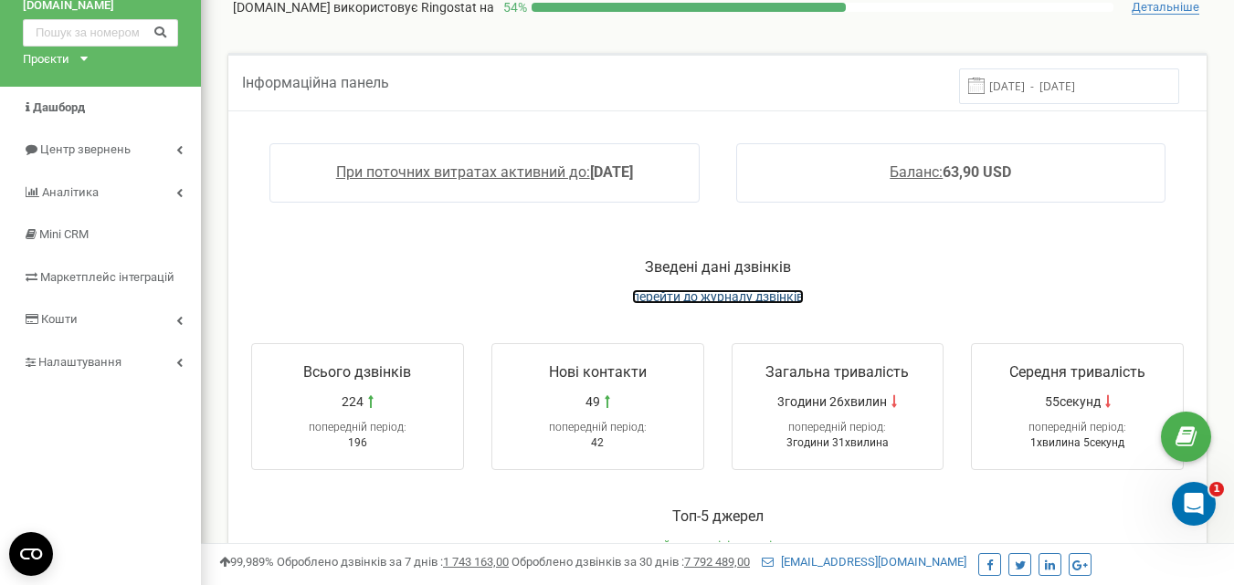
click at [711, 295] on span "перейти до журналу дзвінків" at bounding box center [718, 297] width 172 height 15
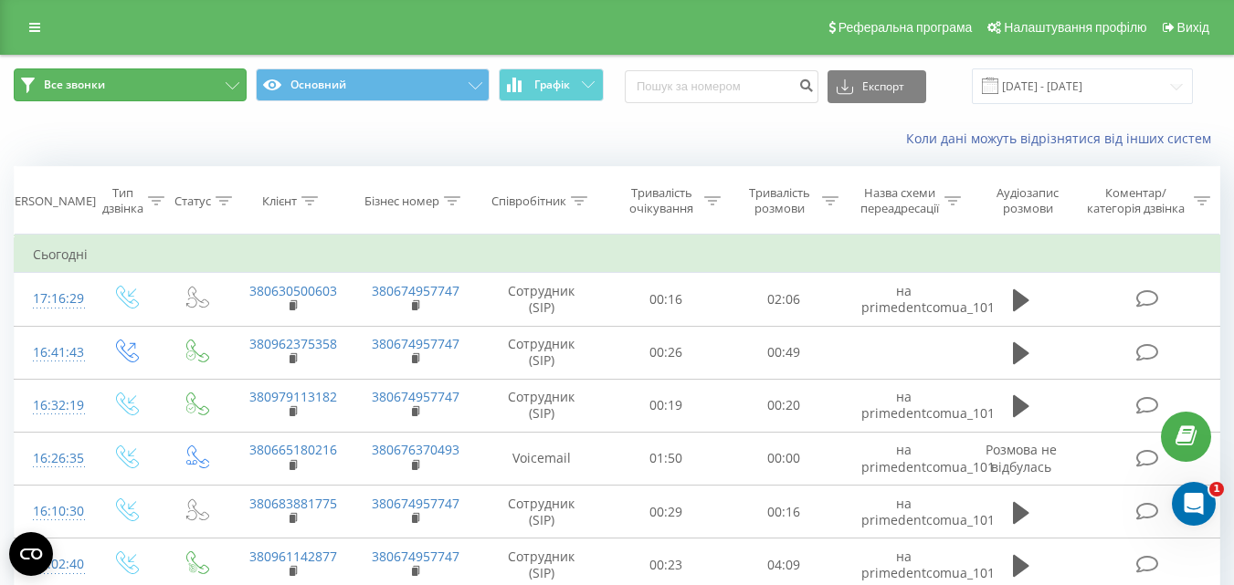
click at [172, 79] on button "Все звонки" at bounding box center [130, 84] width 233 height 33
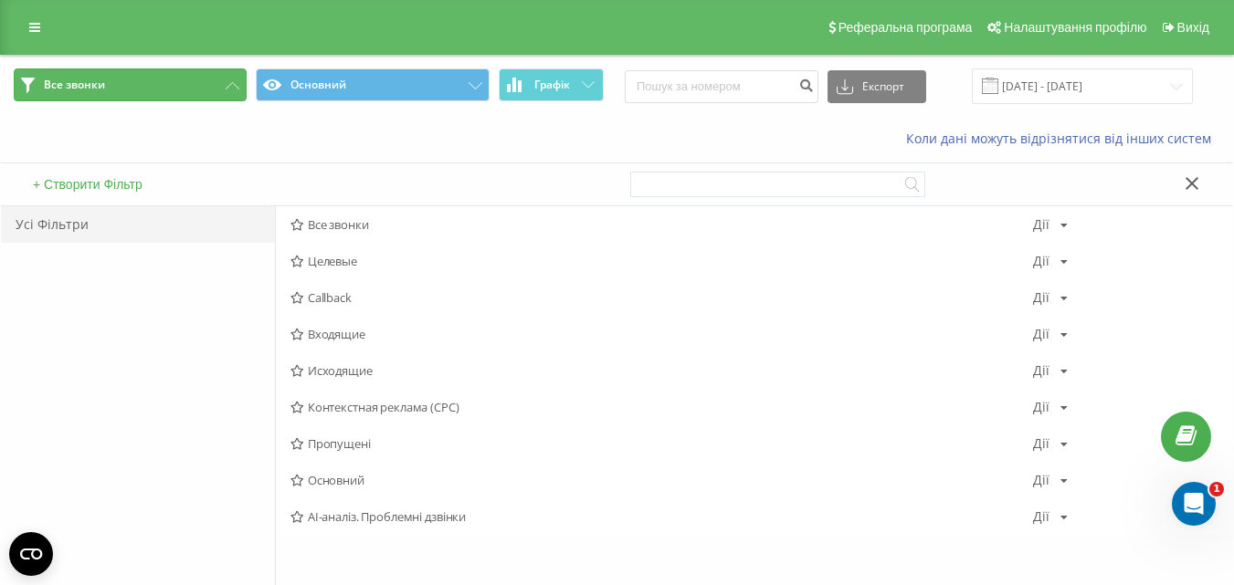
click at [172, 79] on button "Все звонки" at bounding box center [130, 84] width 233 height 33
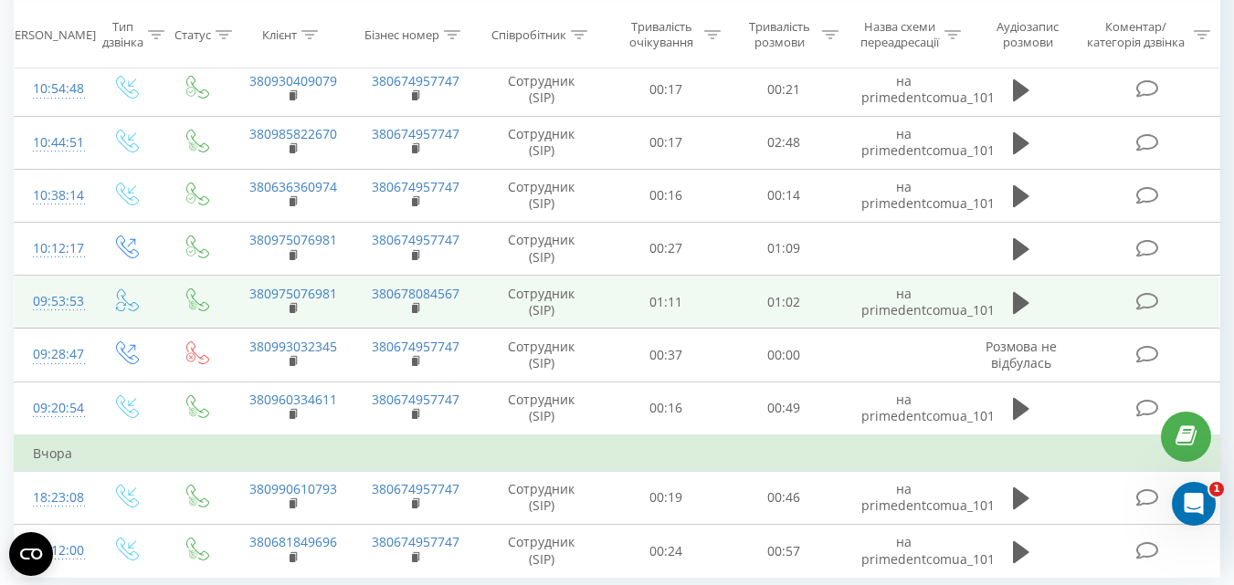
scroll to position [1121, 0]
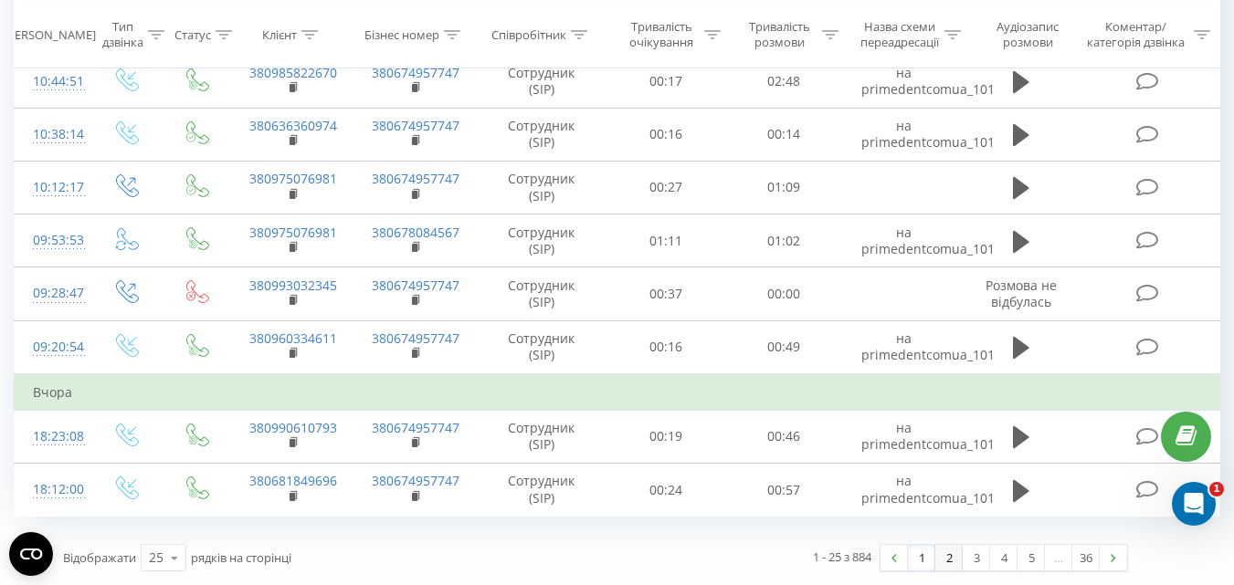
click at [940, 559] on link "2" at bounding box center [948, 558] width 27 height 26
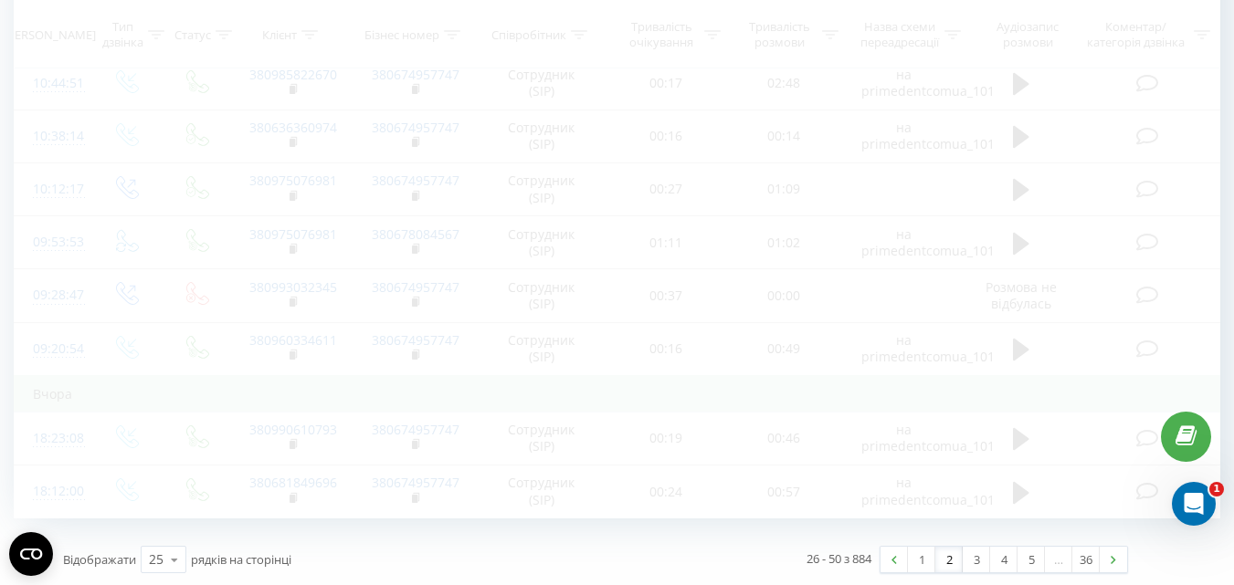
drag, startPoint x: 940, startPoint y: 559, endPoint x: 490, endPoint y: 289, distance: 524.4
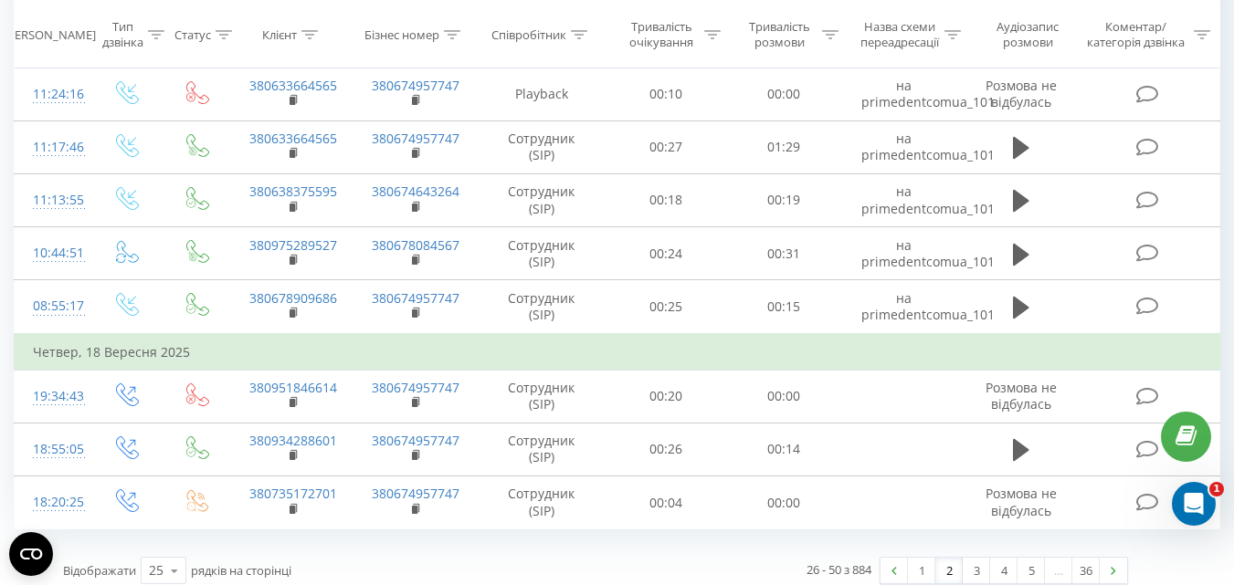
scroll to position [1103, 0]
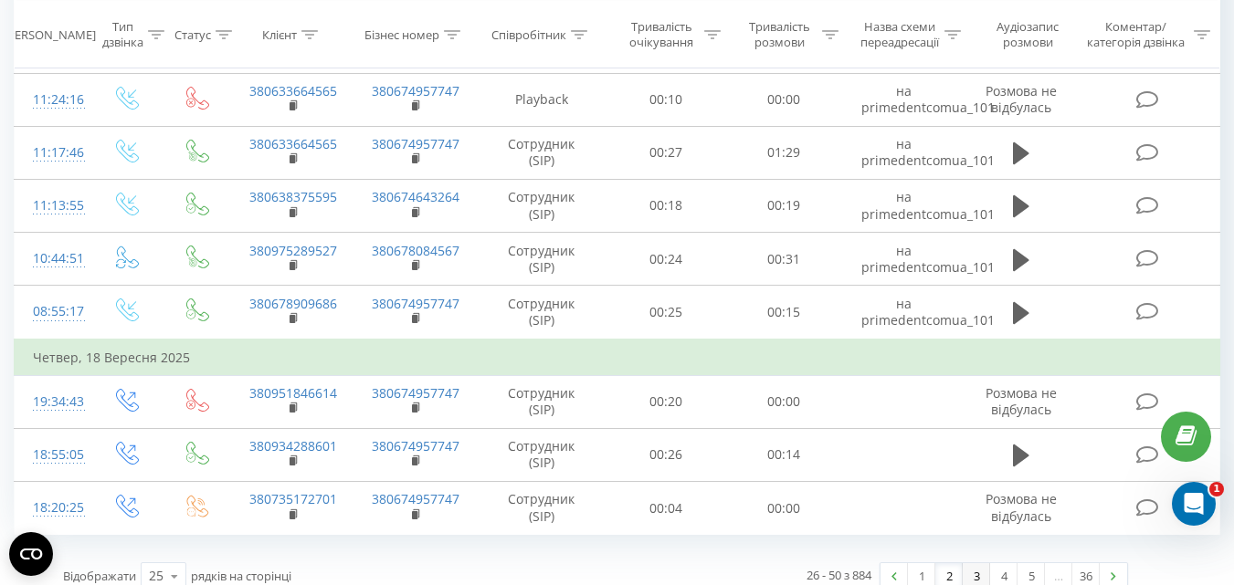
click at [971, 571] on link "3" at bounding box center [976, 576] width 27 height 26
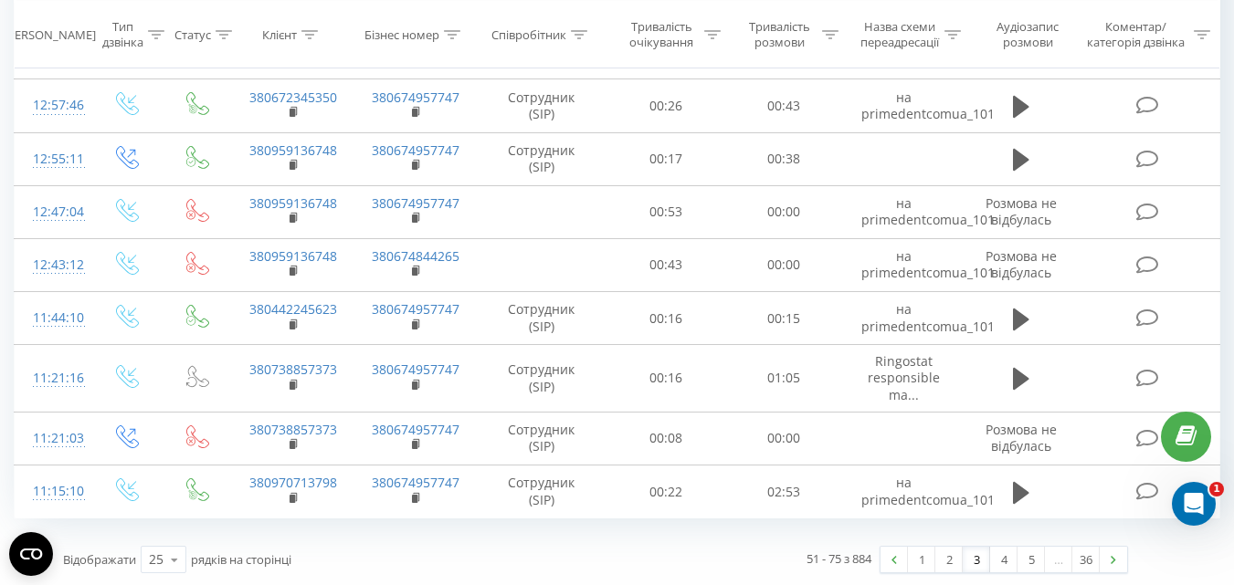
scroll to position [1127, 0]
click at [999, 555] on link "4" at bounding box center [1003, 558] width 27 height 26
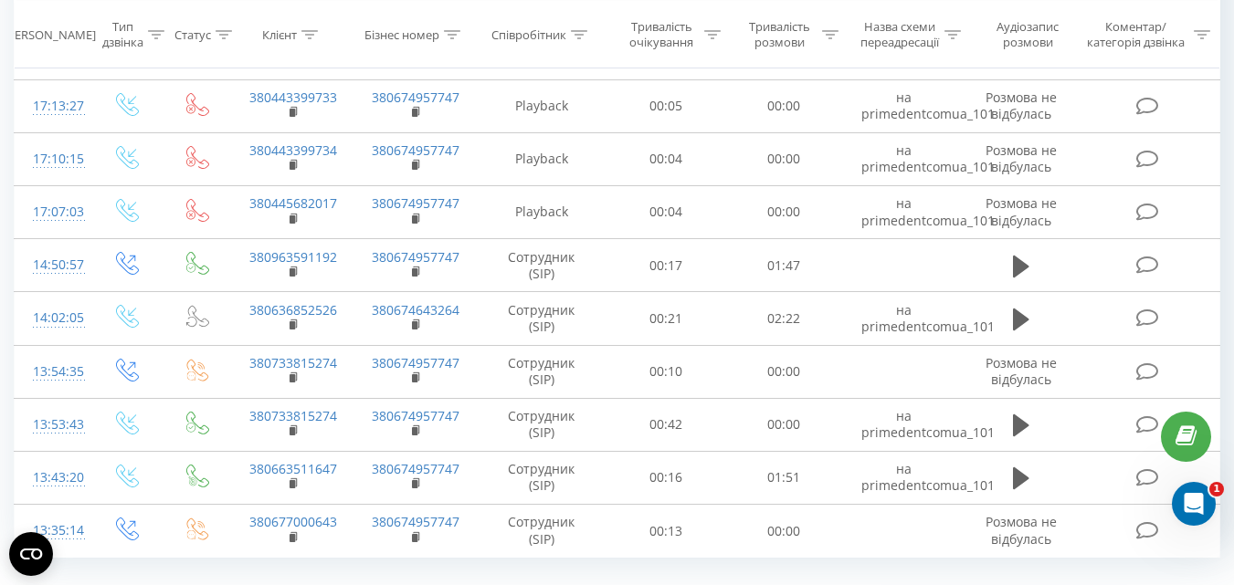
scroll to position [1121, 0]
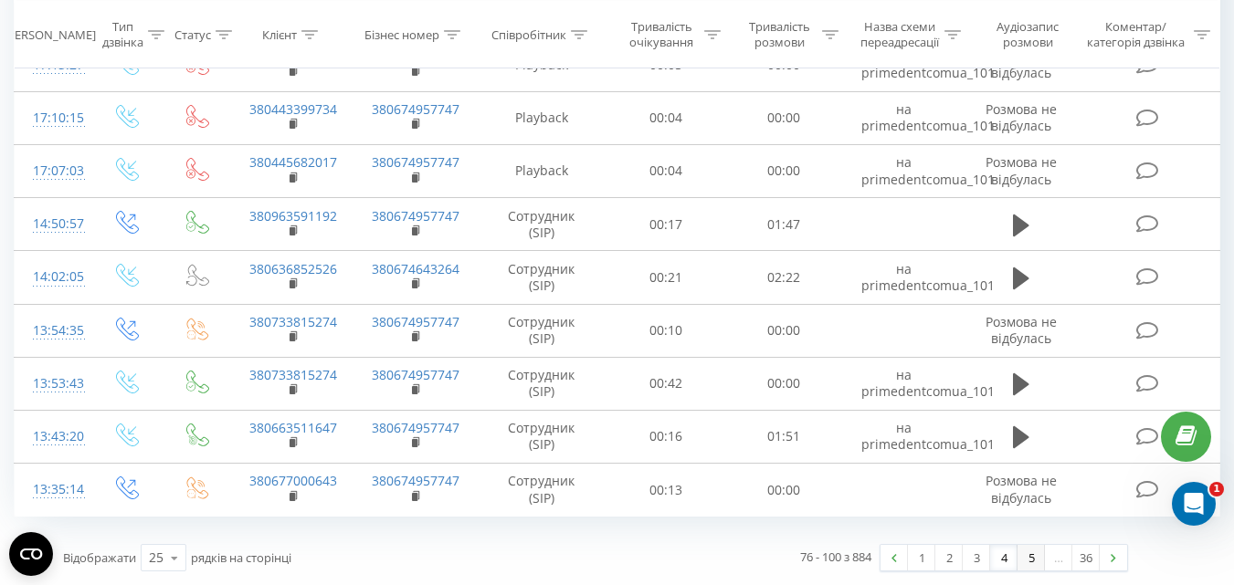
click at [1026, 555] on link "5" at bounding box center [1030, 558] width 27 height 26
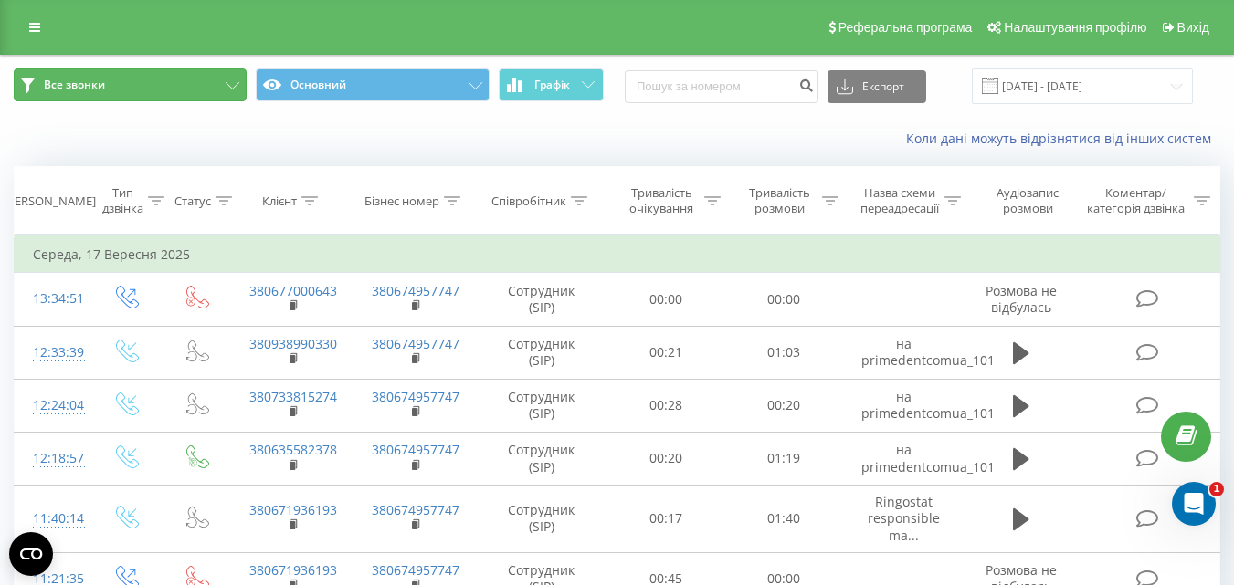
click at [185, 76] on button "Все звонки" at bounding box center [130, 84] width 233 height 33
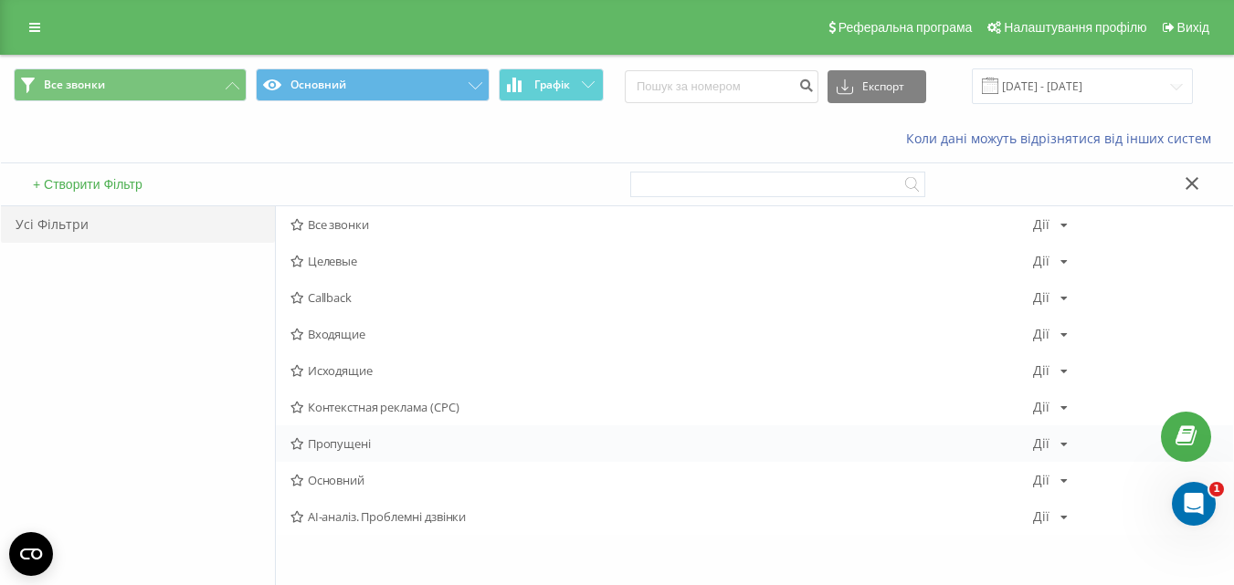
click at [353, 438] on span "Пропущені" at bounding box center [661, 443] width 742 height 13
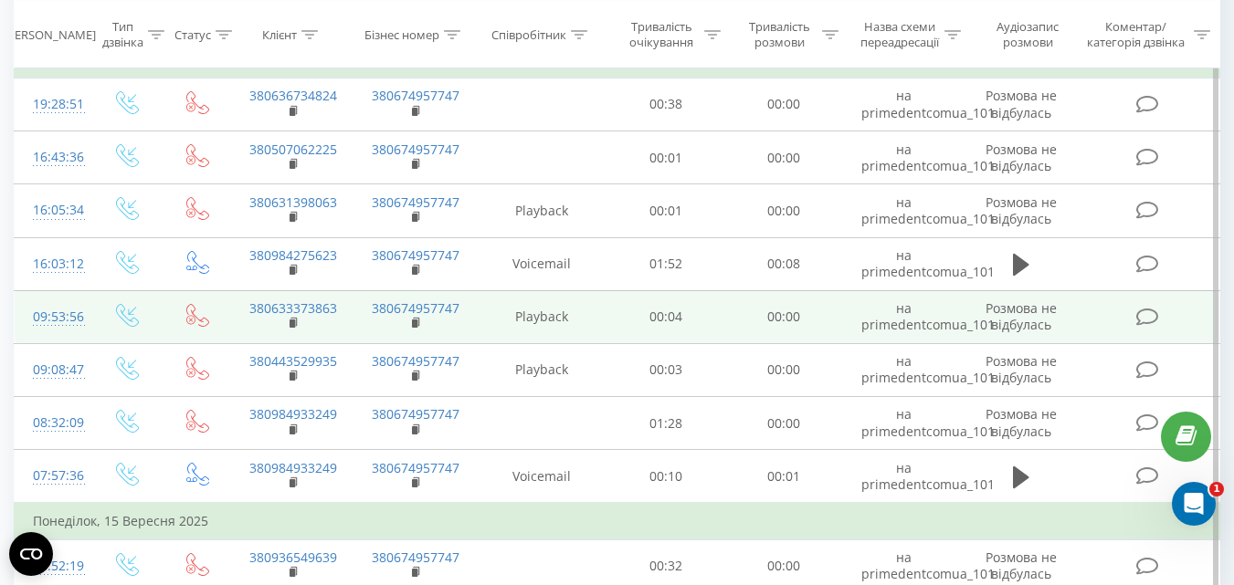
scroll to position [1269, 0]
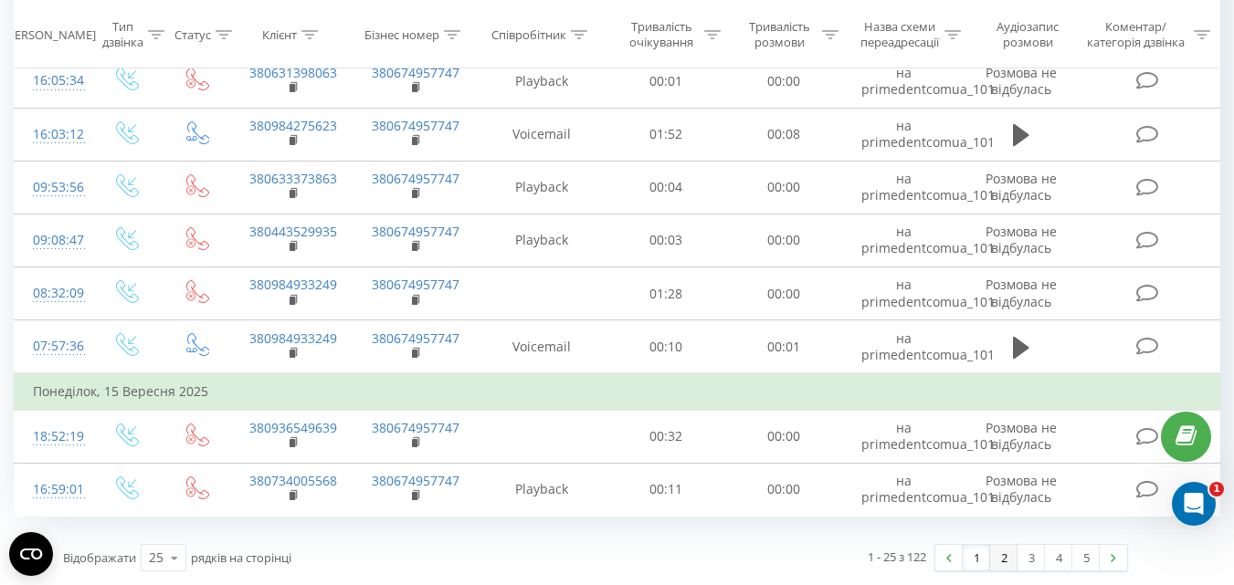
click at [1007, 563] on link "2" at bounding box center [1003, 558] width 27 height 26
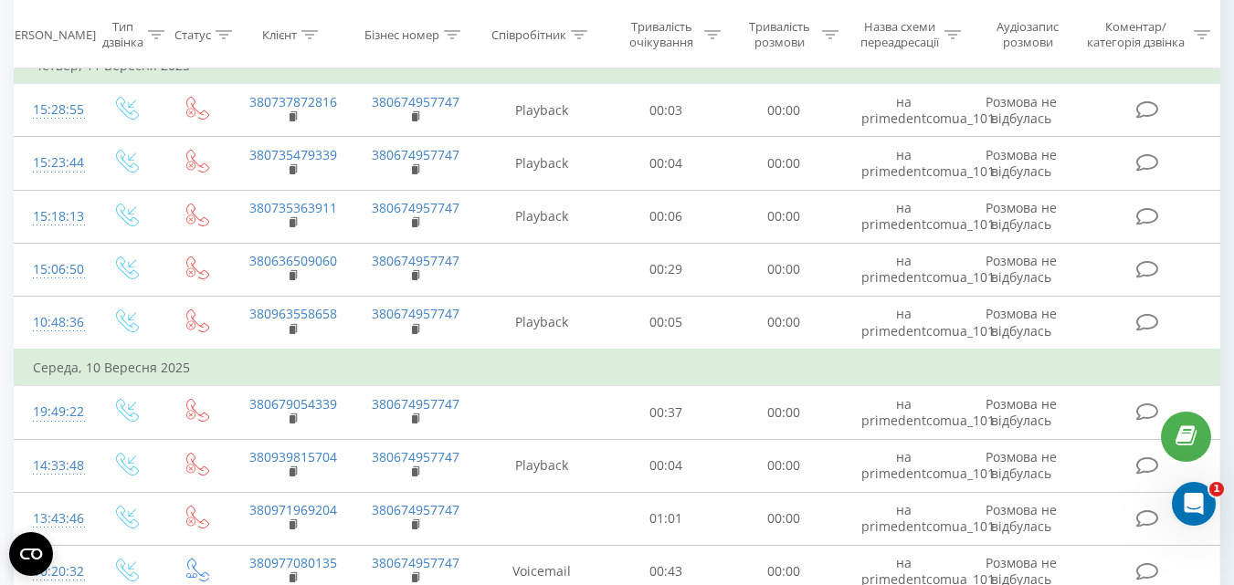
scroll to position [916, 0]
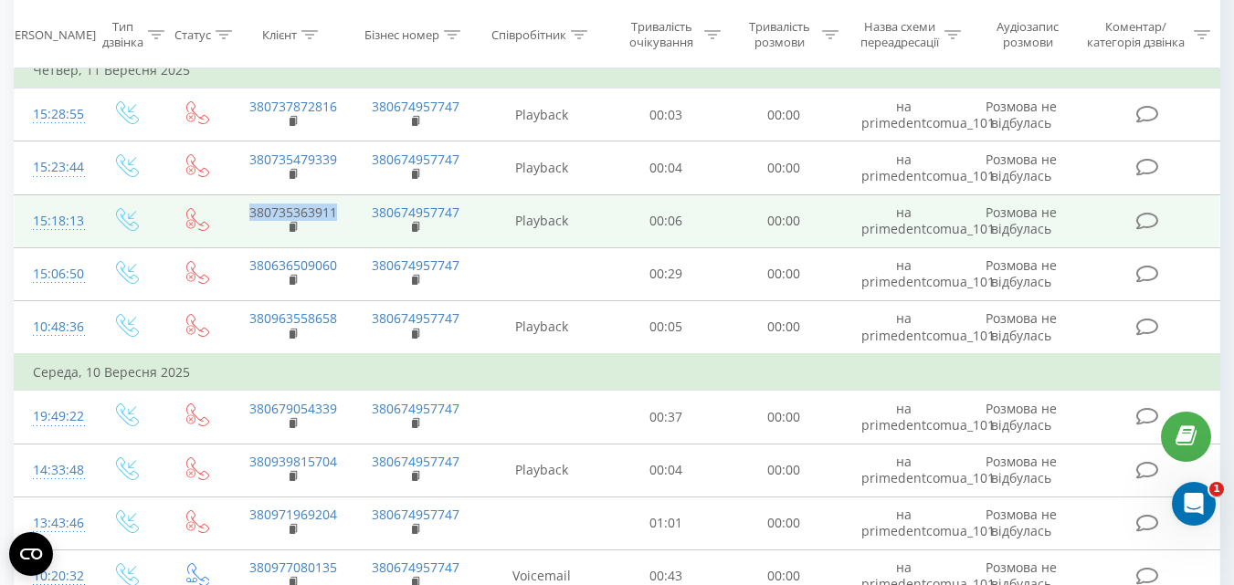
drag, startPoint x: 345, startPoint y: 214, endPoint x: 249, endPoint y: 213, distance: 95.9
click at [249, 213] on td "380735363911" at bounding box center [292, 221] width 122 height 53
copy link "380735363911"
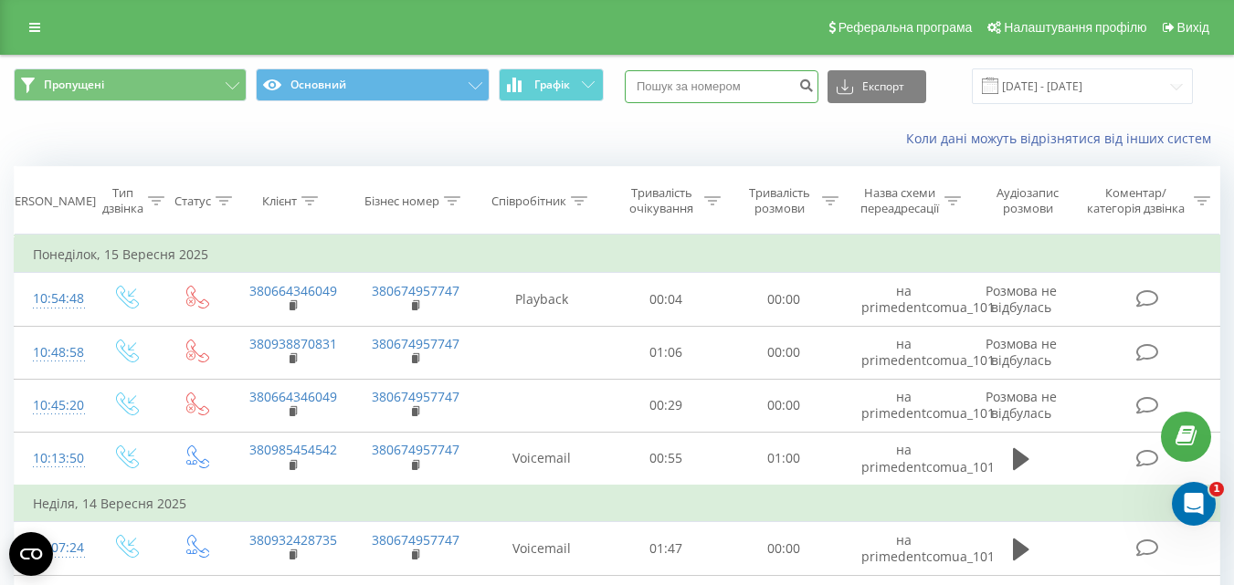
click at [745, 85] on input at bounding box center [722, 86] width 194 height 33
paste input "380735363911"
type input "380735363911"
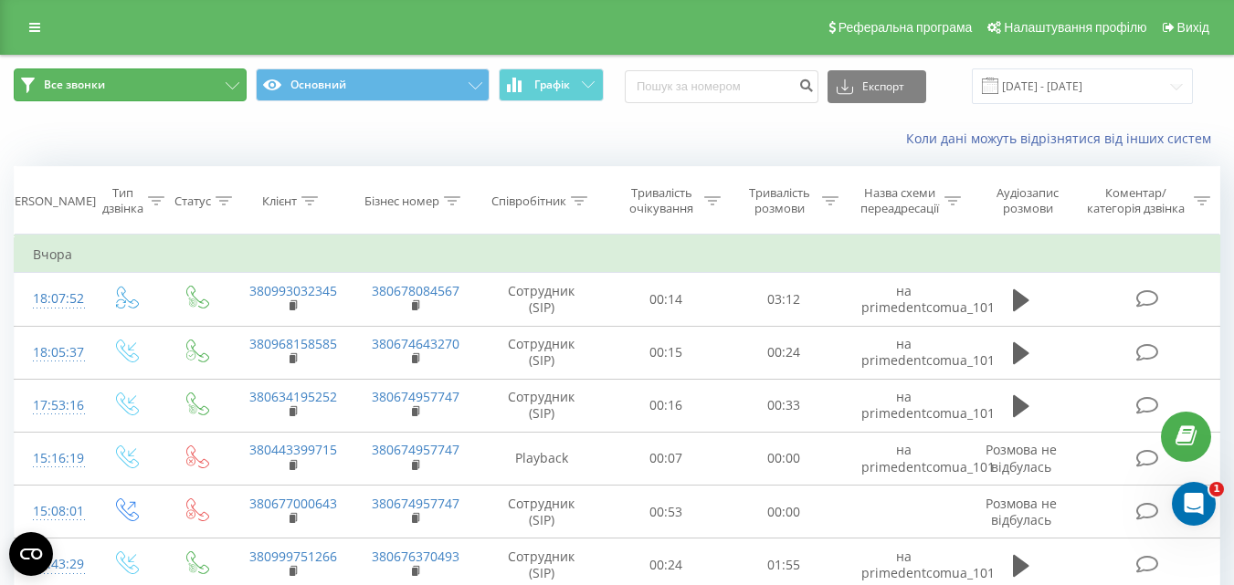
click at [85, 79] on span "Все звонки" at bounding box center [74, 85] width 61 height 15
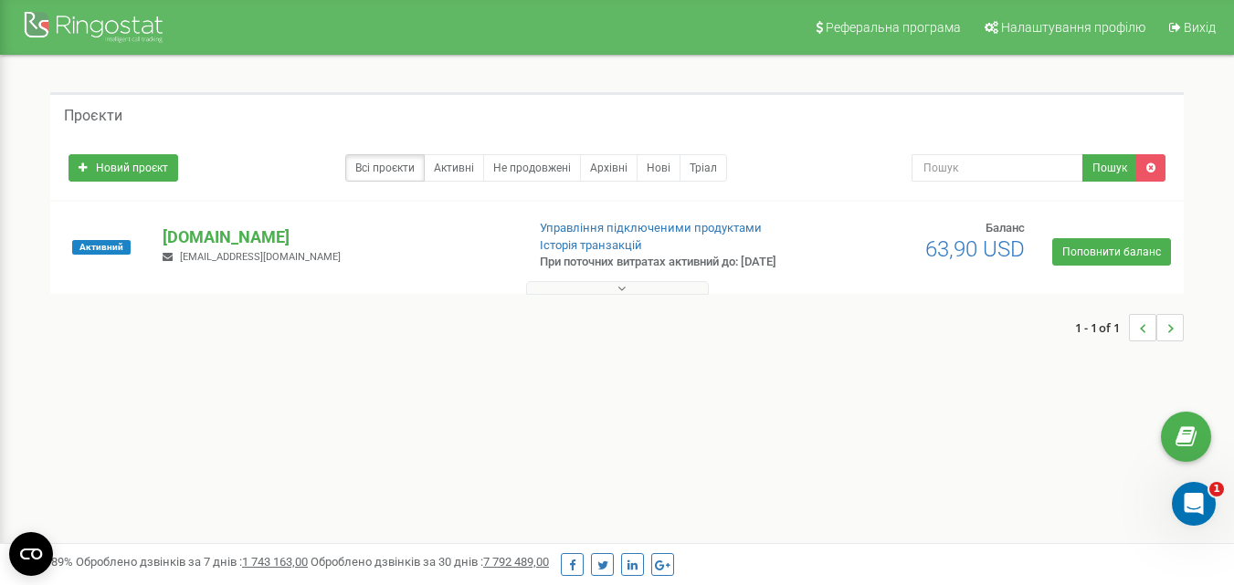
click at [226, 242] on p "[DOMAIN_NAME]" at bounding box center [336, 238] width 347 height 24
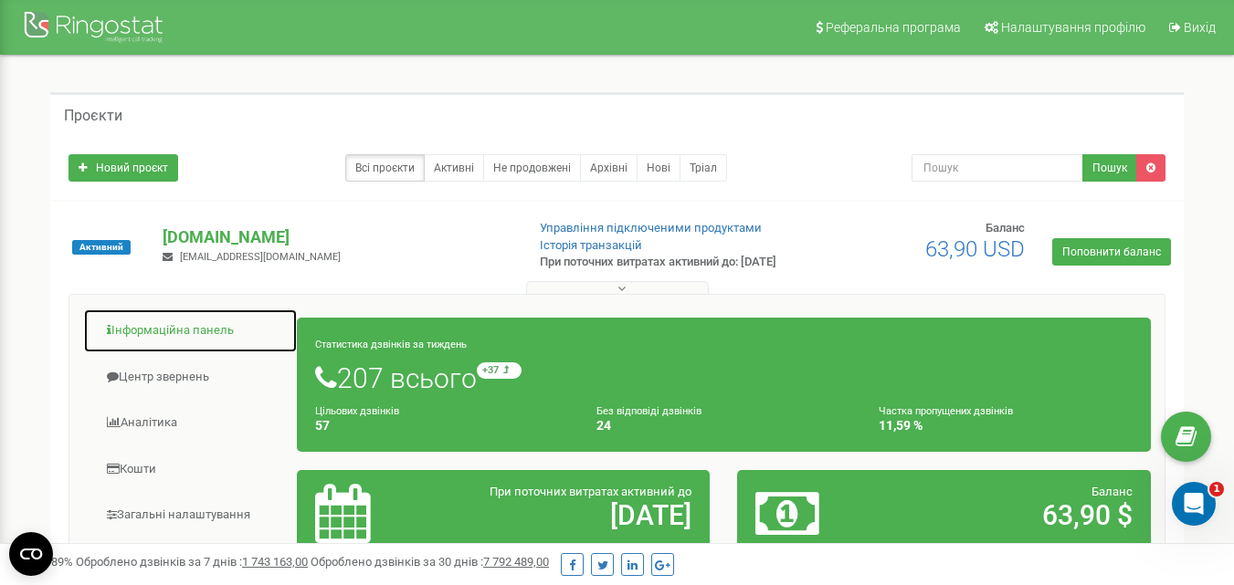
click at [161, 344] on link "Інформаційна панель" at bounding box center [190, 331] width 215 height 45
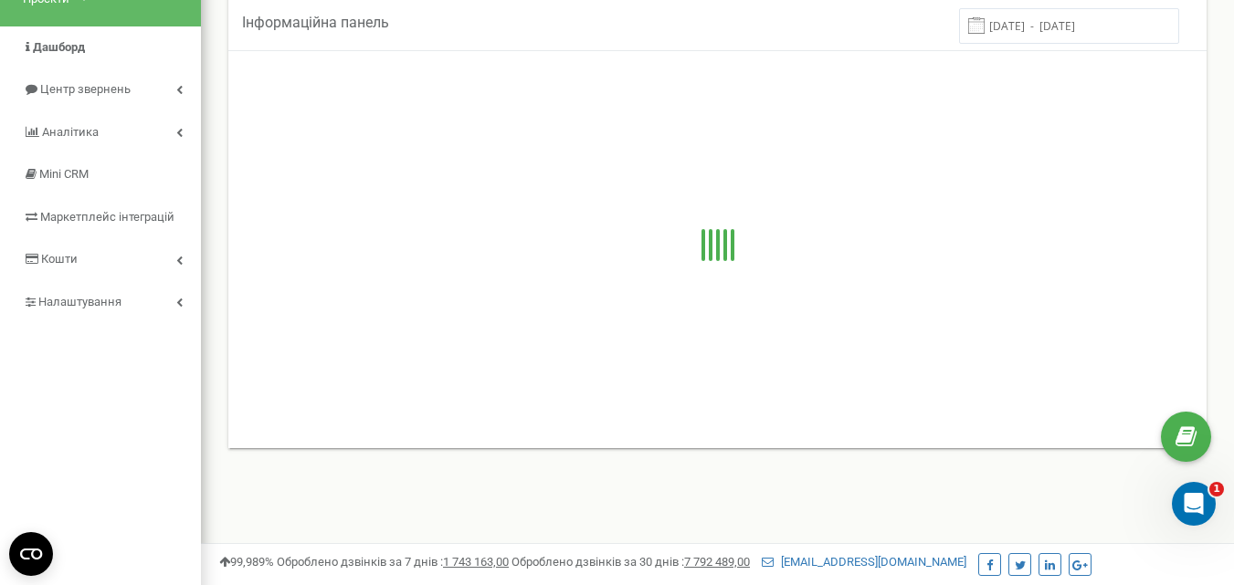
scroll to position [128, 0]
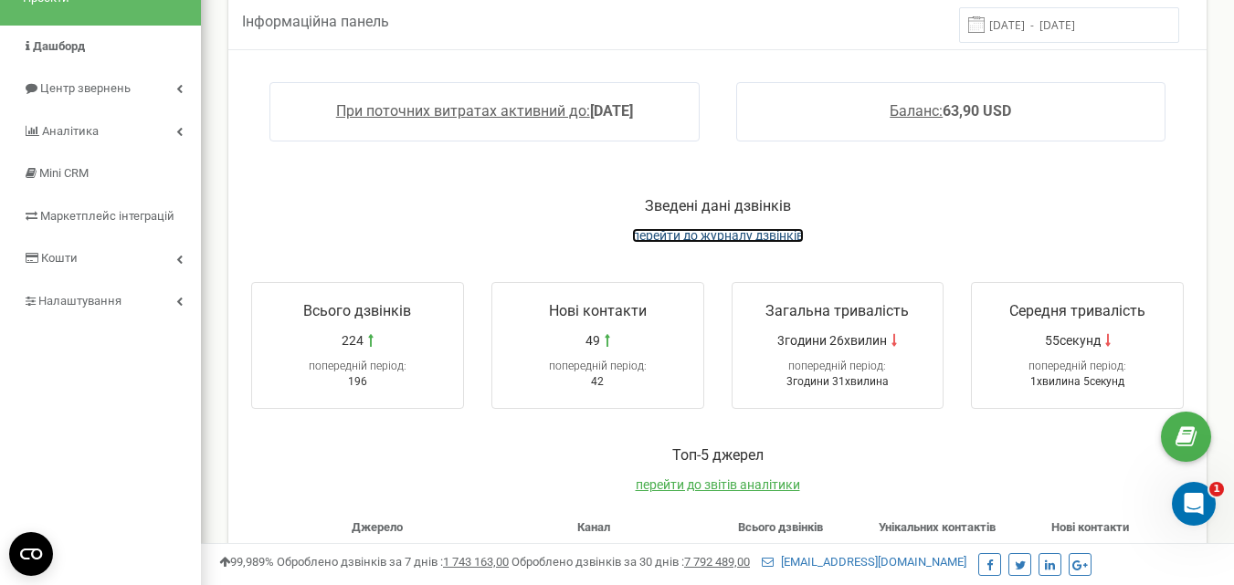
click at [768, 231] on span "перейти до журналу дзвінків" at bounding box center [718, 235] width 172 height 15
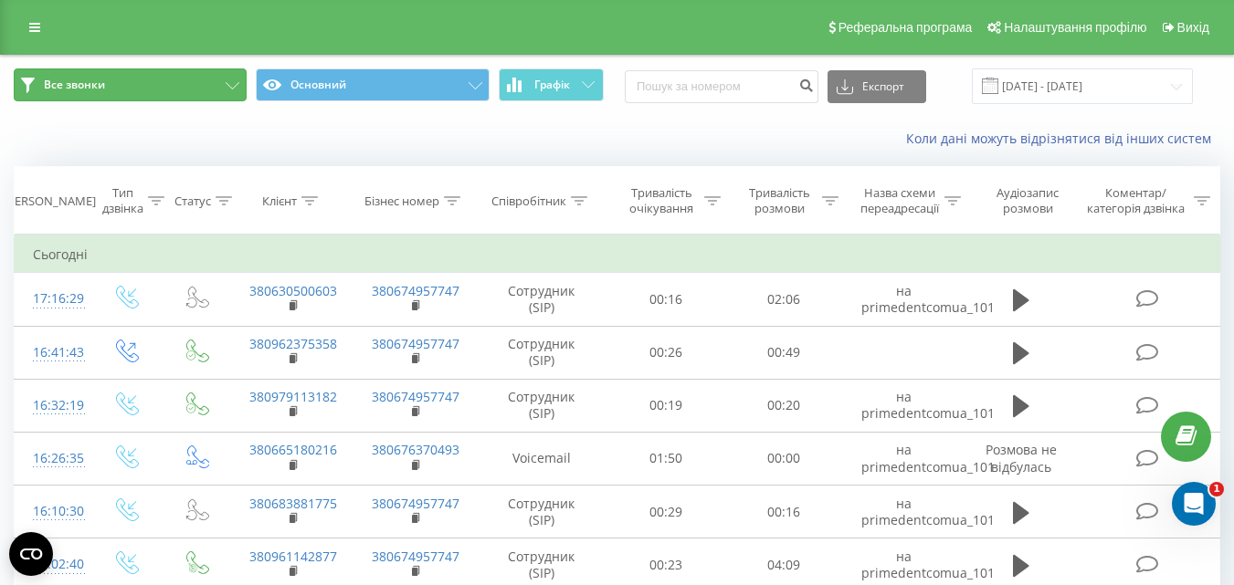
click at [172, 95] on button "Все звонки" at bounding box center [130, 84] width 233 height 33
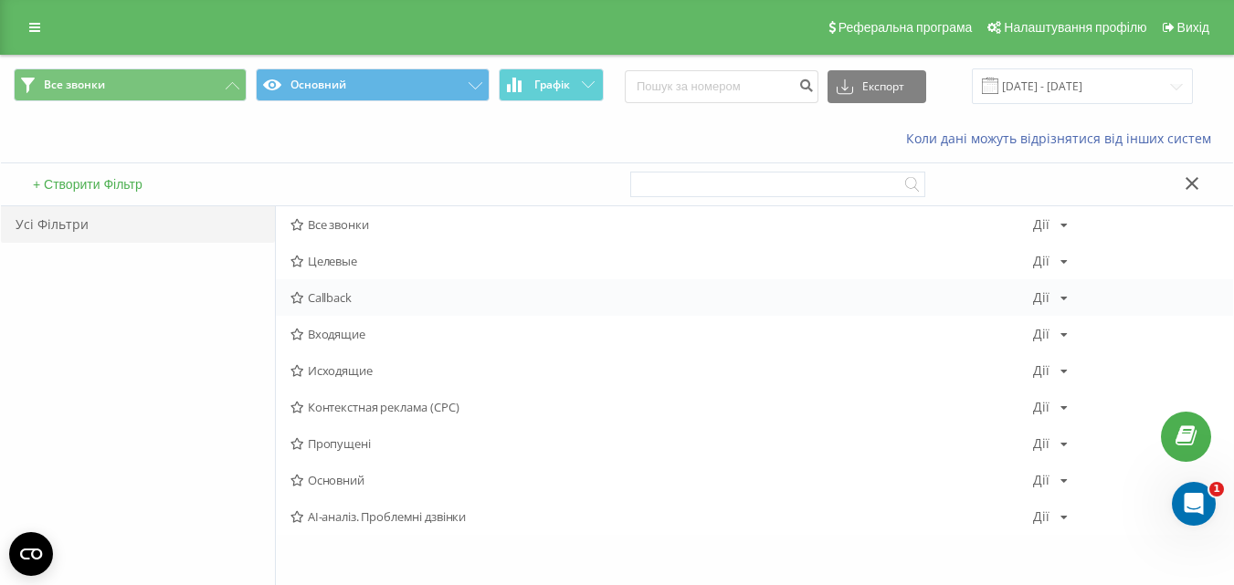
click at [349, 284] on div "Callback [PERSON_NAME] Копіювати Видалити За замовчуванням Поділитися" at bounding box center [754, 297] width 957 height 37
click at [296, 298] on icon at bounding box center [297, 298] width 14 height 12
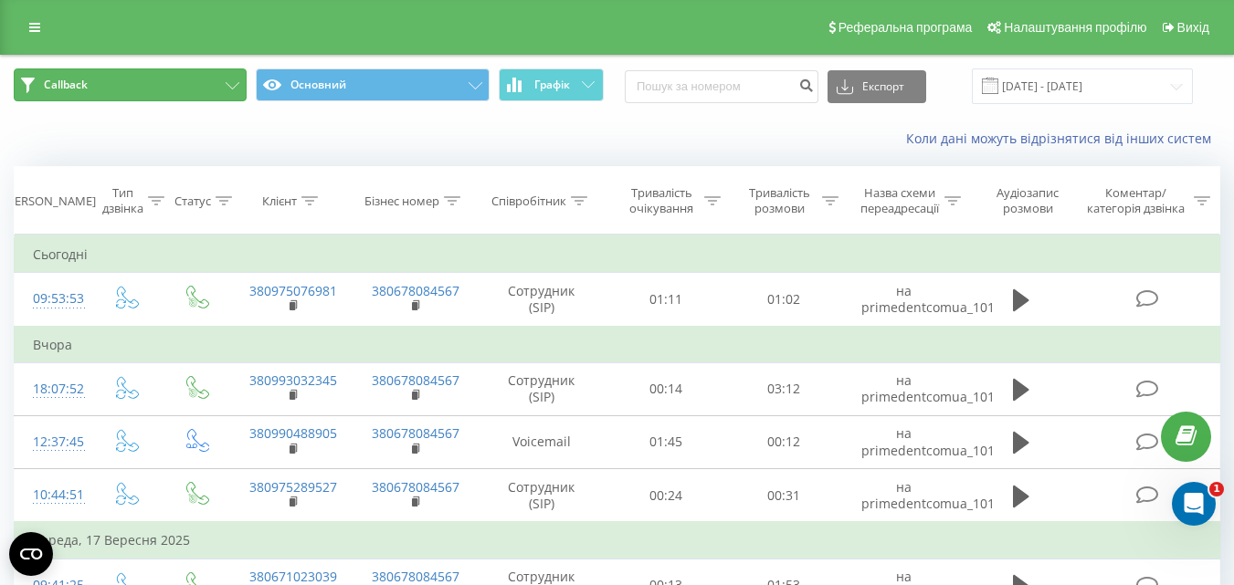
click at [209, 89] on button "Callback" at bounding box center [130, 84] width 233 height 33
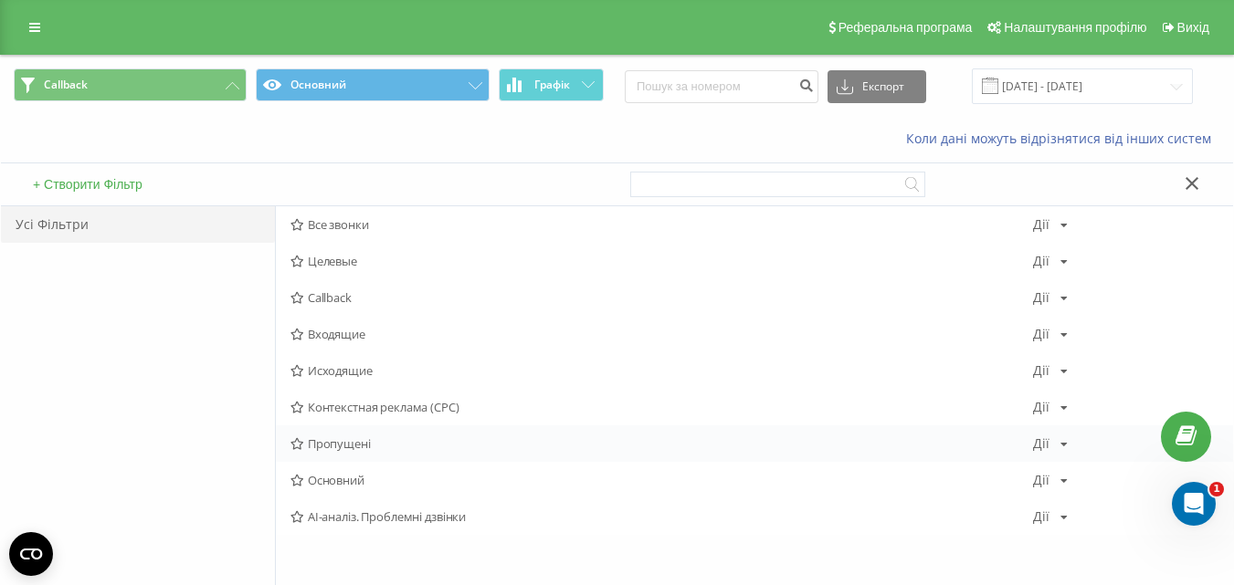
click at [360, 446] on span "Пропущені" at bounding box center [661, 443] width 742 height 13
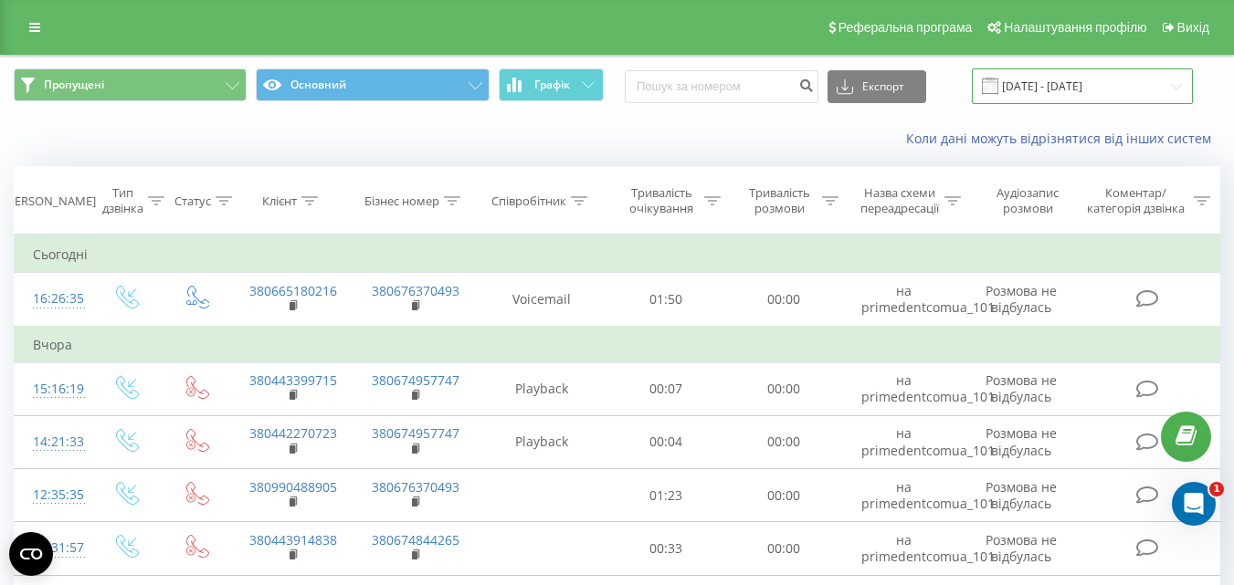
click at [1070, 75] on input "[DATE] - [DATE]" at bounding box center [1082, 86] width 221 height 36
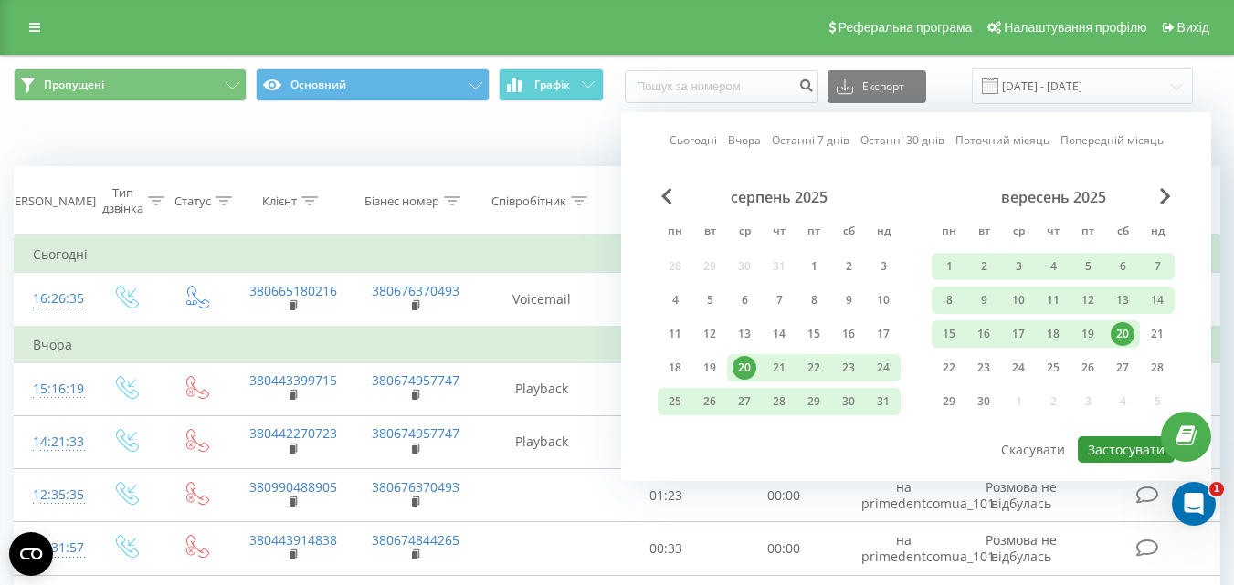
click at [1123, 450] on button "Застосувати" at bounding box center [1126, 450] width 97 height 26
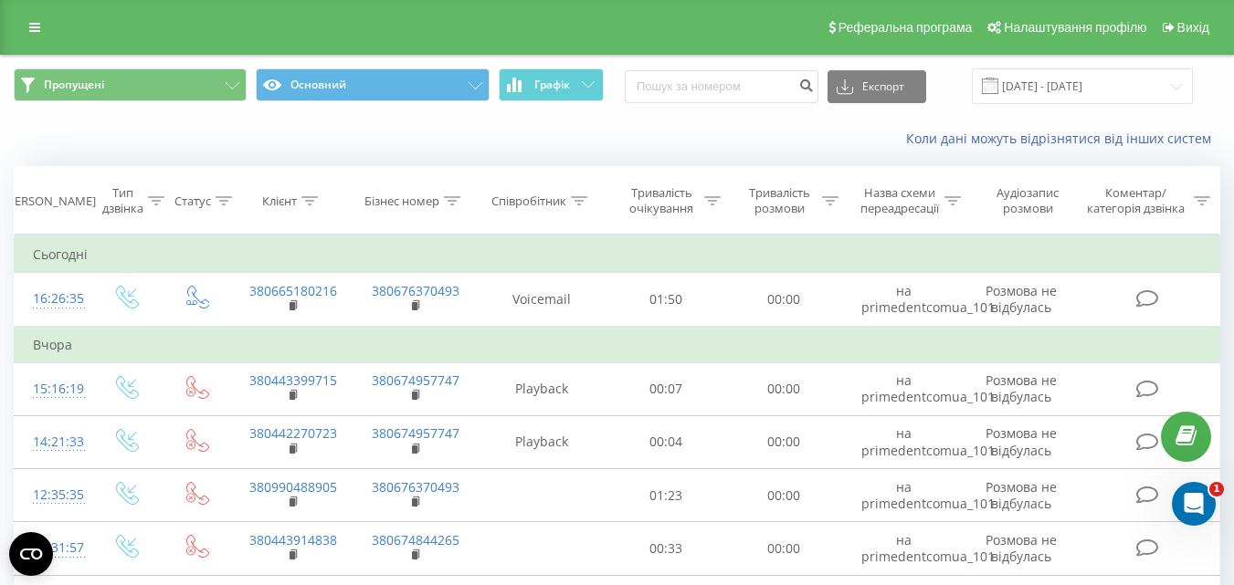
click at [556, 149] on div "Коли дані можуть відрізнятися вiд інших систем" at bounding box center [617, 139] width 1232 height 44
